Goal: Transaction & Acquisition: Purchase product/service

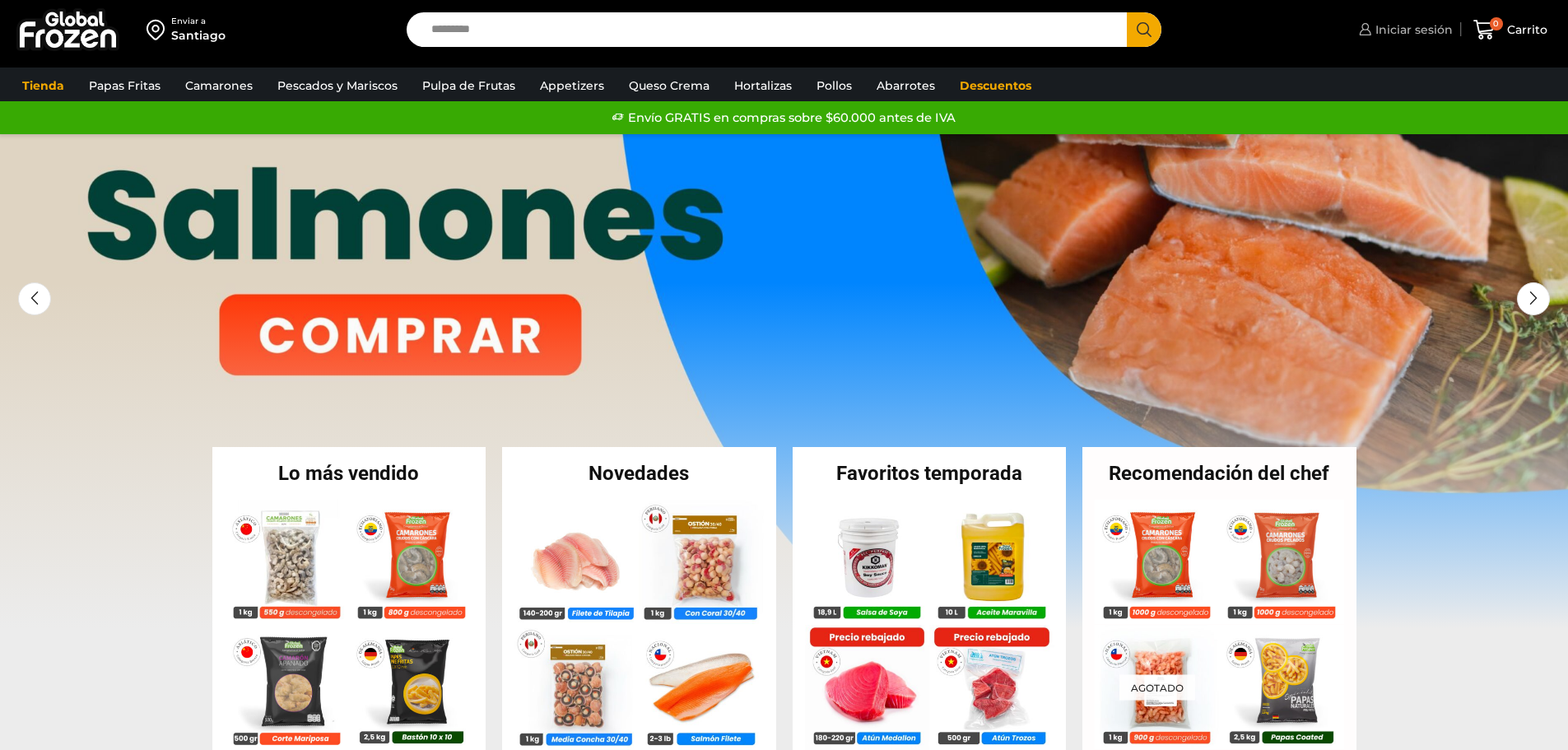
click at [1399, 23] on span "Iniciar sesión" at bounding box center [1412, 30] width 82 height 17
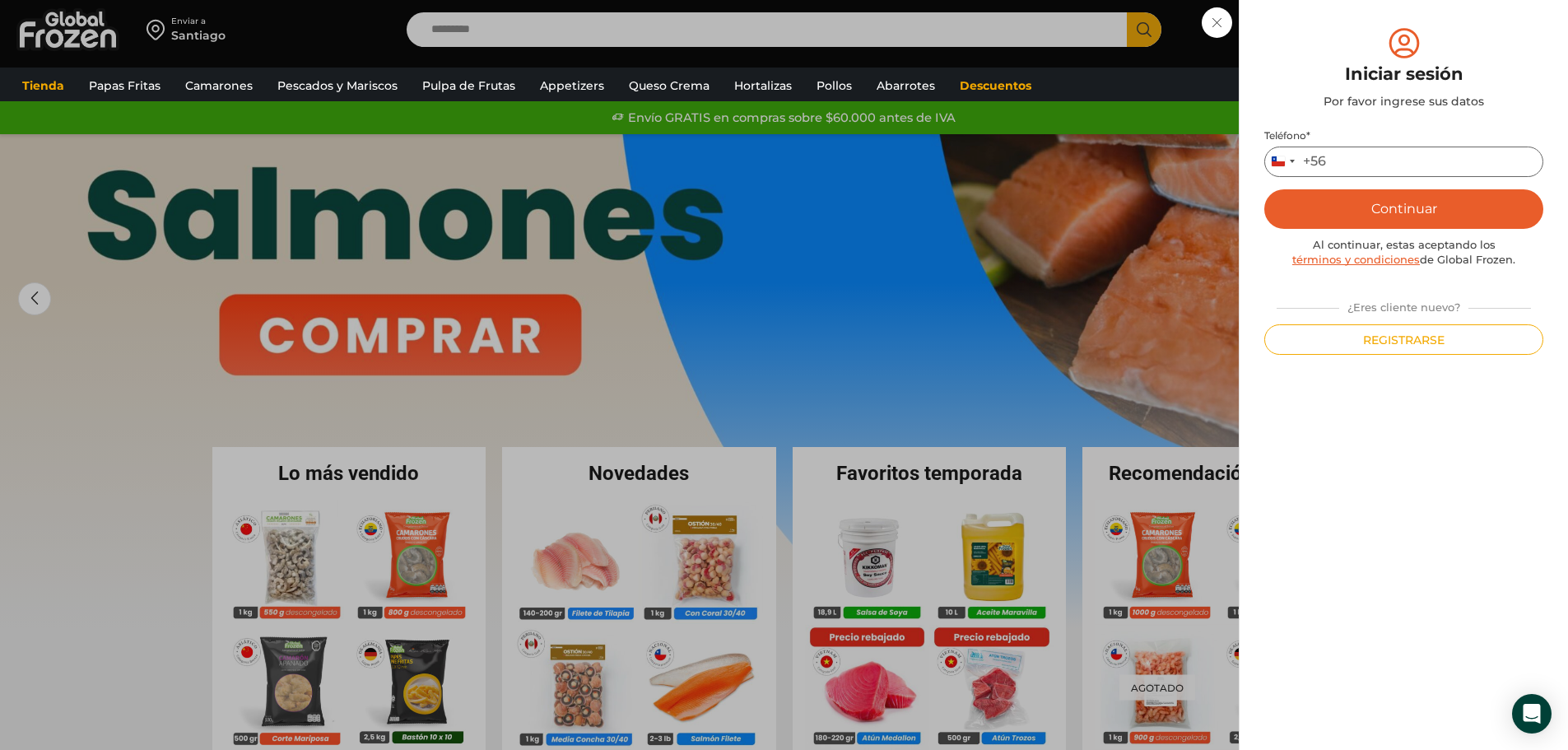
drag, startPoint x: 1337, startPoint y: 164, endPoint x: 1350, endPoint y: 174, distance: 16.4
click at [1337, 164] on input "Teléfono *" at bounding box center [1404, 161] width 279 height 31
type input "*********"
click at [1265, 189] on button "Continuar" at bounding box center [1404, 209] width 279 height 40
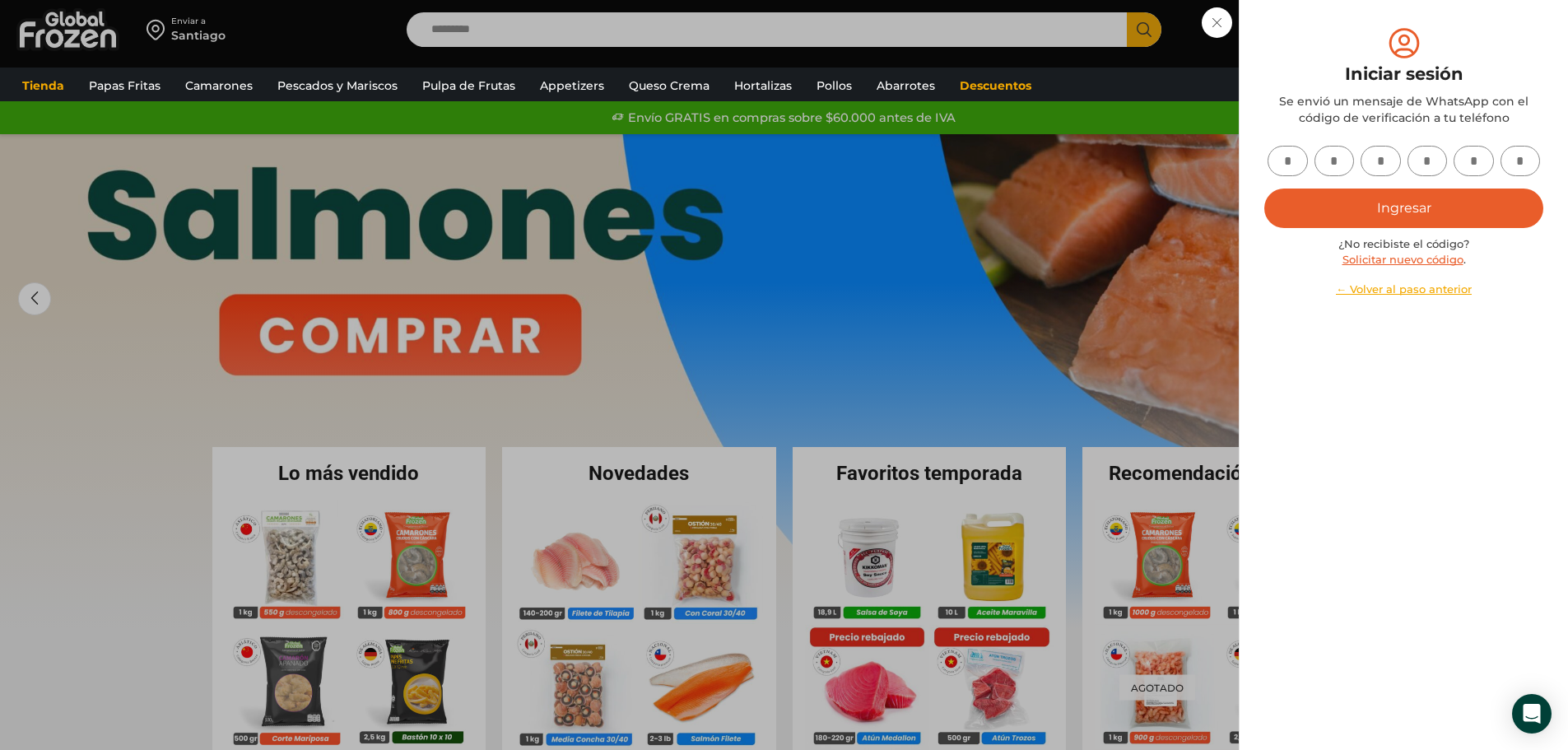
click at [1297, 164] on input "text" at bounding box center [1287, 160] width 41 height 31
type input "*"
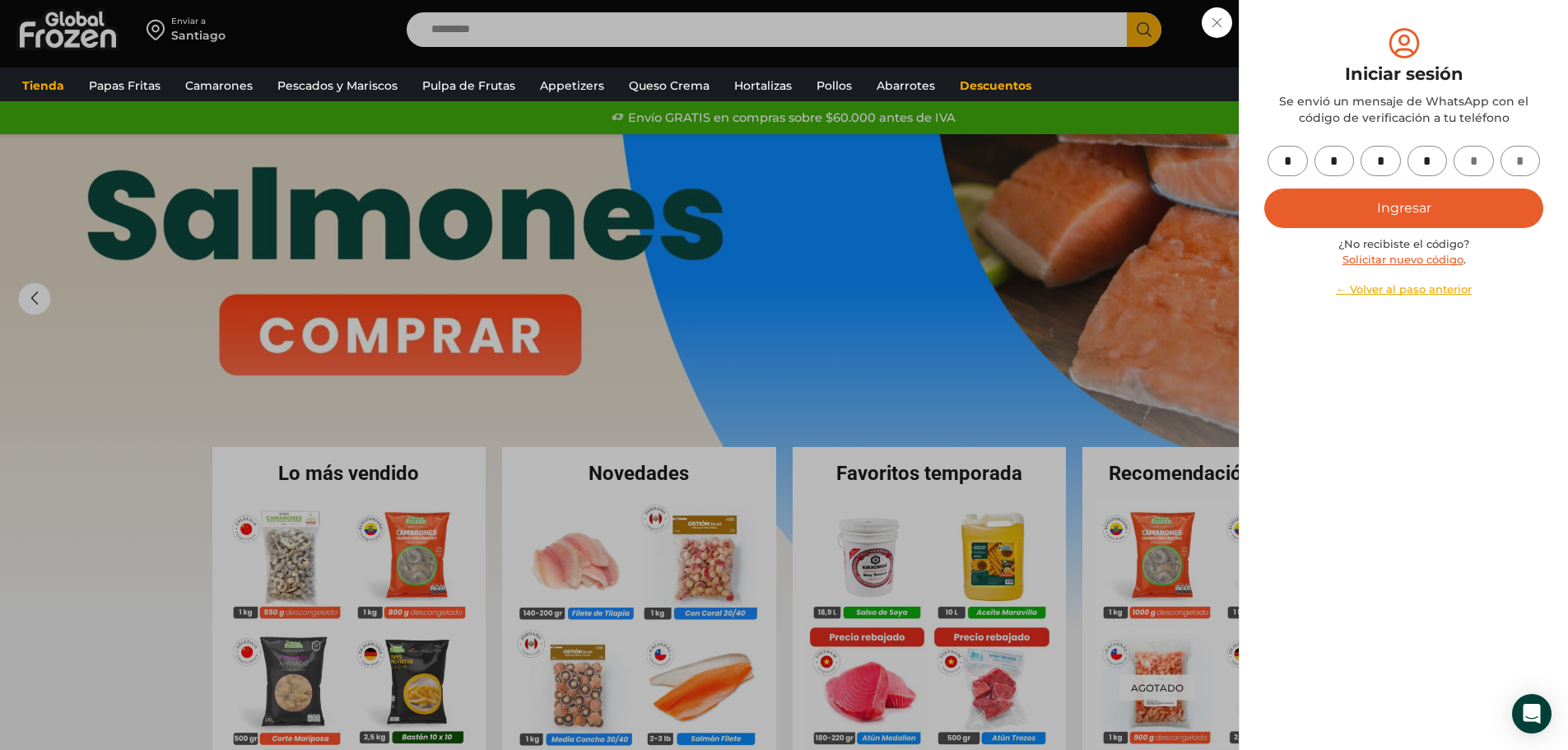
type input "*"
click at [1419, 218] on button "Ingresar" at bounding box center [1404, 208] width 279 height 40
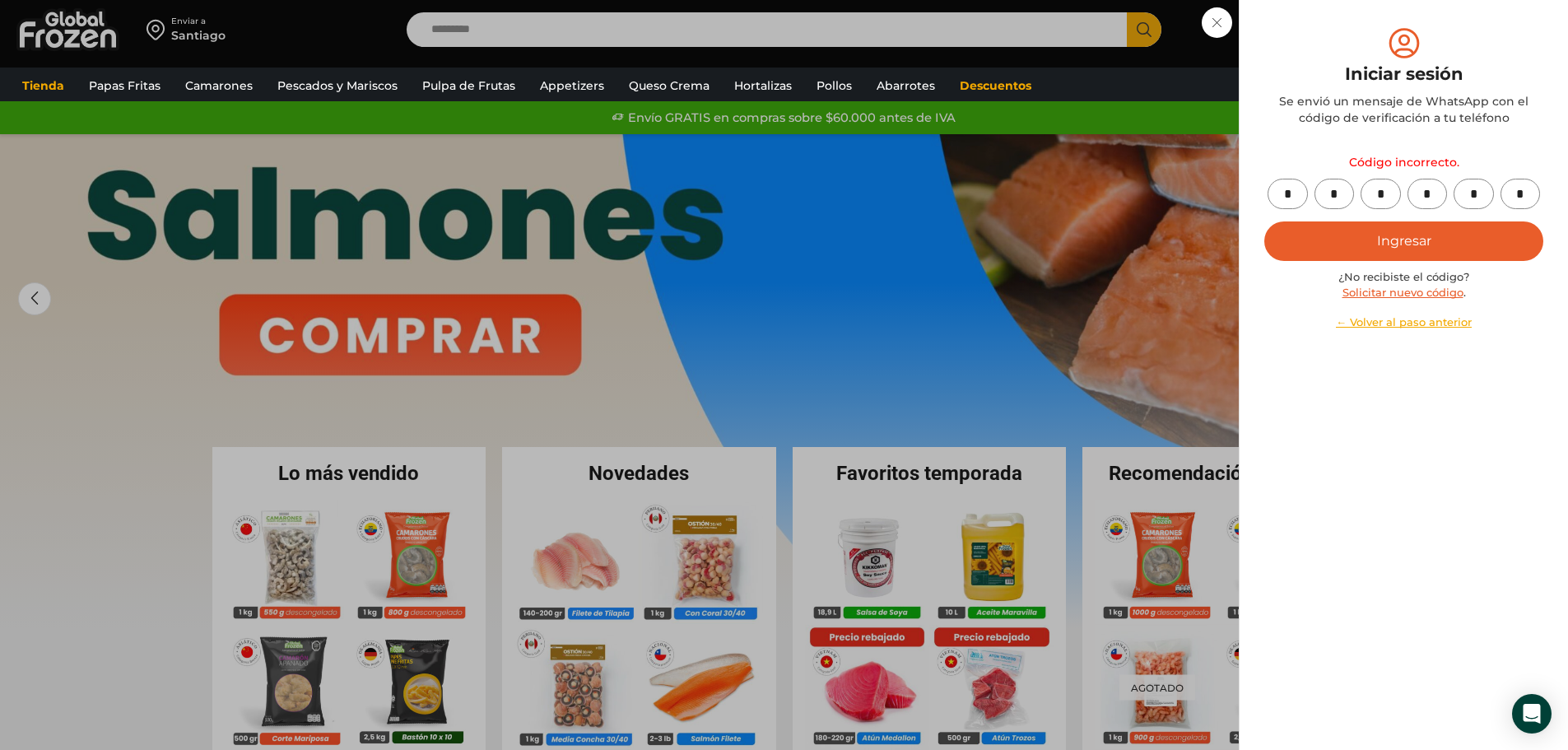
click at [1428, 241] on button "Ingresar" at bounding box center [1404, 242] width 279 height 40
click at [1298, 194] on input "*" at bounding box center [1287, 194] width 41 height 31
type input "*"
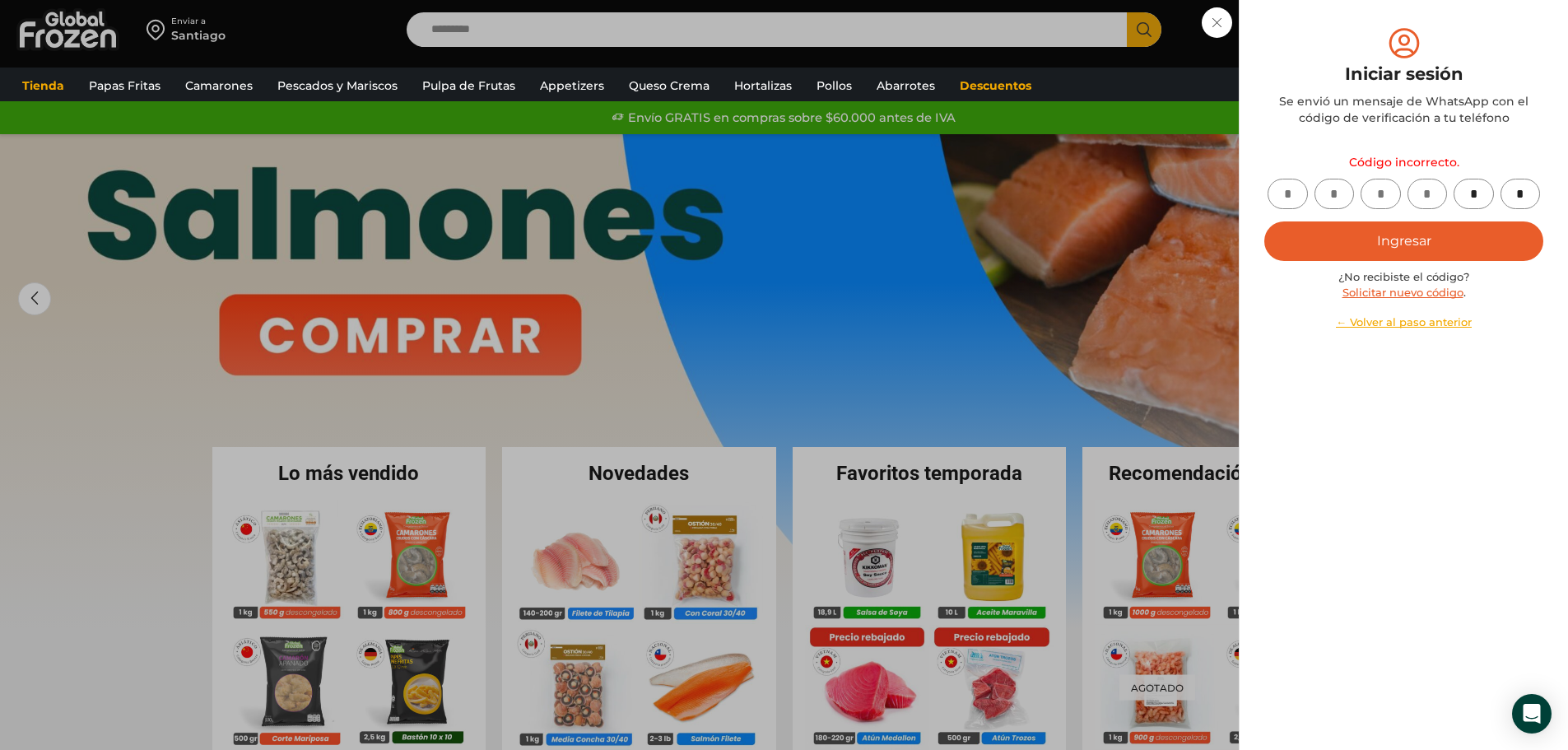
type input "*"
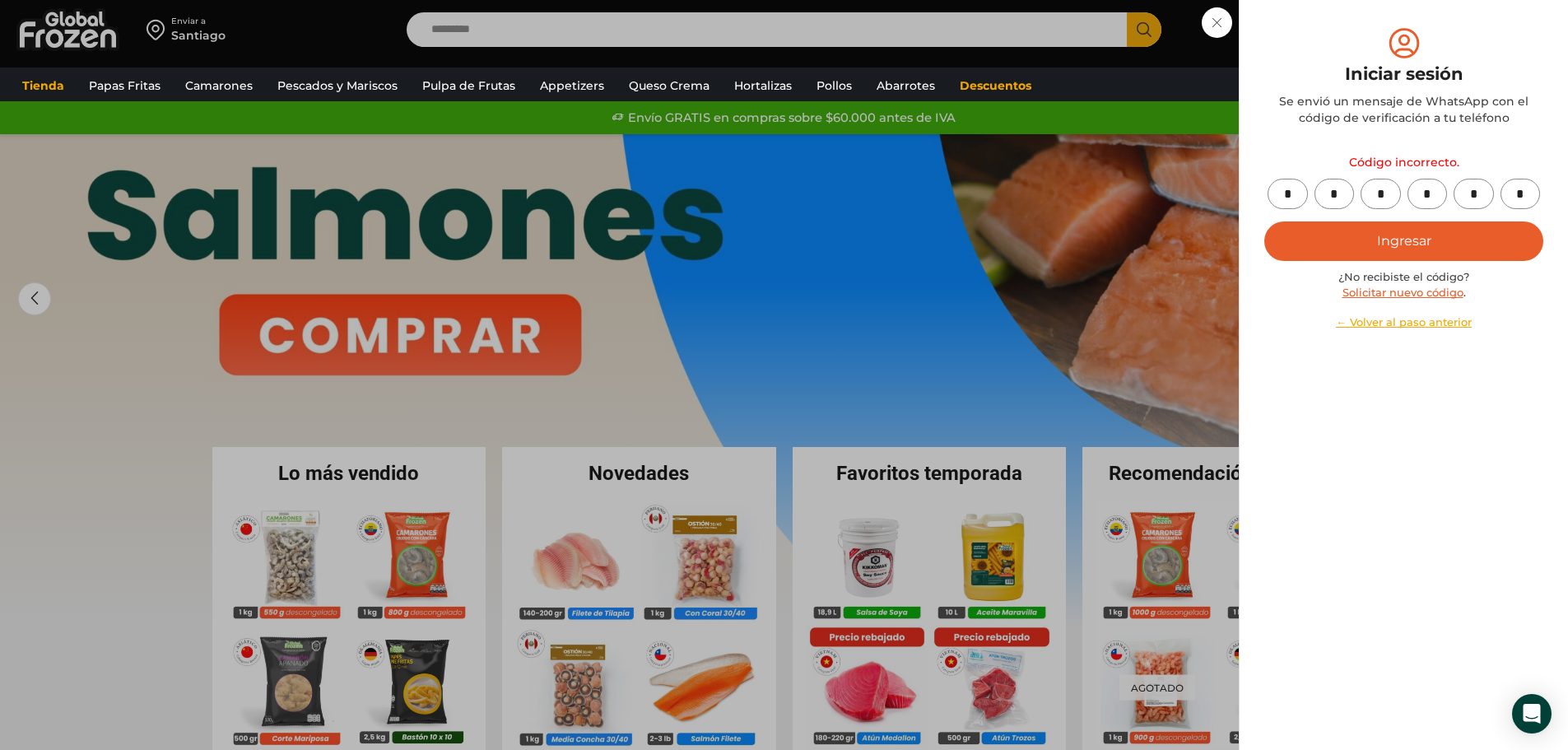
type input "*"
click at [1407, 236] on button "Ingresar" at bounding box center [1404, 242] width 279 height 40
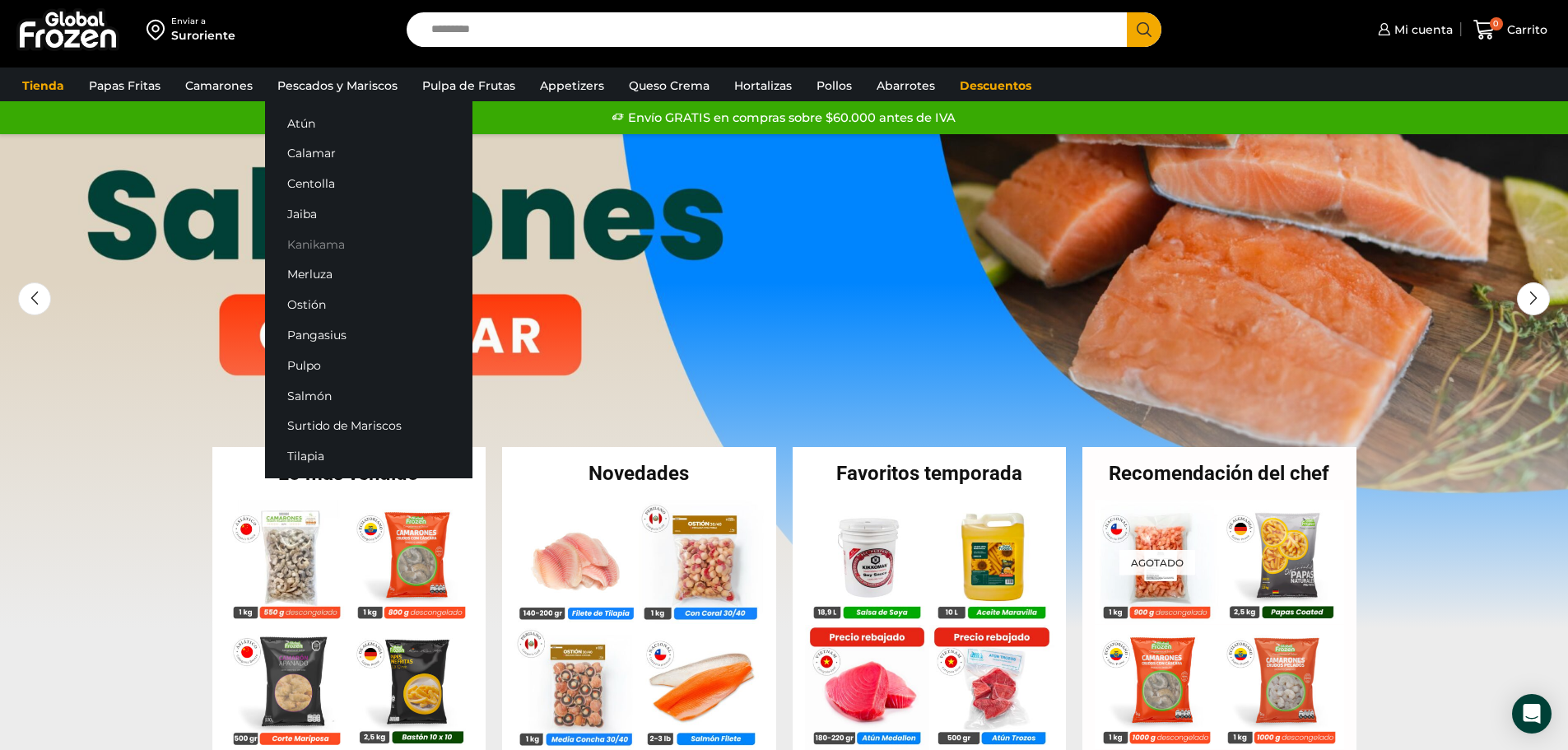
click at [317, 245] on link "Kanikama" at bounding box center [368, 244] width 207 height 31
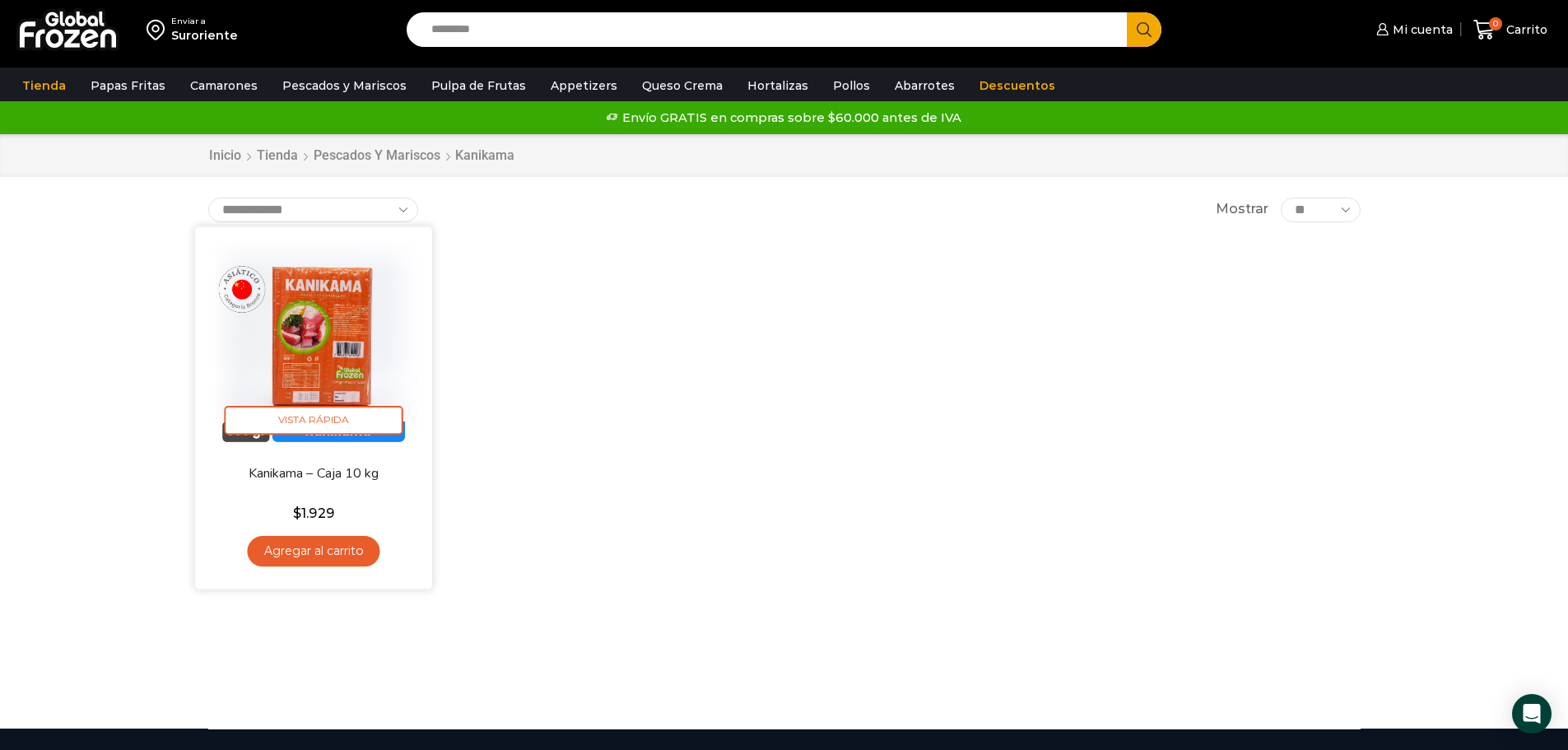
click at [300, 553] on link "Agregar al carrito" at bounding box center [312, 551] width 132 height 31
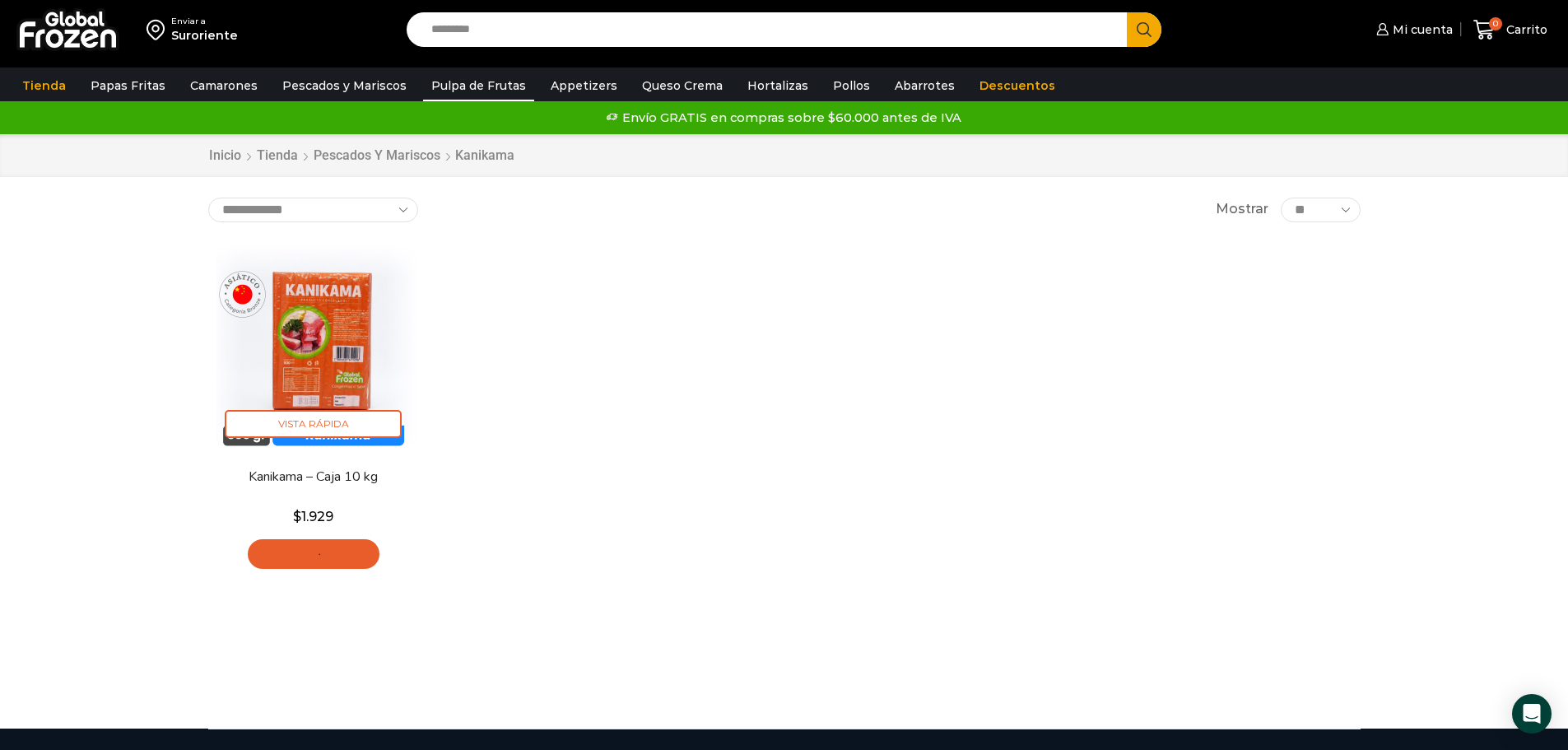
click at [479, 79] on link "Pulpa de Frutas" at bounding box center [479, 85] width 111 height 31
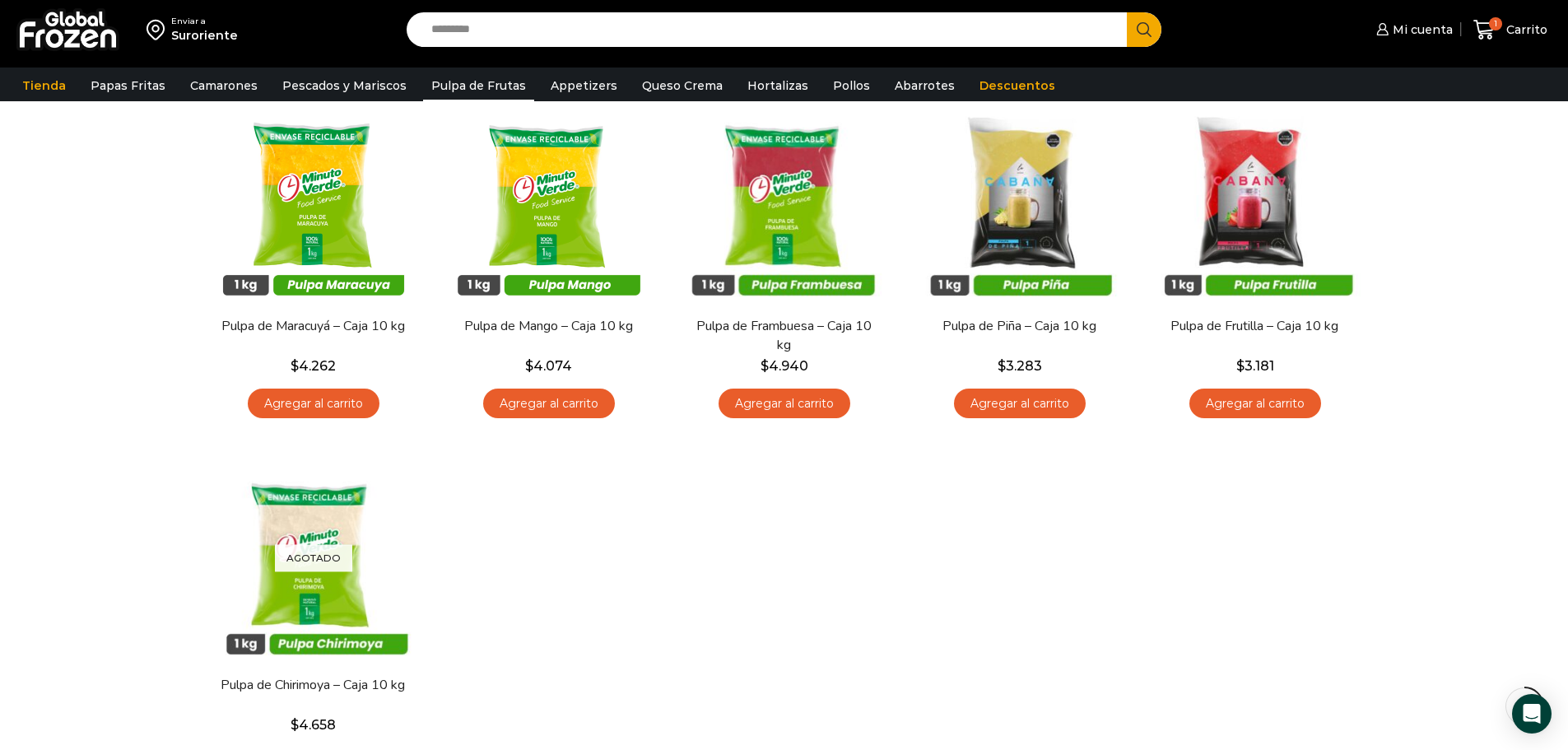
scroll to position [164, 0]
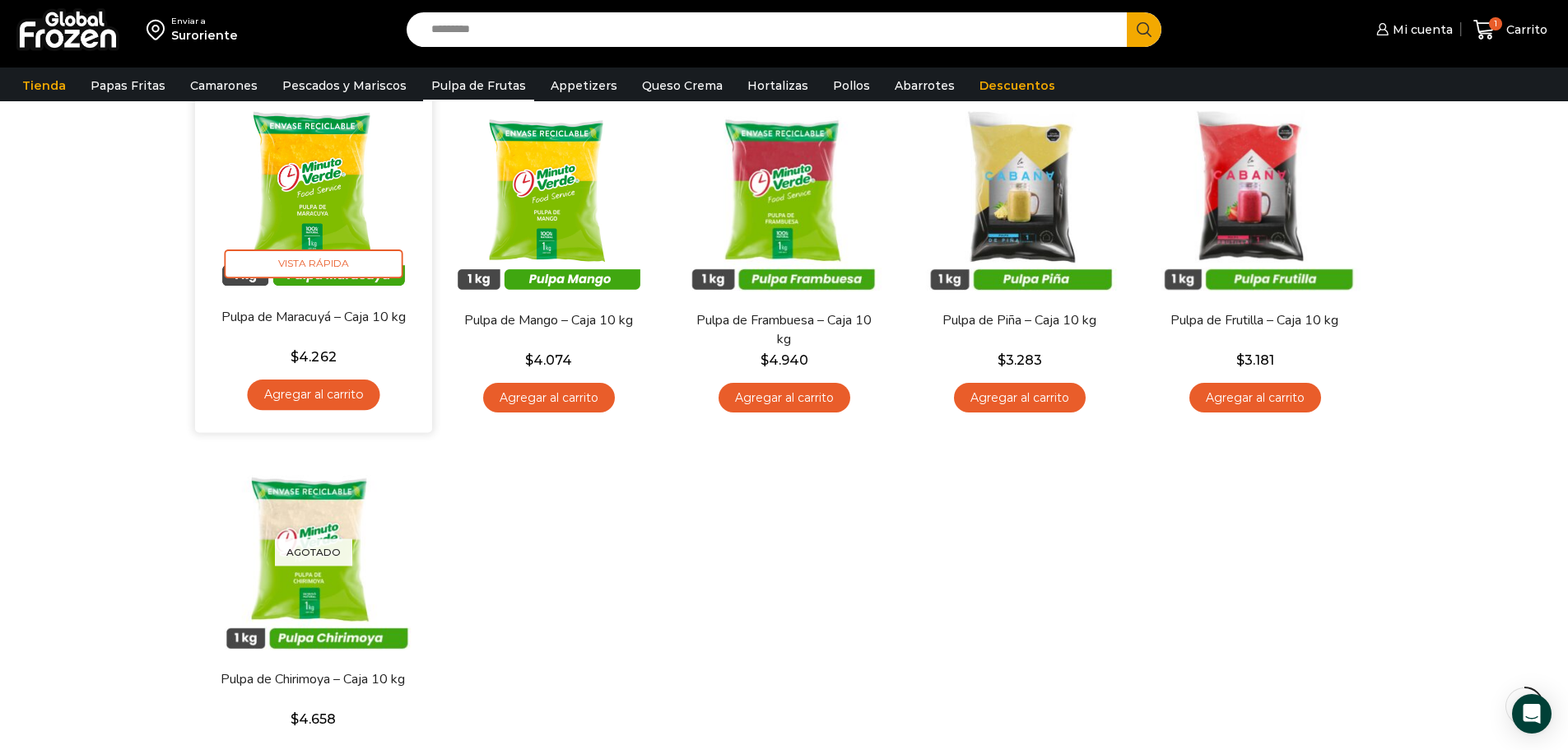
click at [315, 392] on link "Agregar al carrito" at bounding box center [312, 394] width 132 height 31
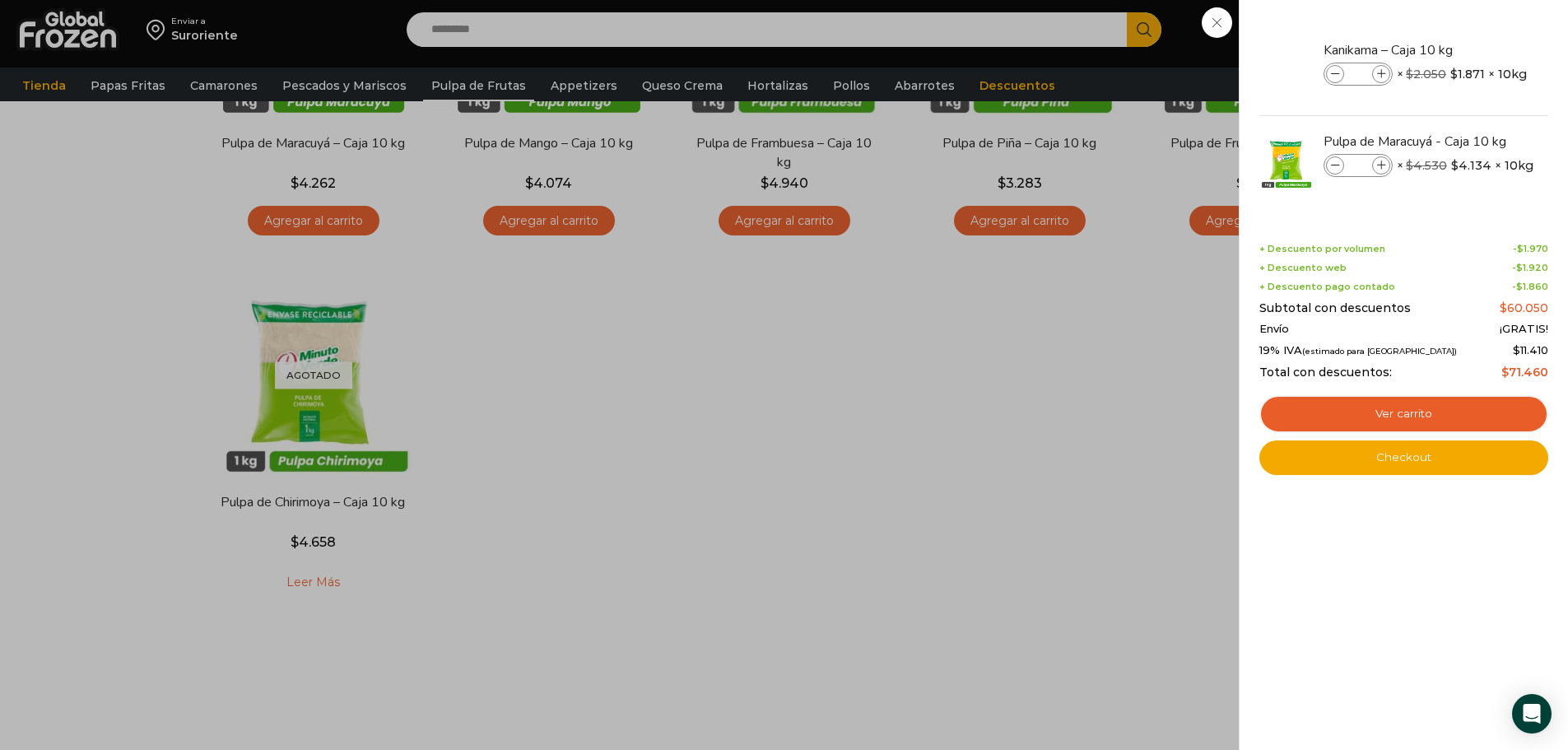
scroll to position [83, 0]
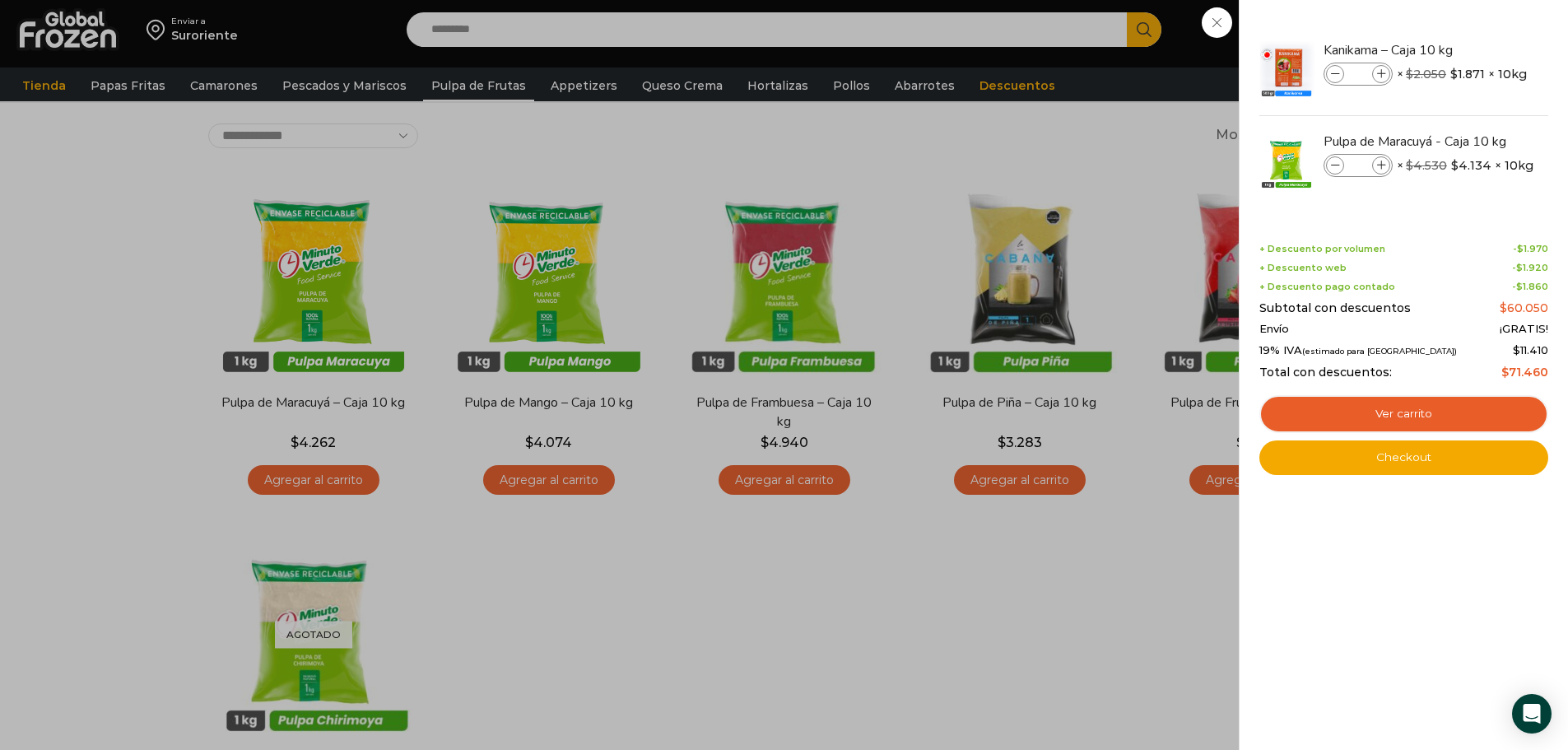
click at [1470, 50] on div "2 Carrito 2 2 Shopping Cart *" at bounding box center [1510, 30] width 83 height 39
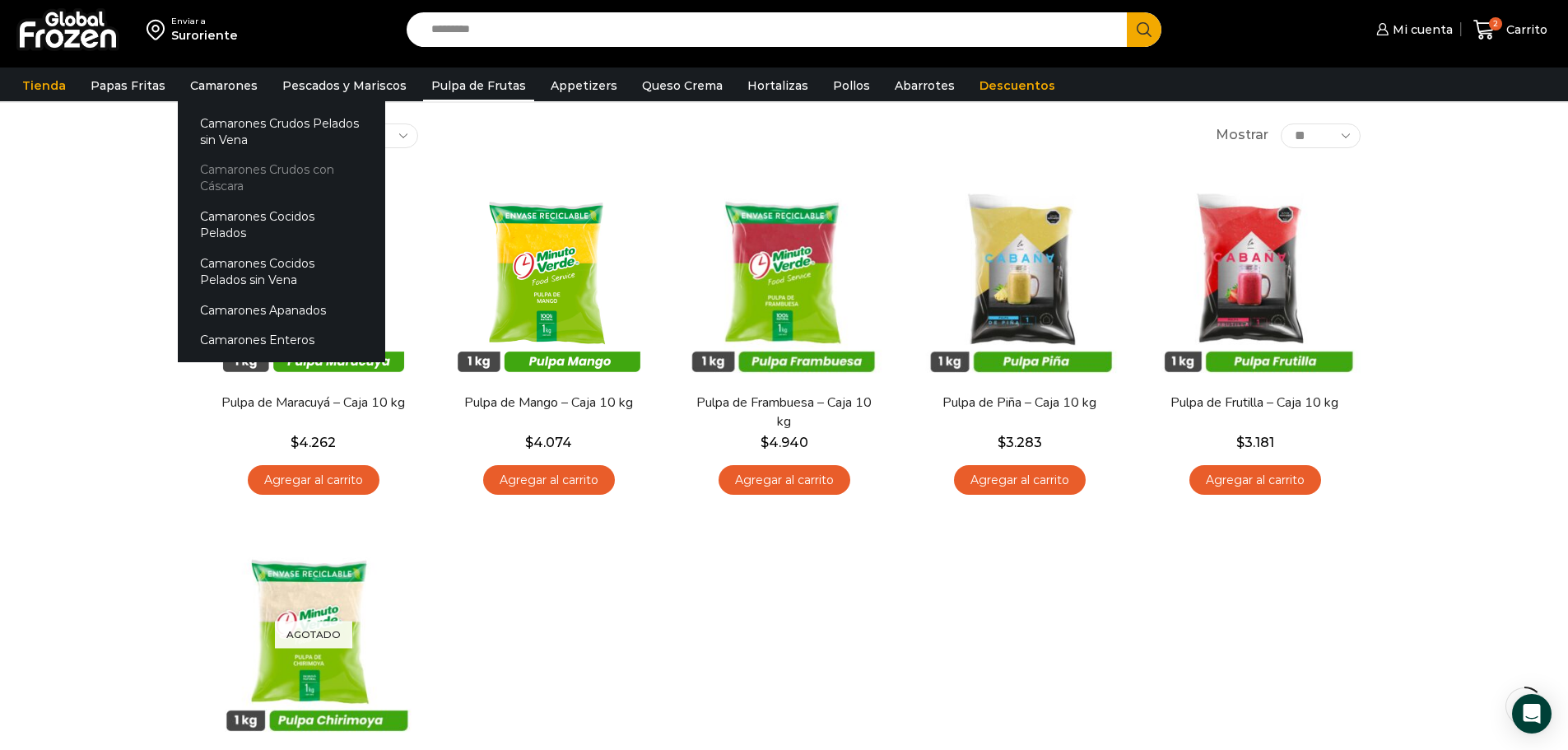
click at [217, 168] on link "Camarones Crudos con Cáscara" at bounding box center [282, 178] width 207 height 47
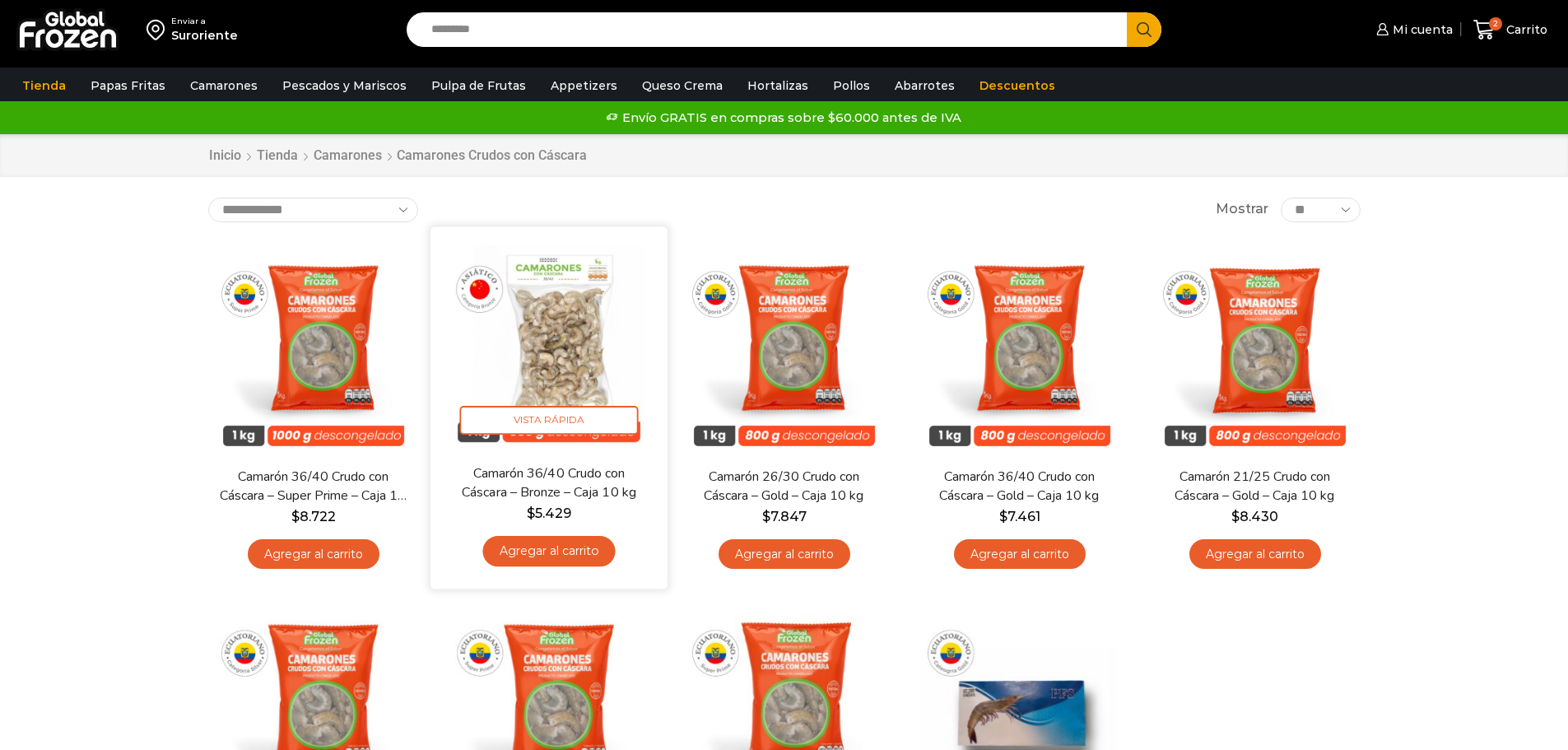
click at [564, 539] on link "Agregar al carrito" at bounding box center [548, 551] width 132 height 31
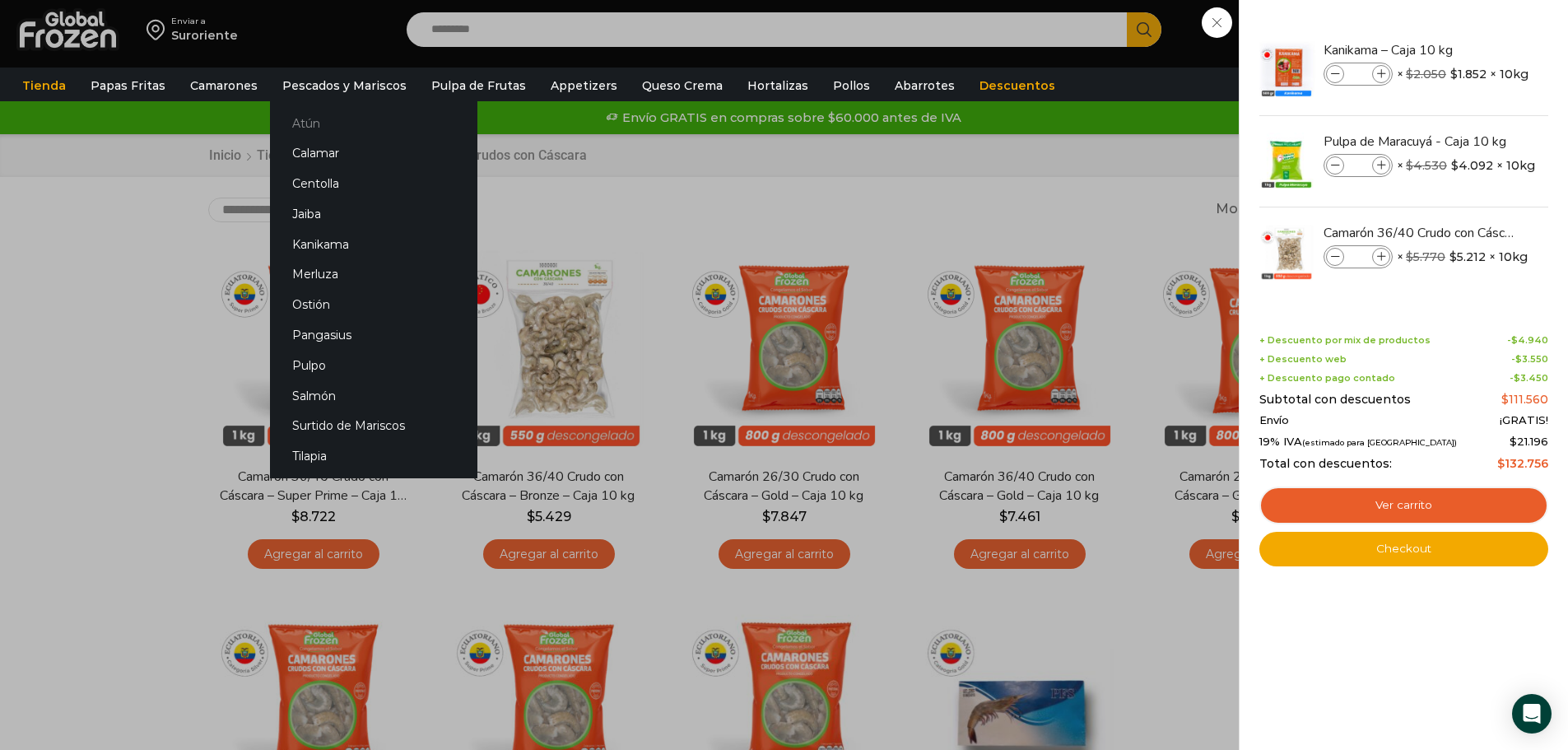
click at [297, 121] on link "Atún" at bounding box center [373, 122] width 207 height 31
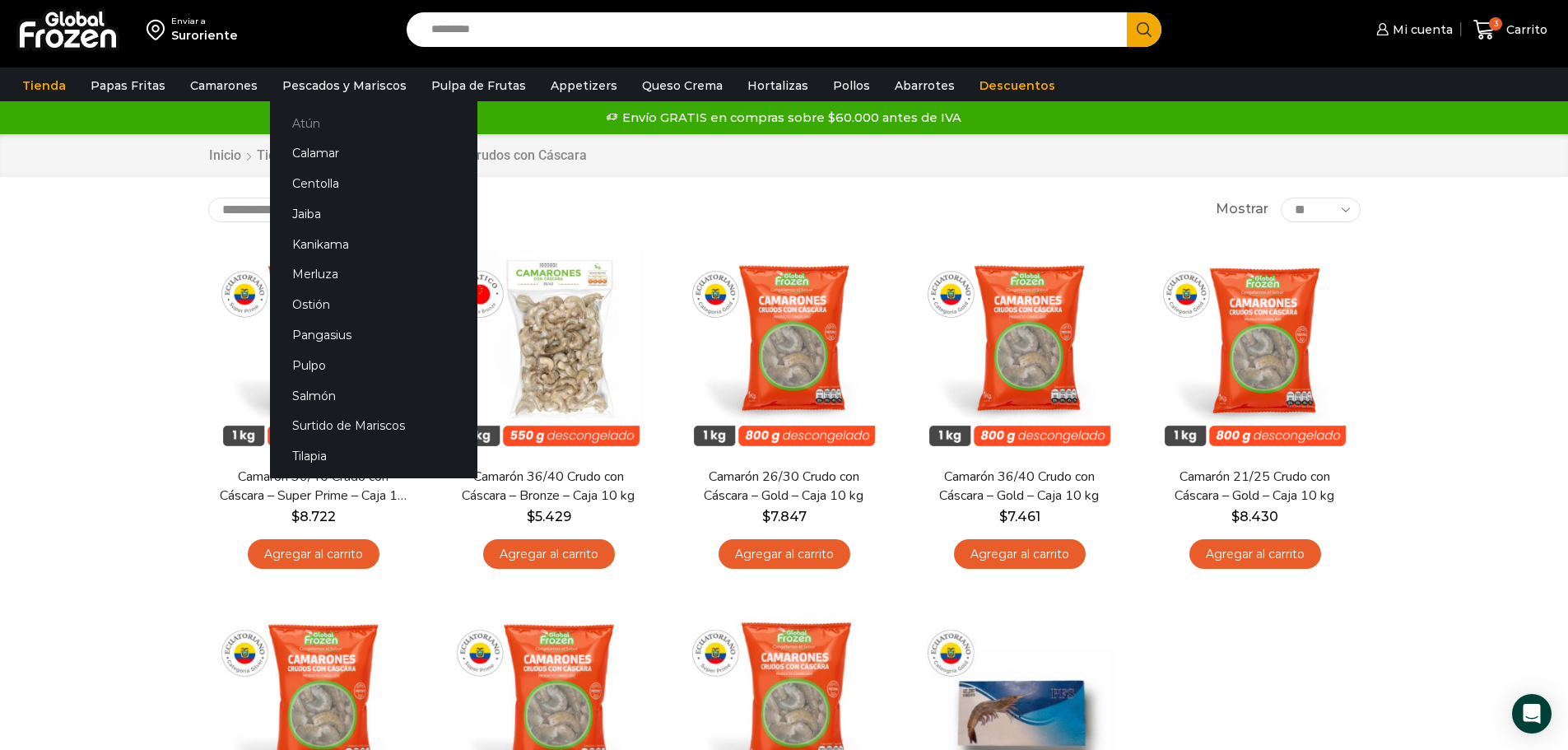
click at [306, 121] on link "Atún" at bounding box center [373, 122] width 207 height 31
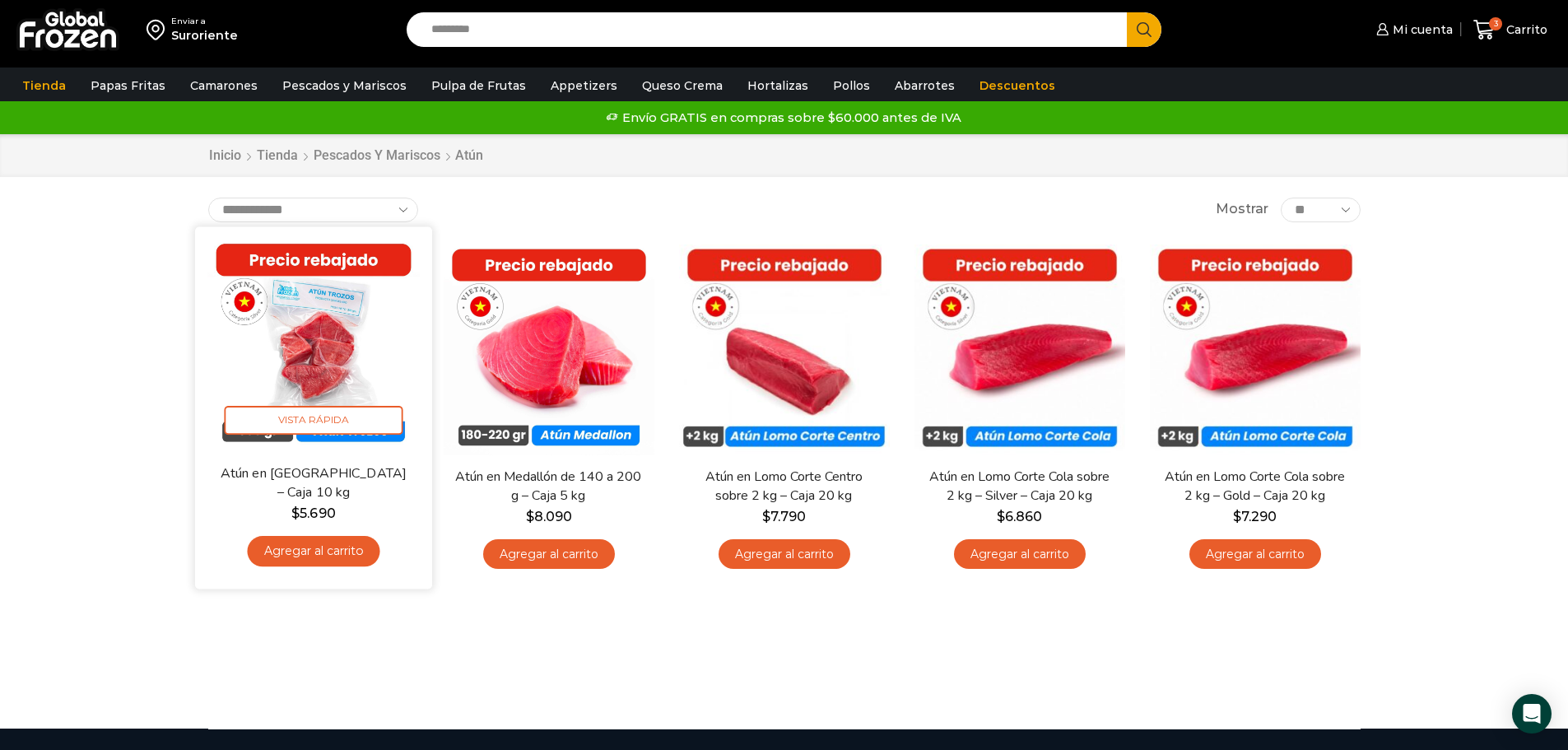
click at [306, 556] on link "Agregar al carrito" at bounding box center [312, 551] width 132 height 31
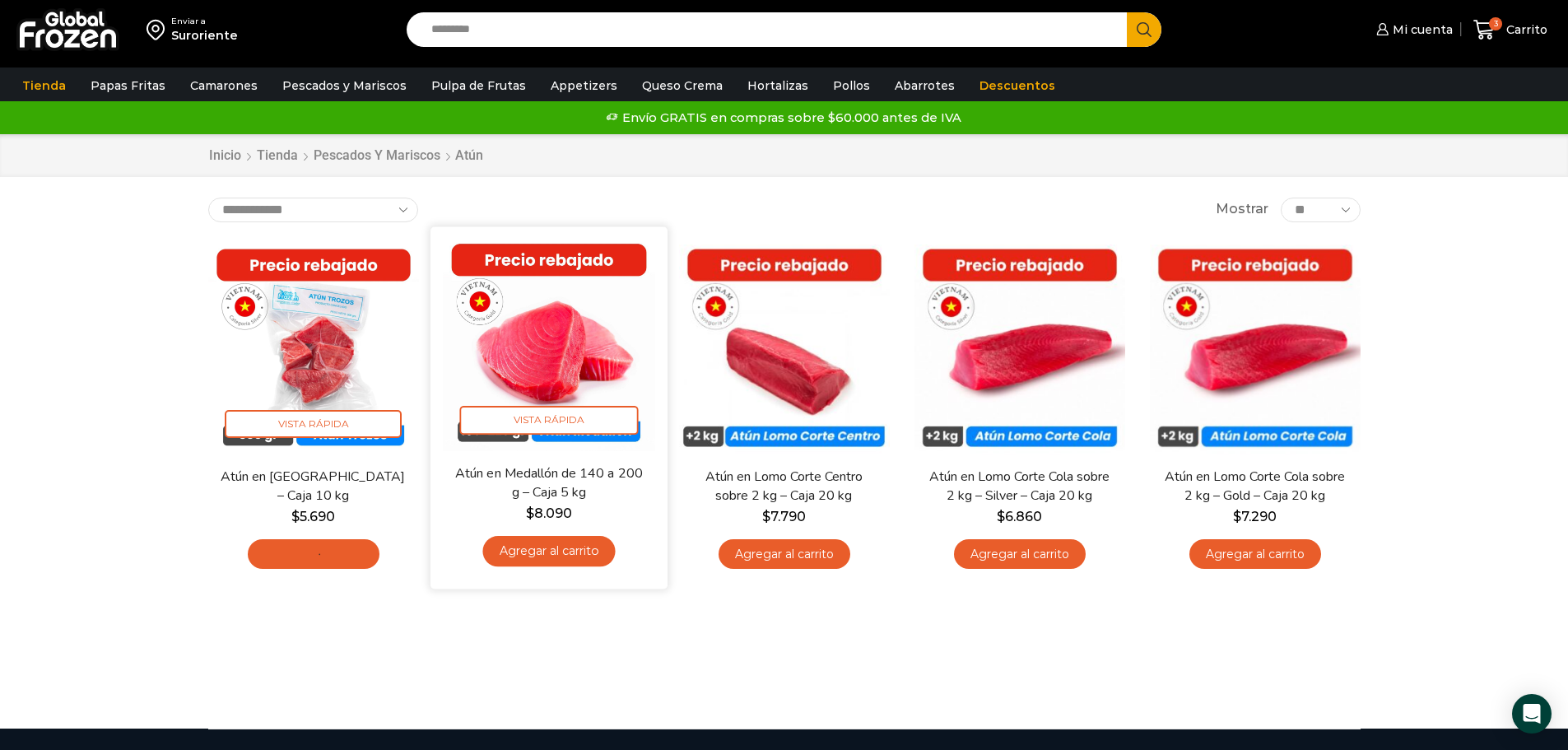
click at [541, 565] on link "Agregar al carrito" at bounding box center [548, 551] width 132 height 31
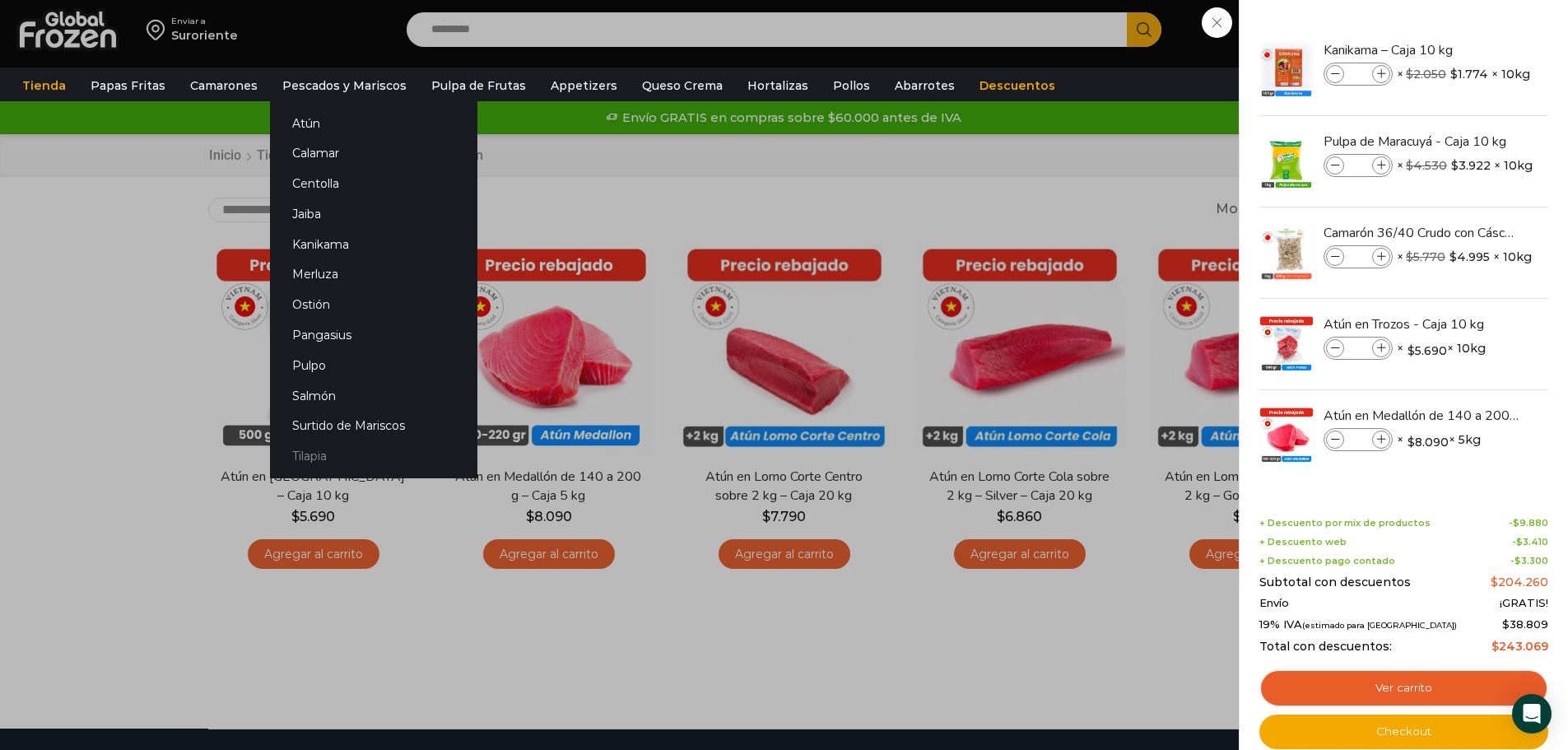
click at [310, 460] on link "Tilapia" at bounding box center [373, 456] width 207 height 31
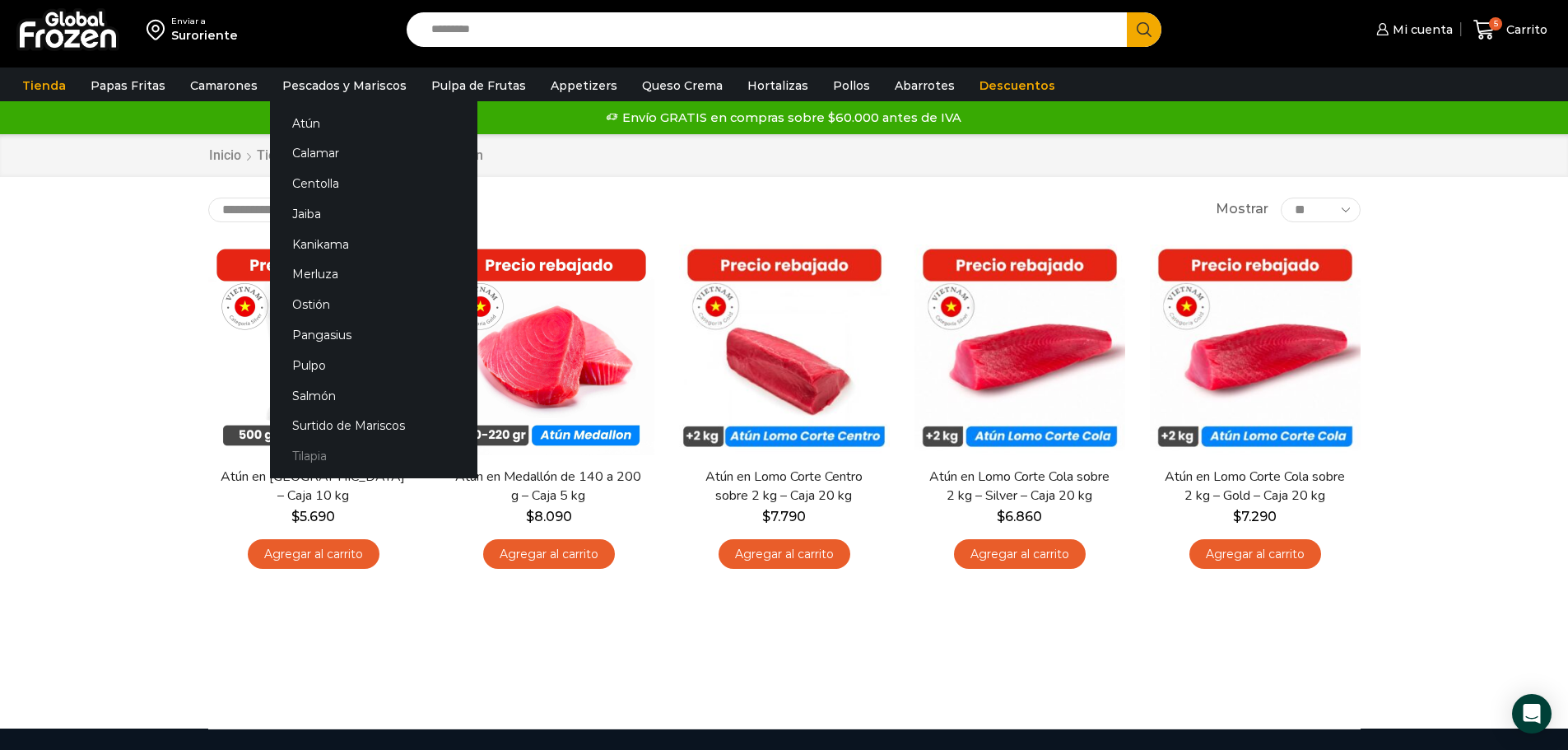
click at [299, 451] on link "Tilapia" at bounding box center [373, 456] width 207 height 31
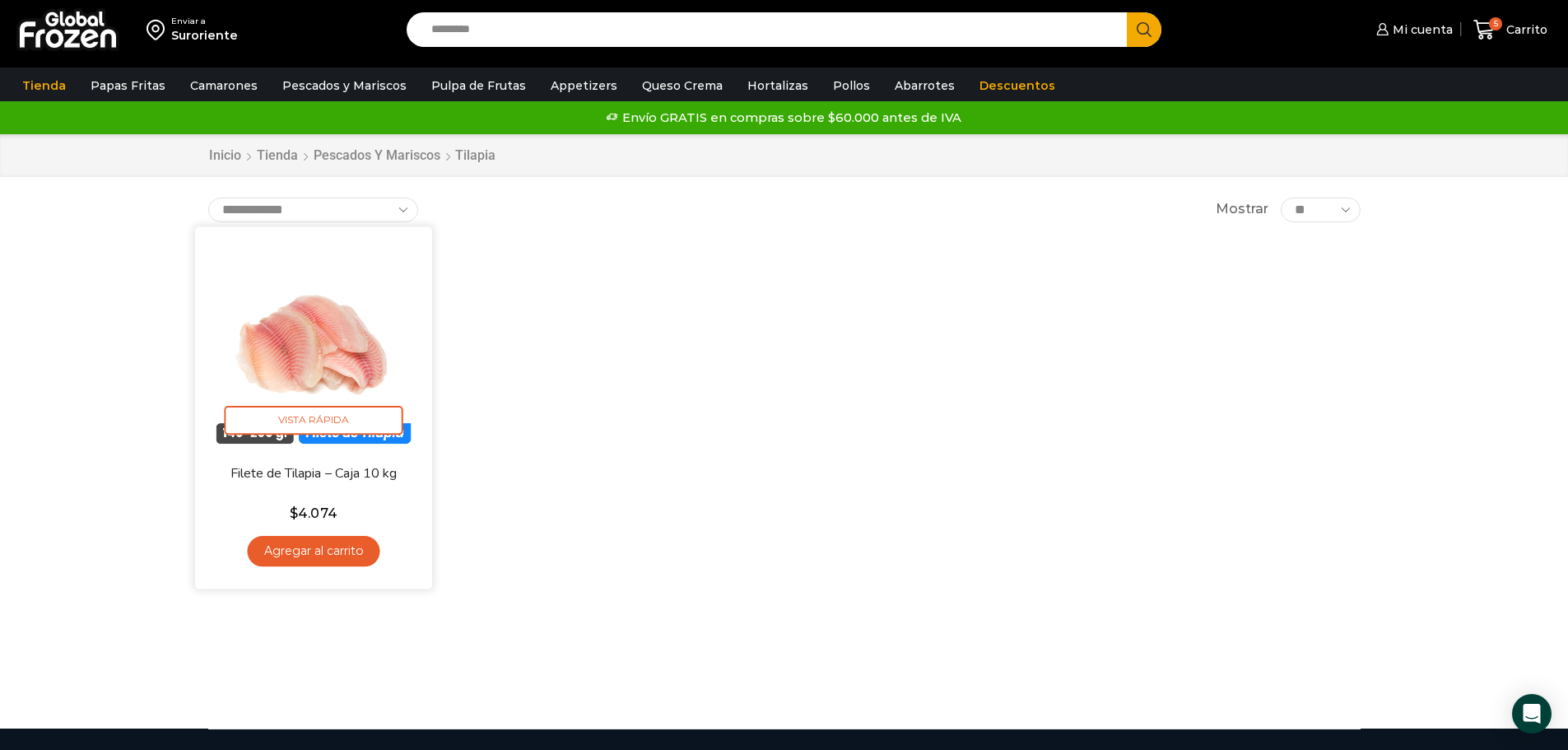
click at [340, 545] on link "Agregar al carrito" at bounding box center [312, 551] width 132 height 31
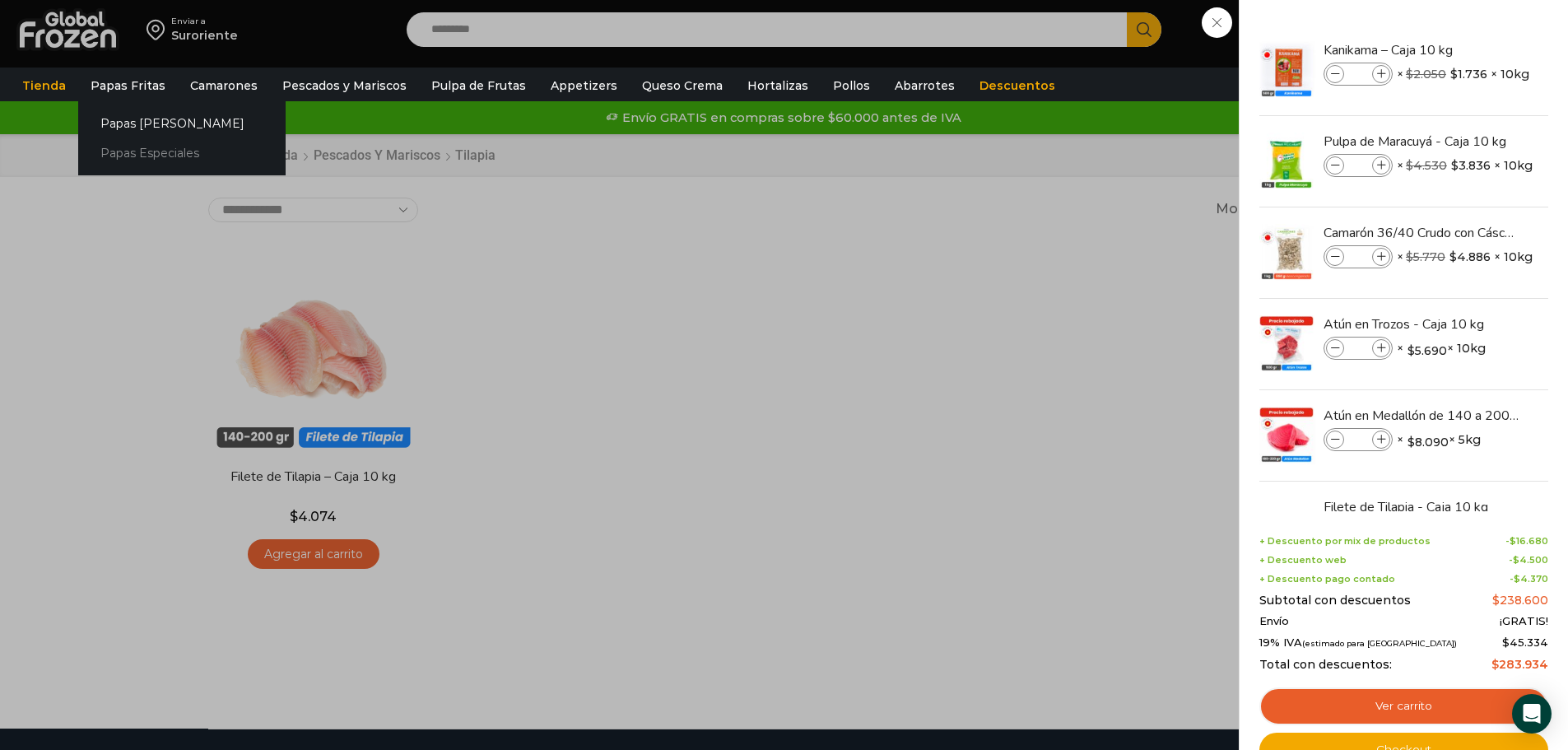
click at [122, 157] on link "Papas Especiales" at bounding box center [182, 153] width 207 height 31
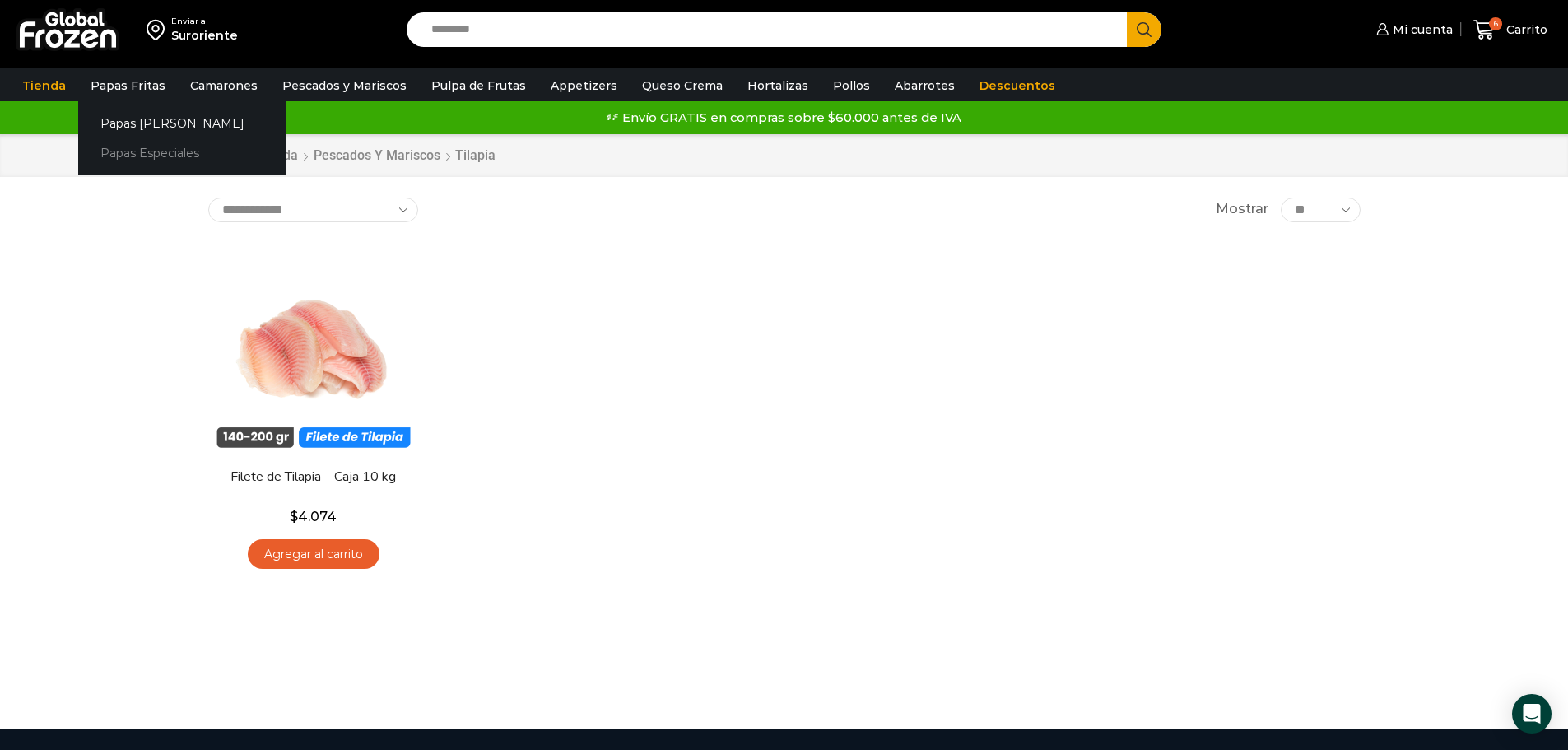
click at [147, 155] on link "Papas Especiales" at bounding box center [182, 153] width 207 height 31
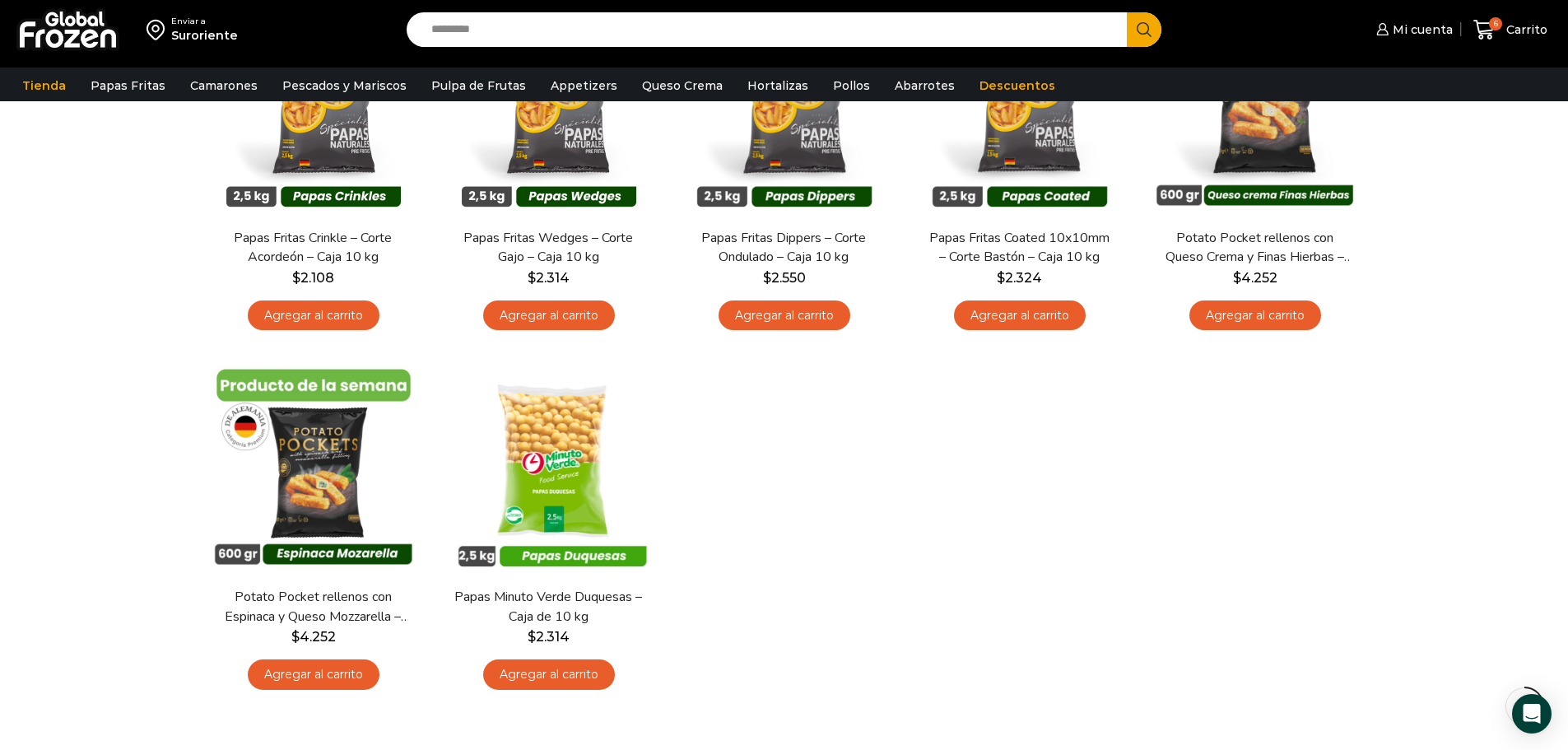
scroll to position [83, 0]
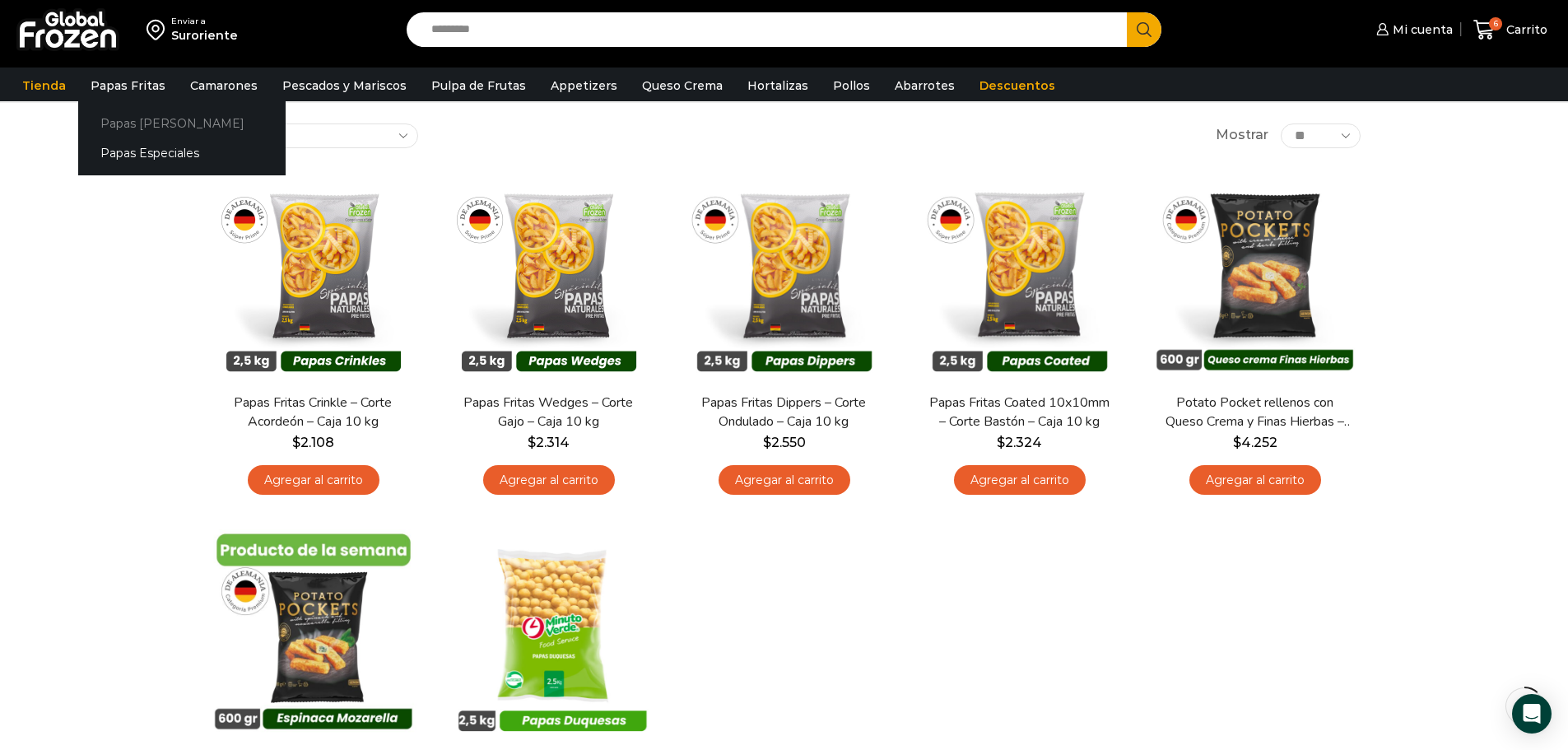
click at [145, 121] on link "Papas [PERSON_NAME]" at bounding box center [182, 122] width 207 height 31
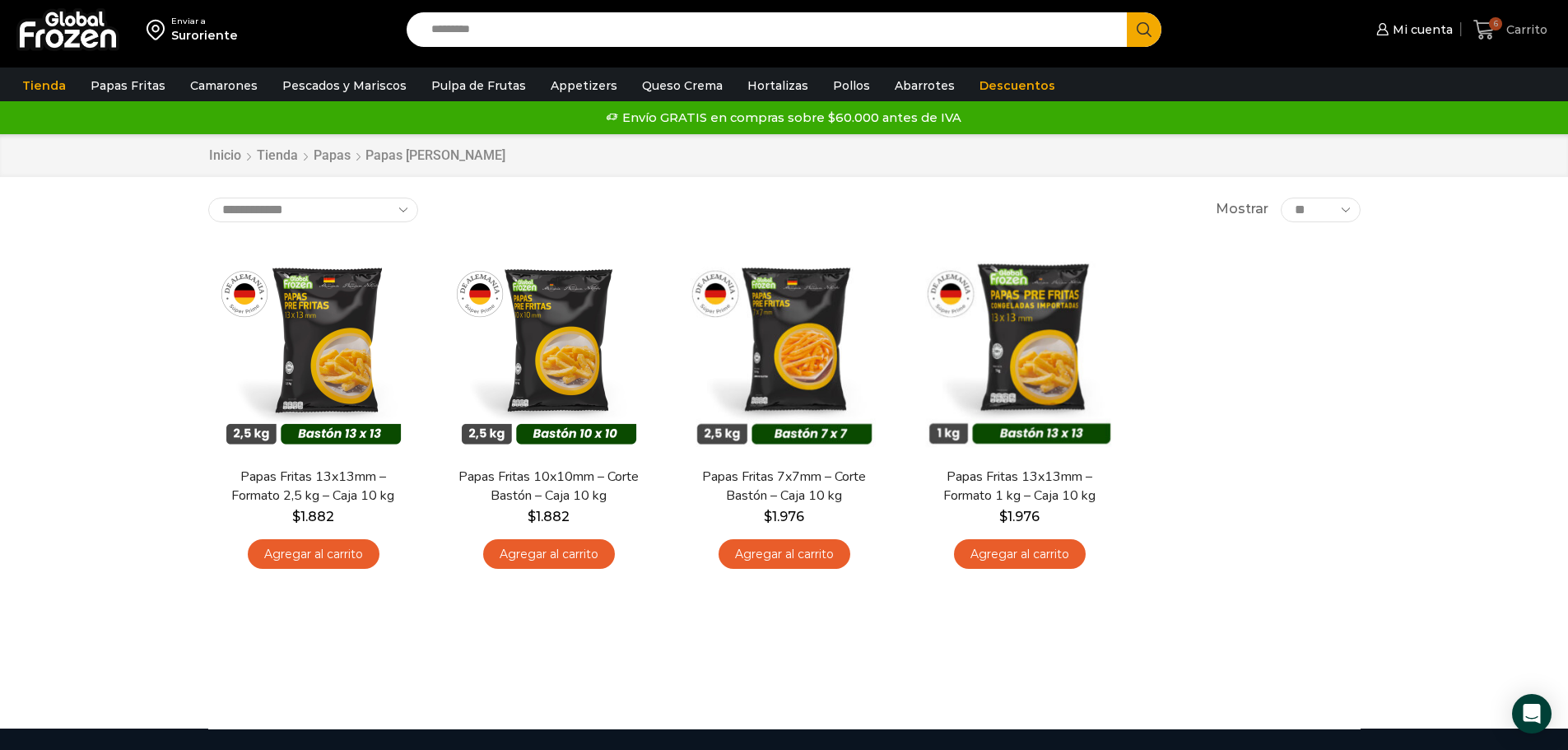
click at [1508, 26] on span "Carrito" at bounding box center [1525, 30] width 46 height 17
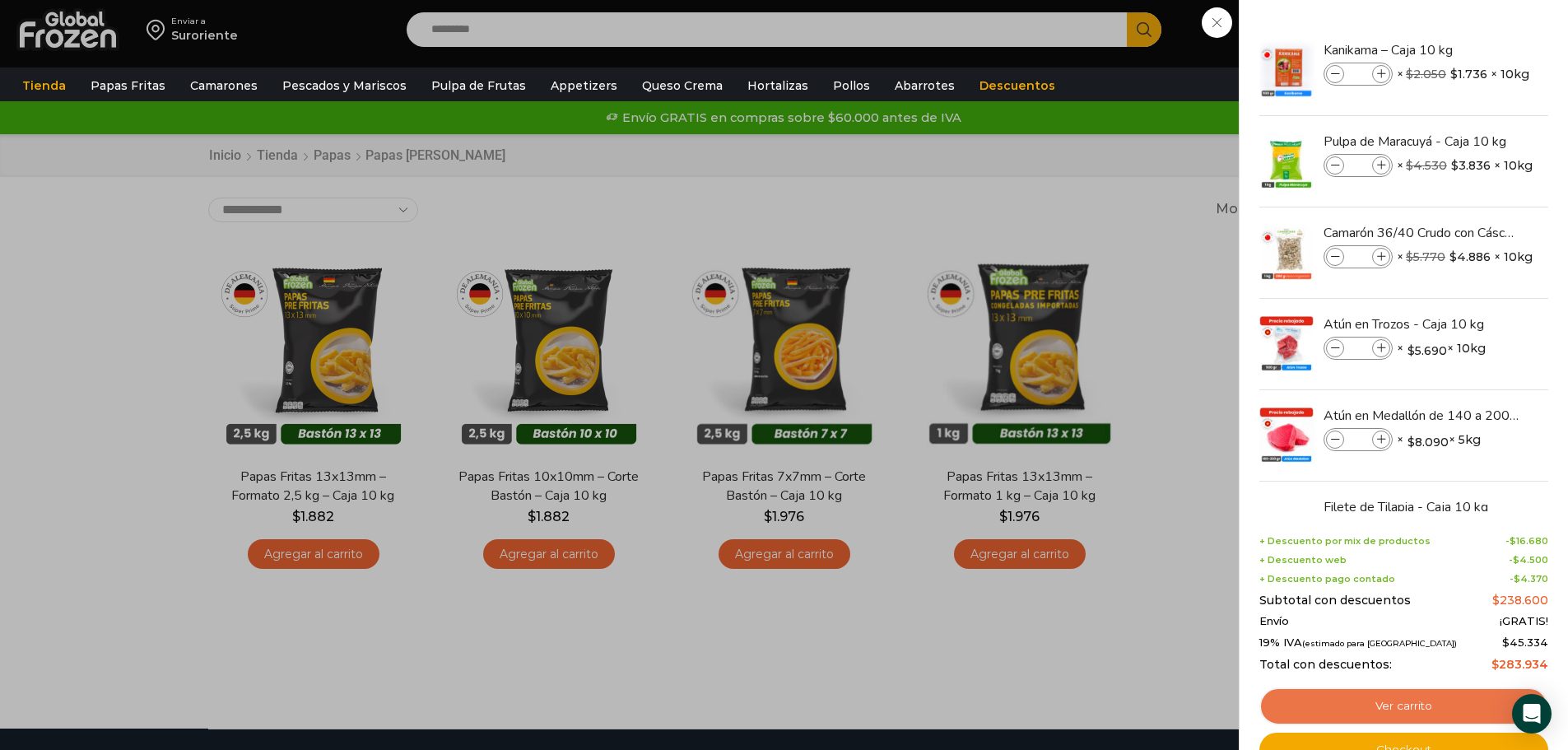
click at [1408, 698] on link "Ver carrito" at bounding box center [1404, 706] width 289 height 38
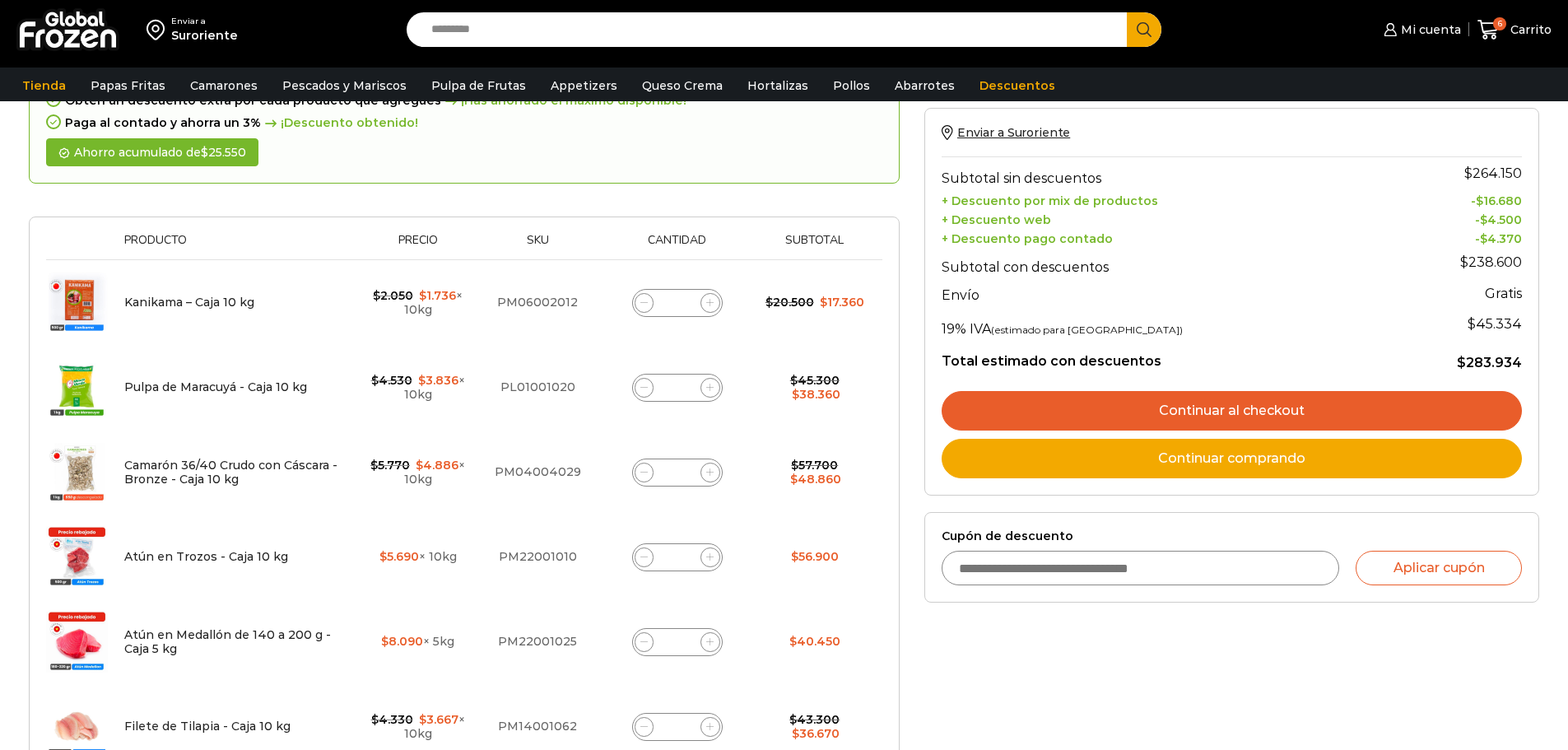
scroll to position [164, 0]
click at [684, 302] on input "*" at bounding box center [677, 302] width 23 height 23
type input "**"
click at [718, 339] on td "Kanikama – Caja 10 kg cantidad **" at bounding box center [677, 302] width 156 height 86
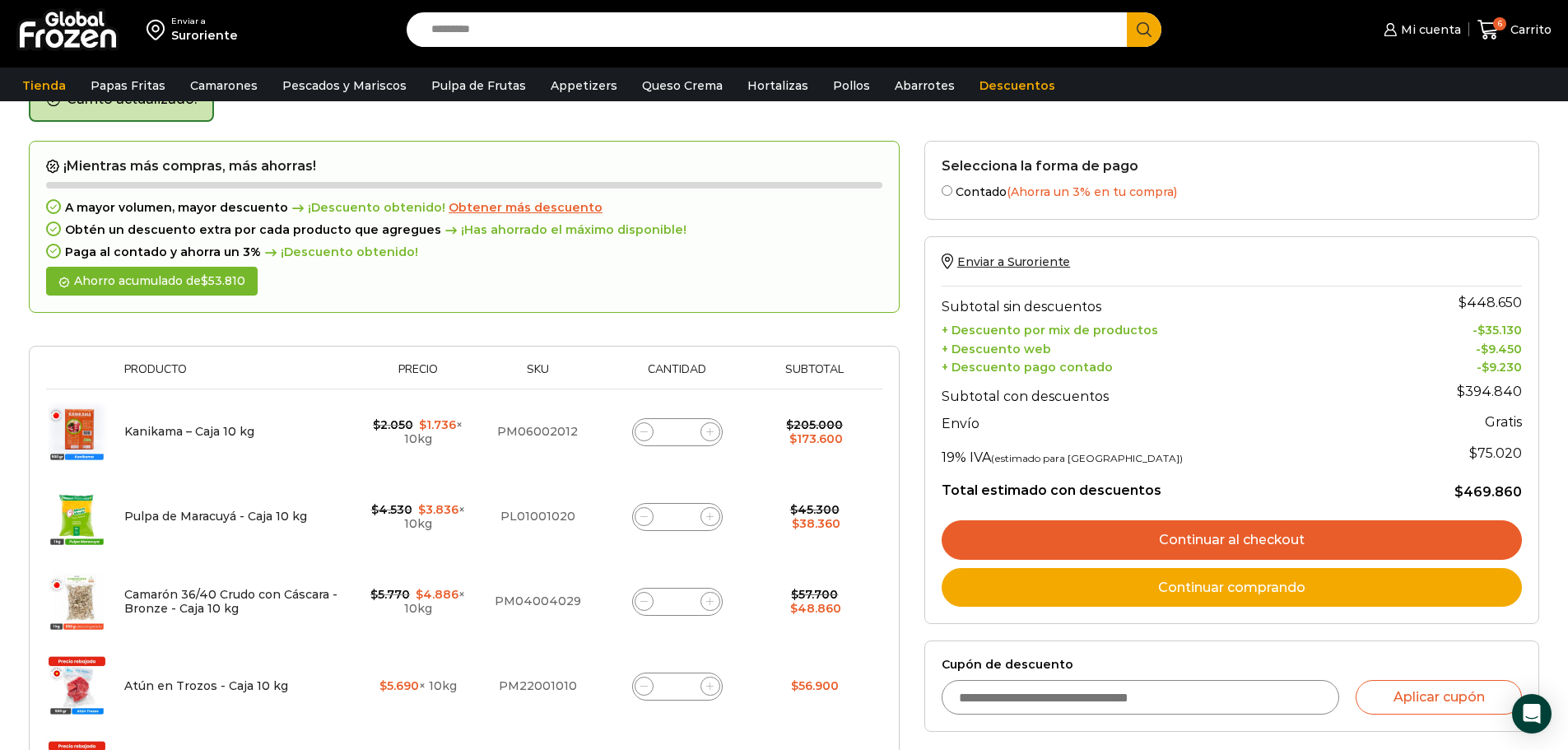
scroll to position [93, 0]
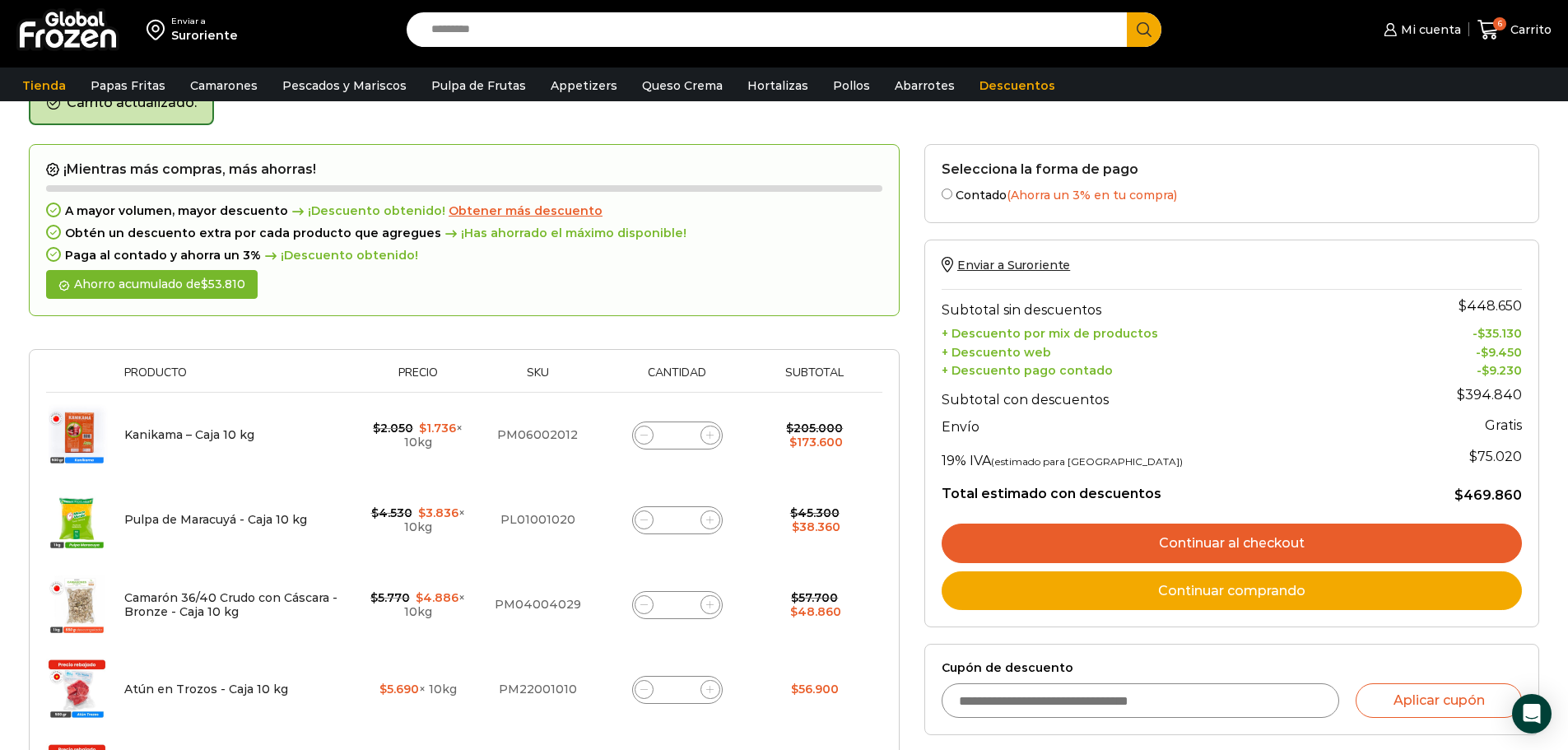
click at [688, 522] on input "*" at bounding box center [677, 519] width 23 height 23
type input "*"
click at [716, 560] on td "Pulpa de Maracuyá - Caja 10 kg cantidad *" at bounding box center [677, 519] width 156 height 85
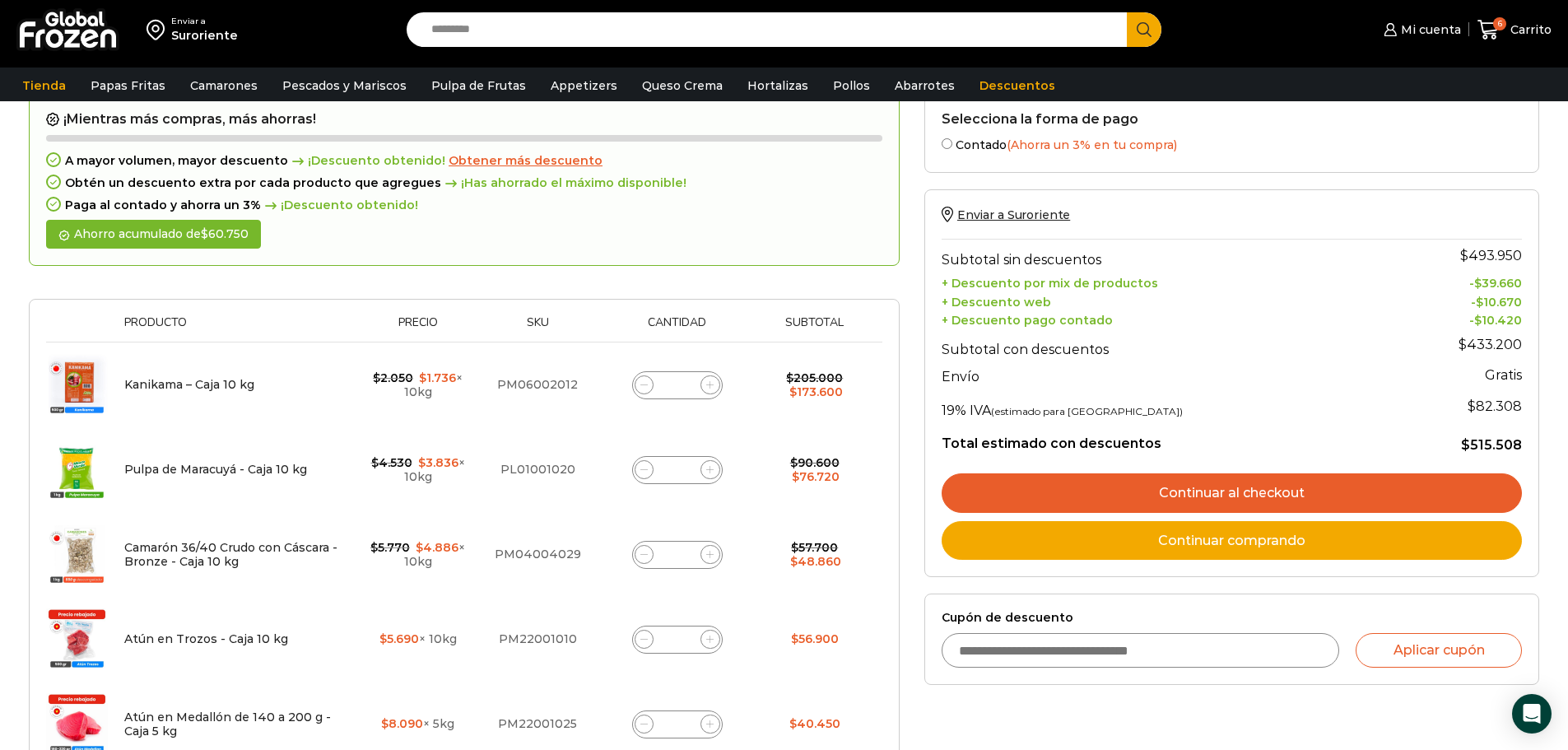
scroll to position [258, 0]
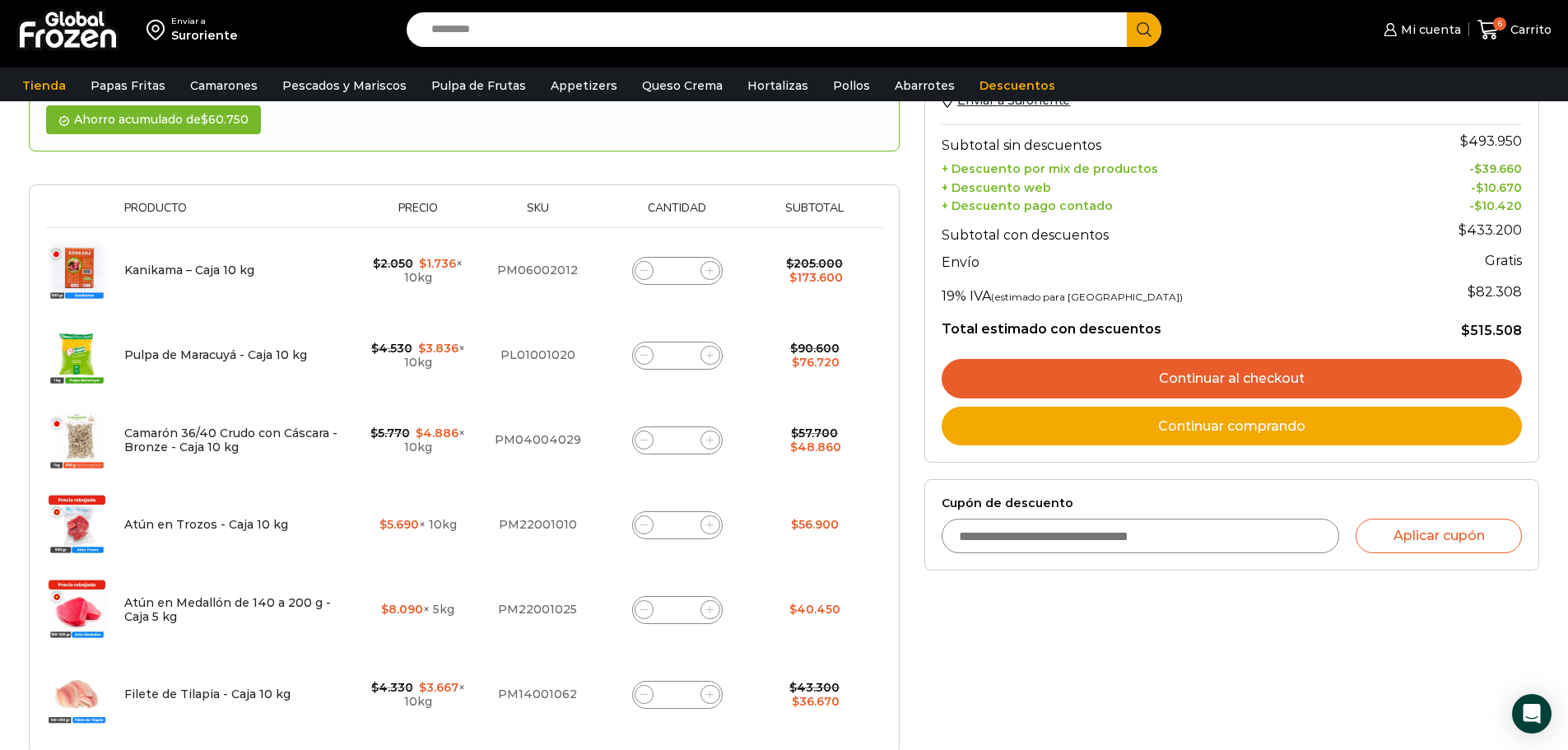
click at [680, 442] on input "*" at bounding box center [677, 440] width 23 height 23
type input "*"
click at [744, 469] on td "Camarón 36/40 Crudo con Cáscara - Bronze - Caja 10 kg cantidad *" at bounding box center [677, 440] width 156 height 85
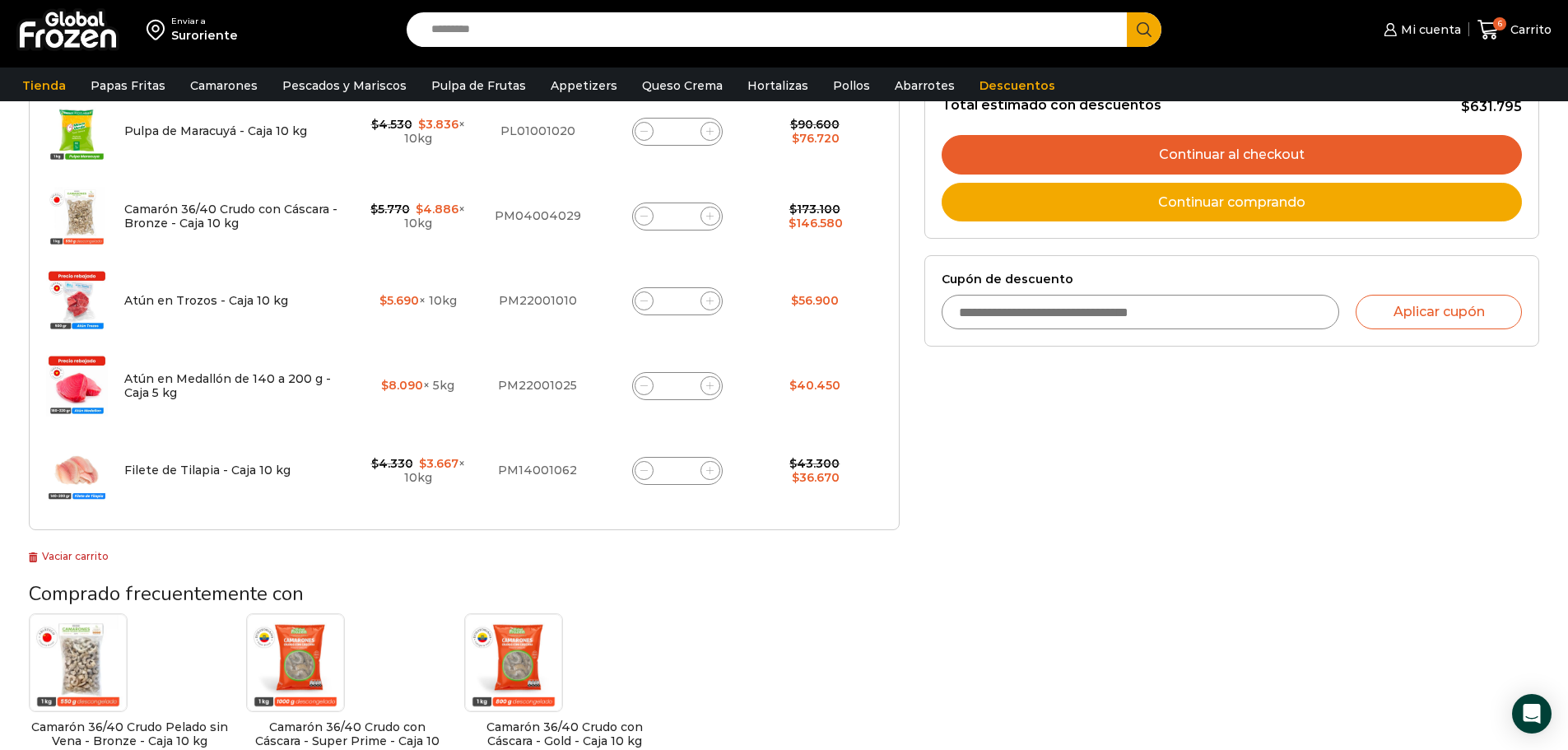
scroll to position [504, 0]
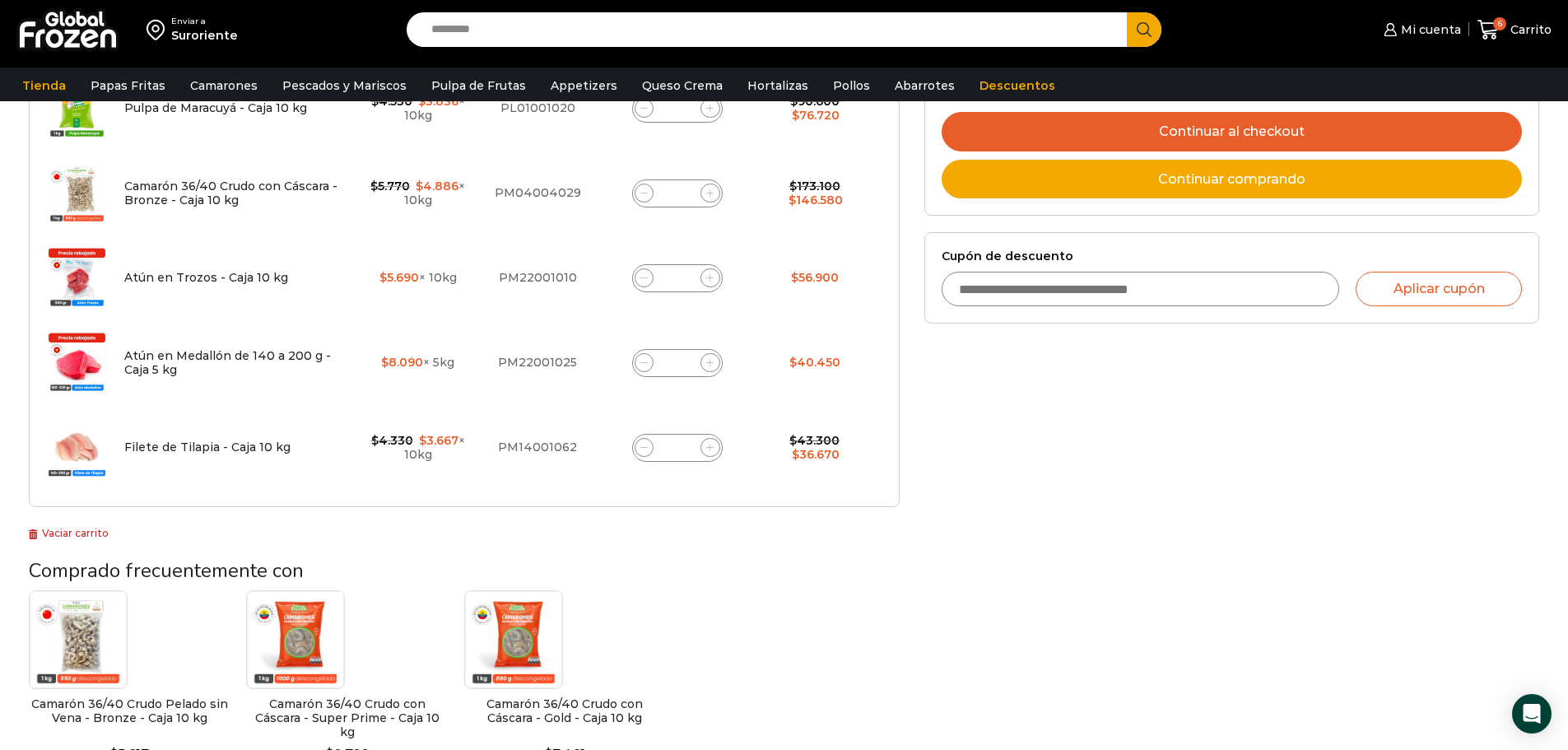
click at [689, 448] on div "Filete de Tilapia - Caja 10 kg cantidad *" at bounding box center [677, 448] width 91 height 28
click at [687, 451] on input "*" at bounding box center [677, 447] width 23 height 23
type input "*"
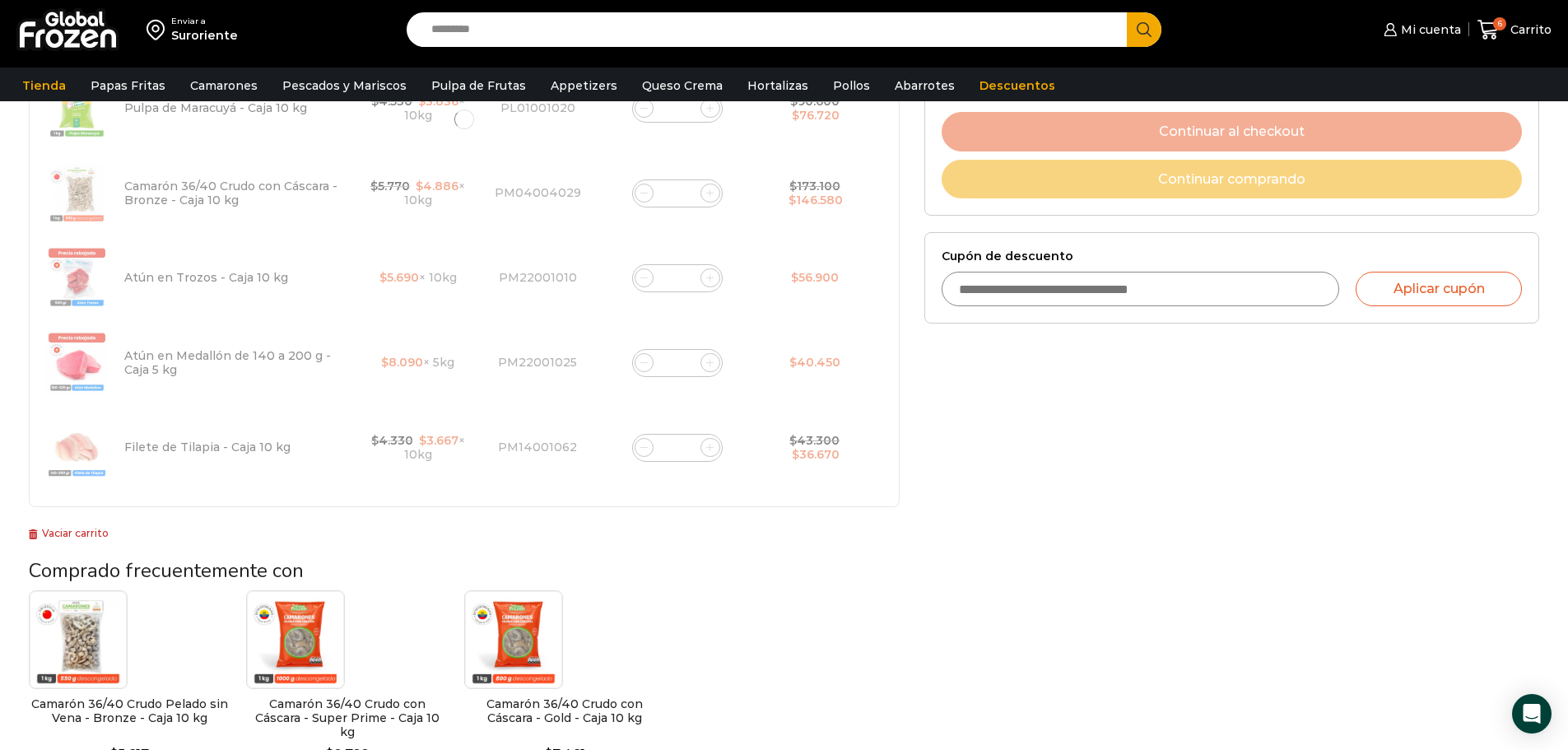
click at [784, 603] on div "Camarón 36/40 Crudo Pelado sin Vena - Bronze - Caja 10 kg $ 5.617 Agregar al ca…" at bounding box center [464, 685] width 871 height 192
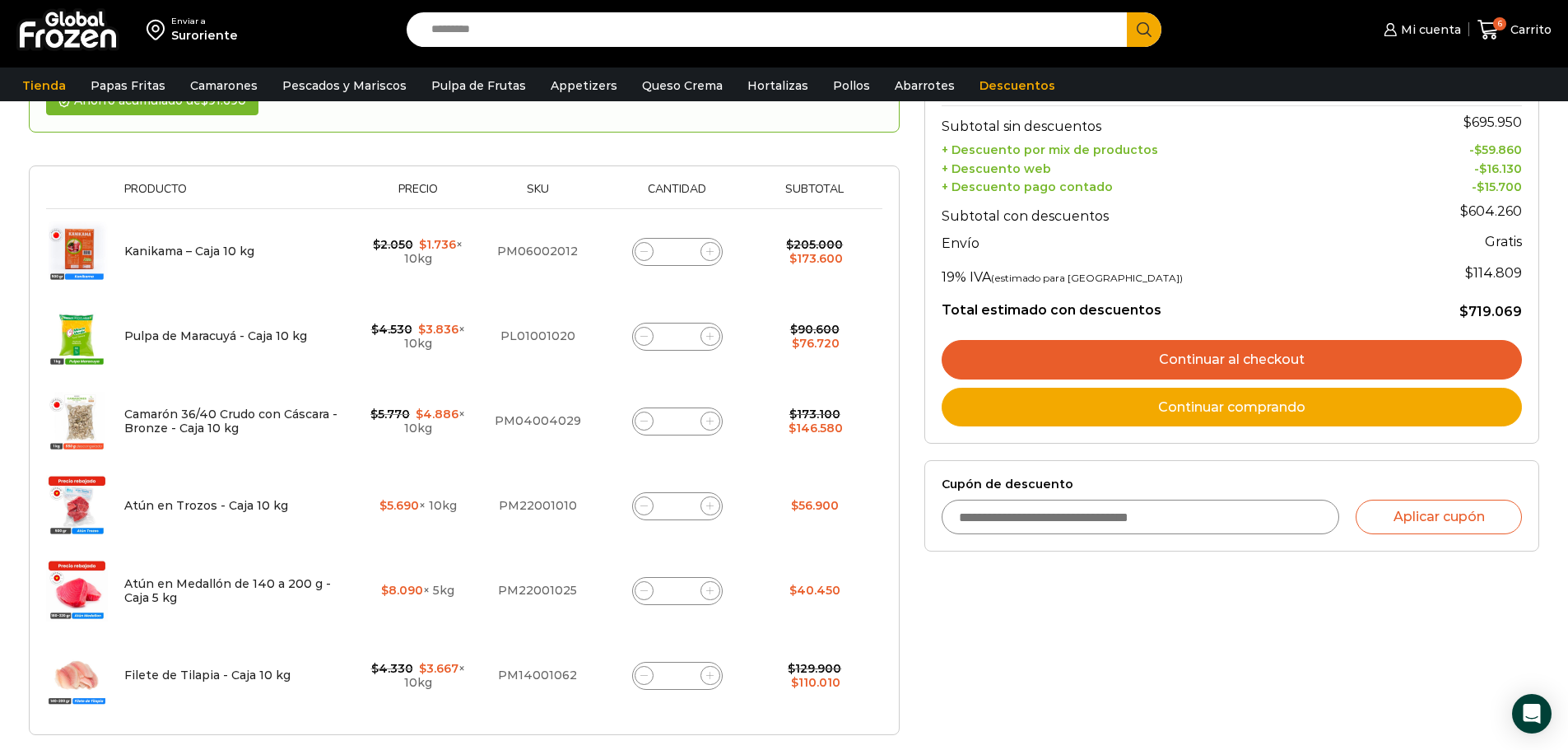
scroll to position [258, 0]
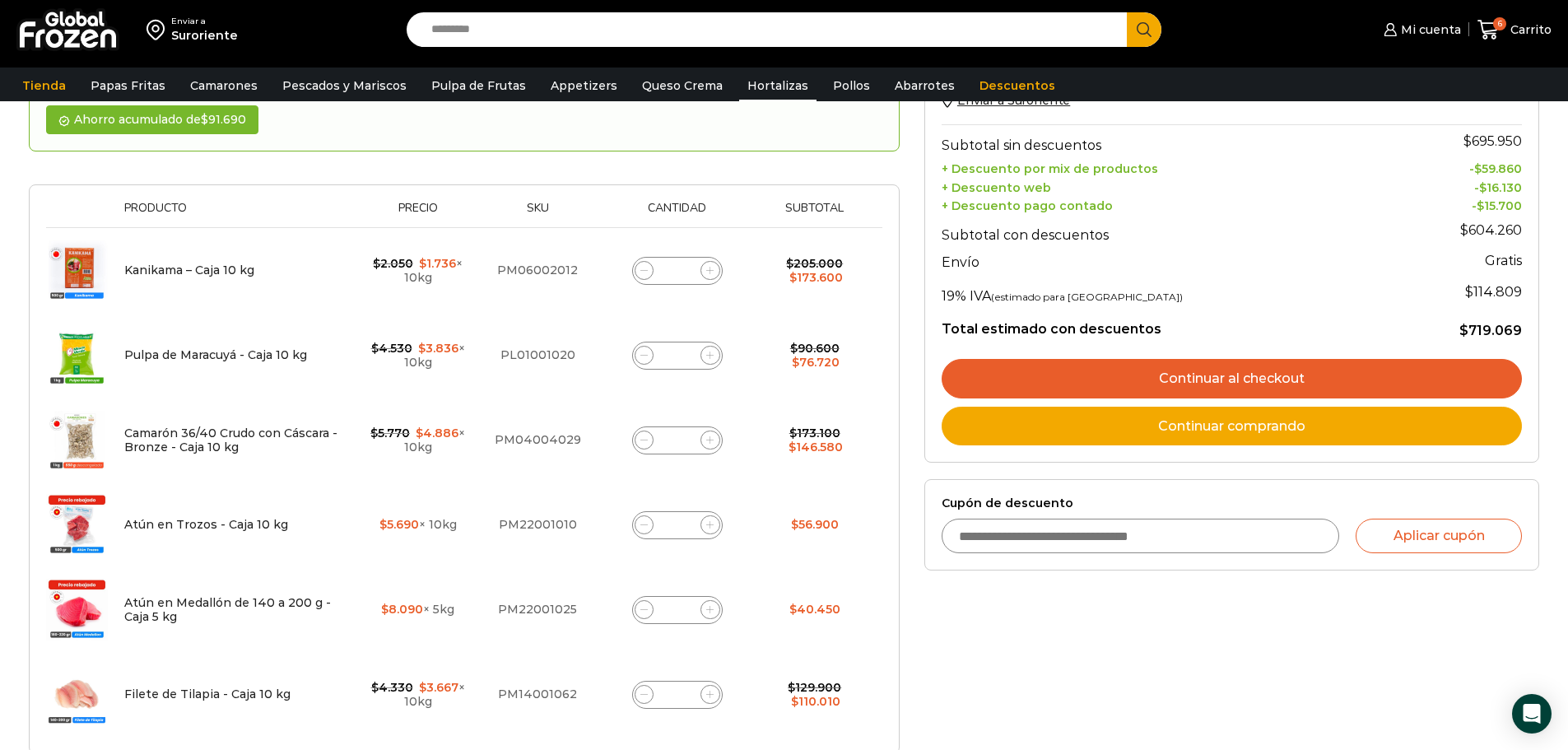
click at [771, 86] on link "Hortalizas" at bounding box center [778, 85] width 78 height 31
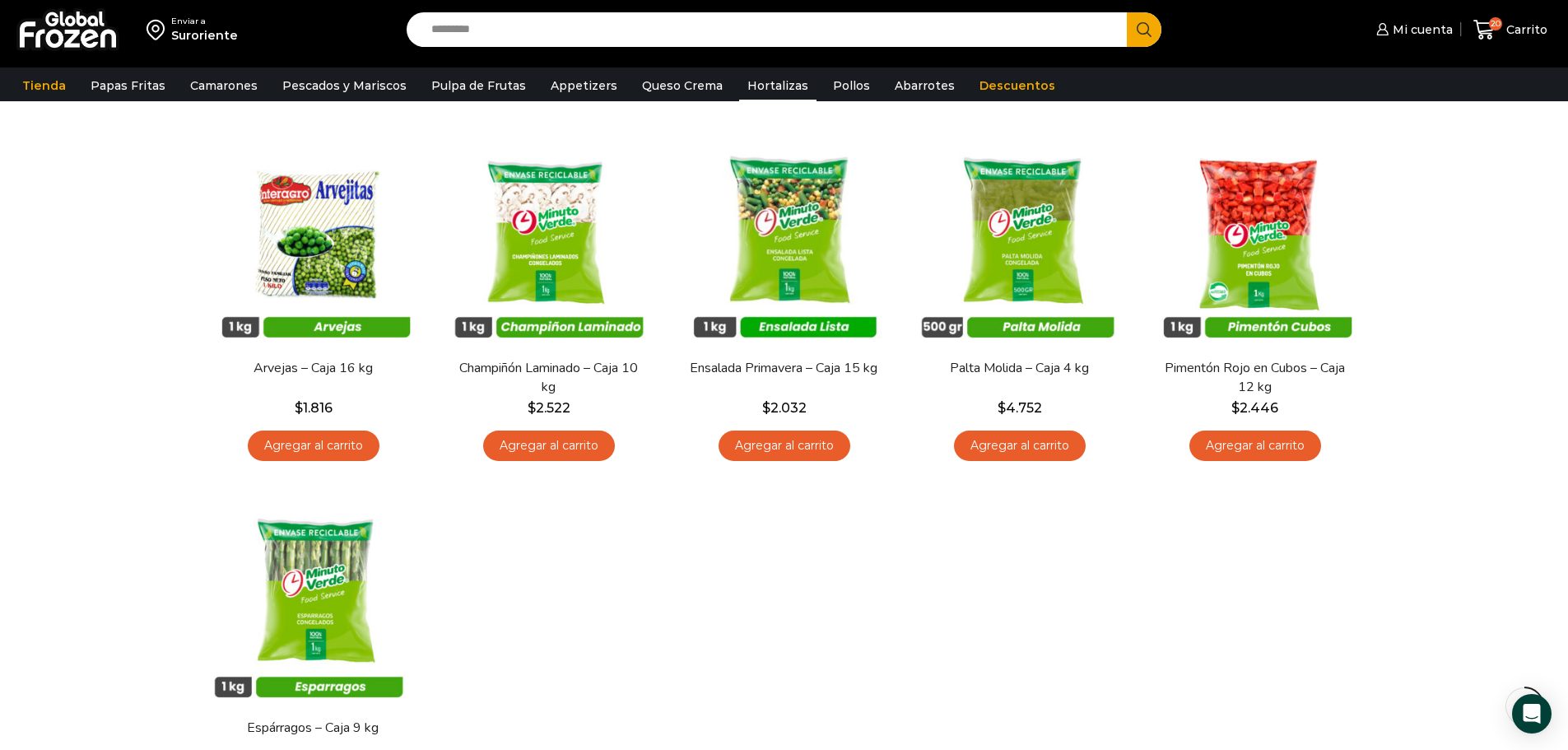
scroll to position [493, 0]
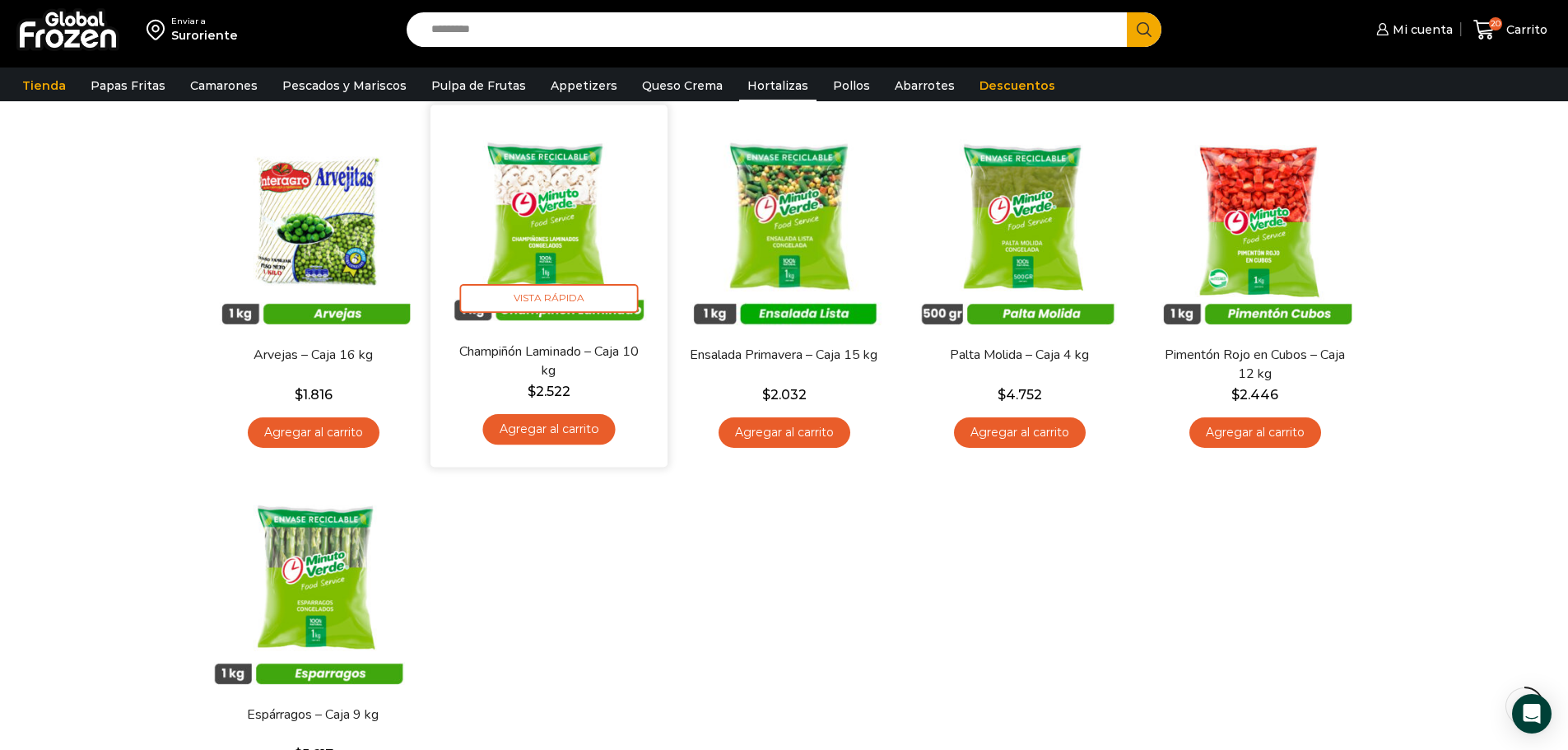
click at [540, 431] on link "Agregar al carrito" at bounding box center [548, 429] width 132 height 31
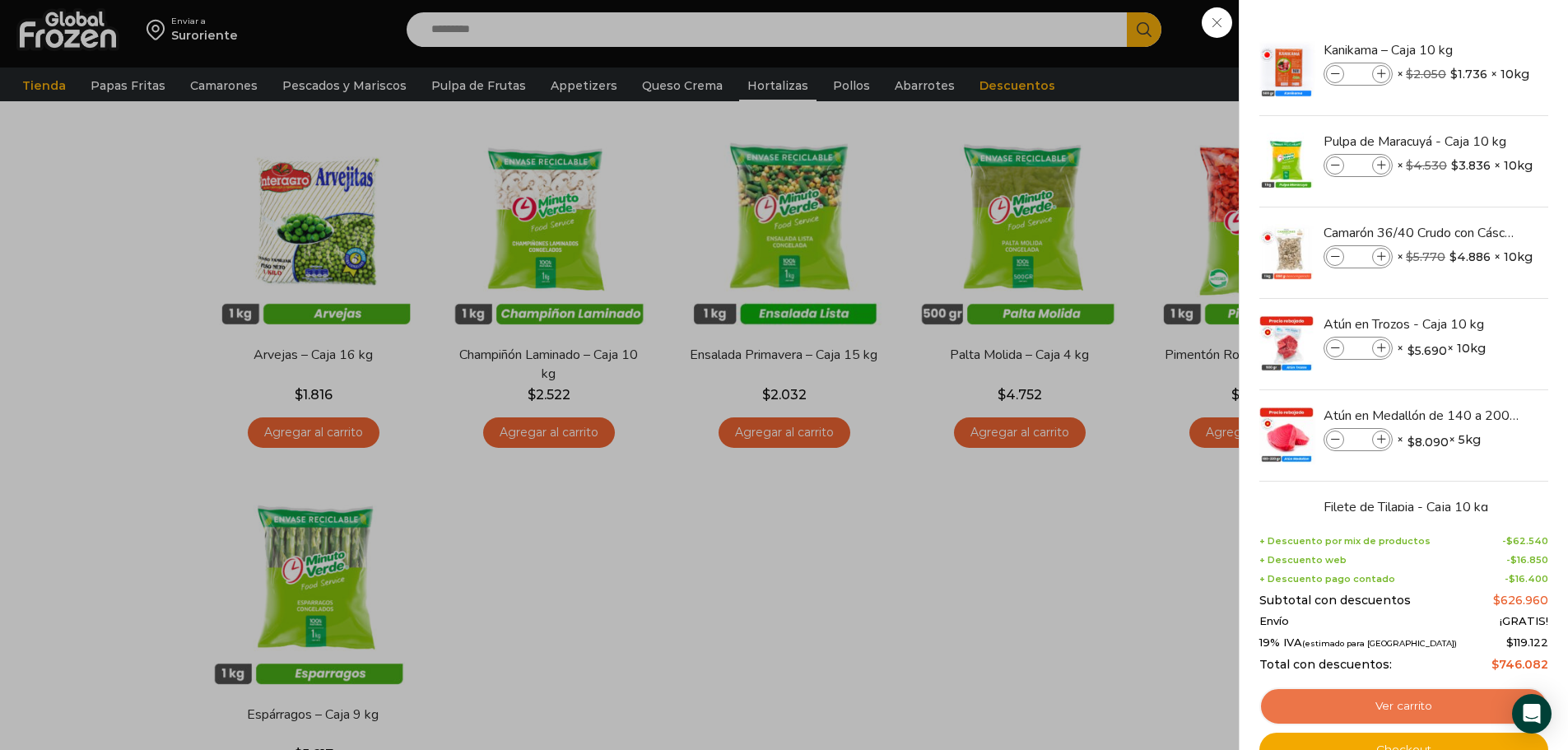
click at [1399, 693] on link "Ver carrito" at bounding box center [1404, 706] width 289 height 38
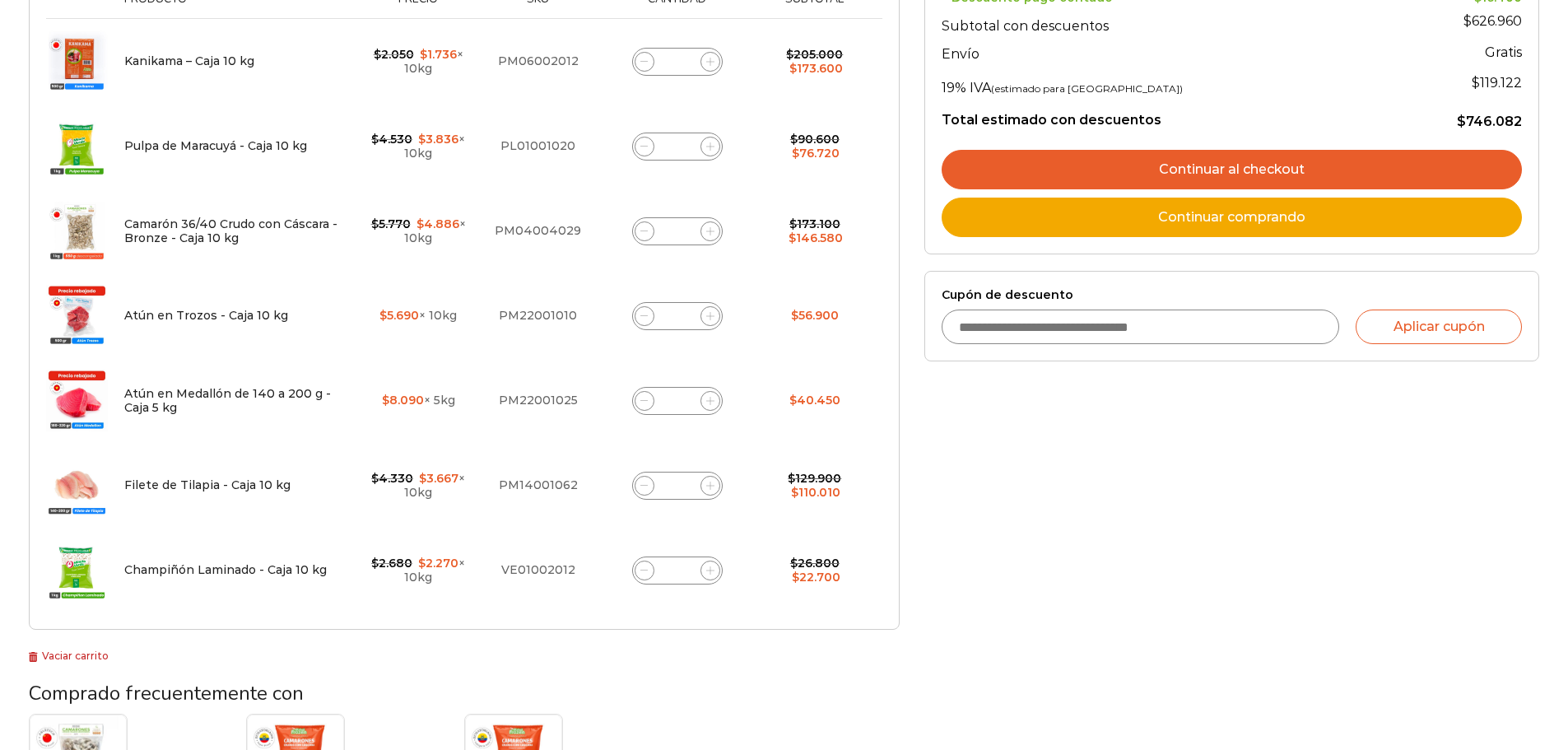
scroll to position [412, 0]
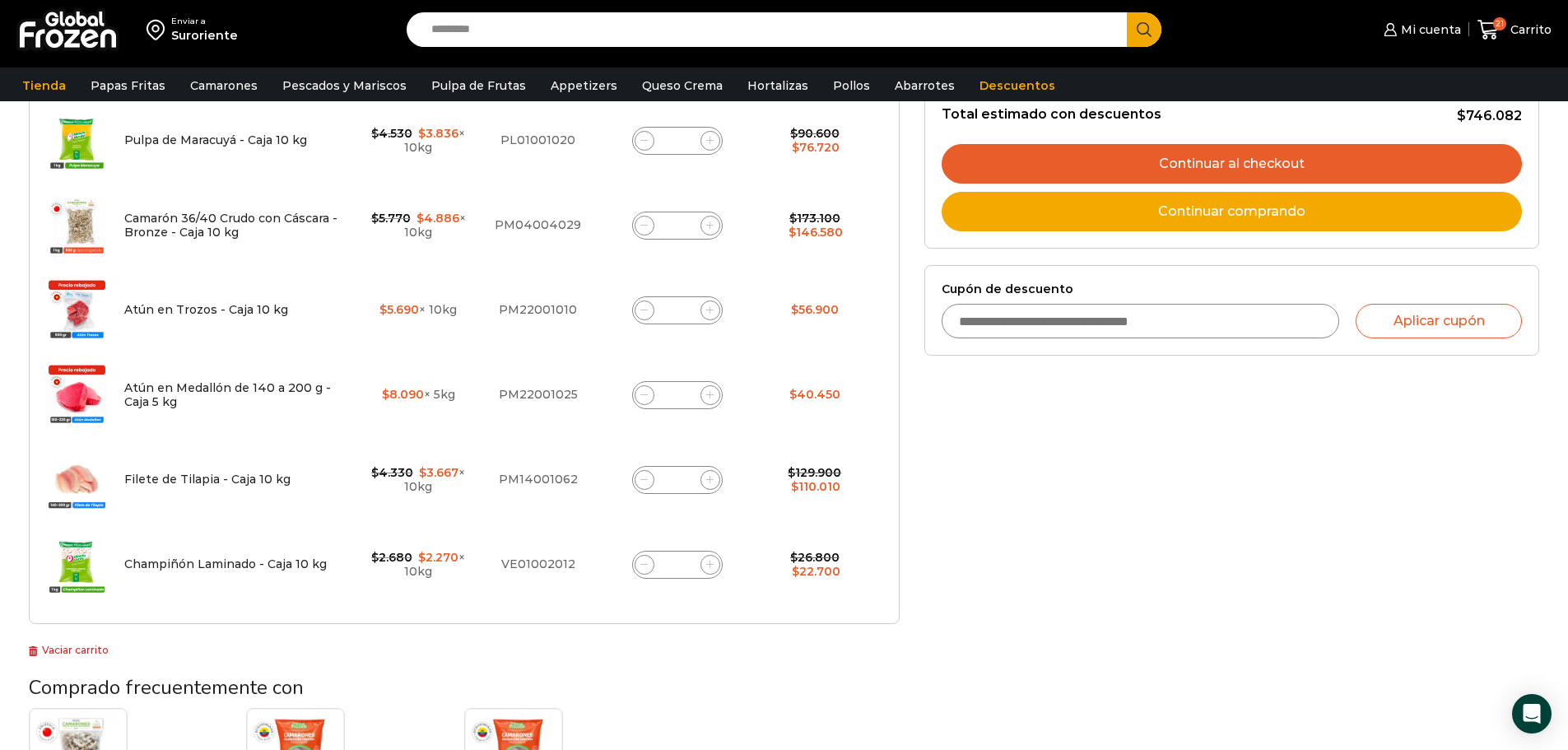
click at [687, 562] on input "*" at bounding box center [677, 564] width 23 height 23
type input "*"
click at [850, 622] on div "Thumbnail image Producto Precio Sku Cantidad Subtotal Eliminar artículo Kanikam…" at bounding box center [464, 296] width 871 height 655
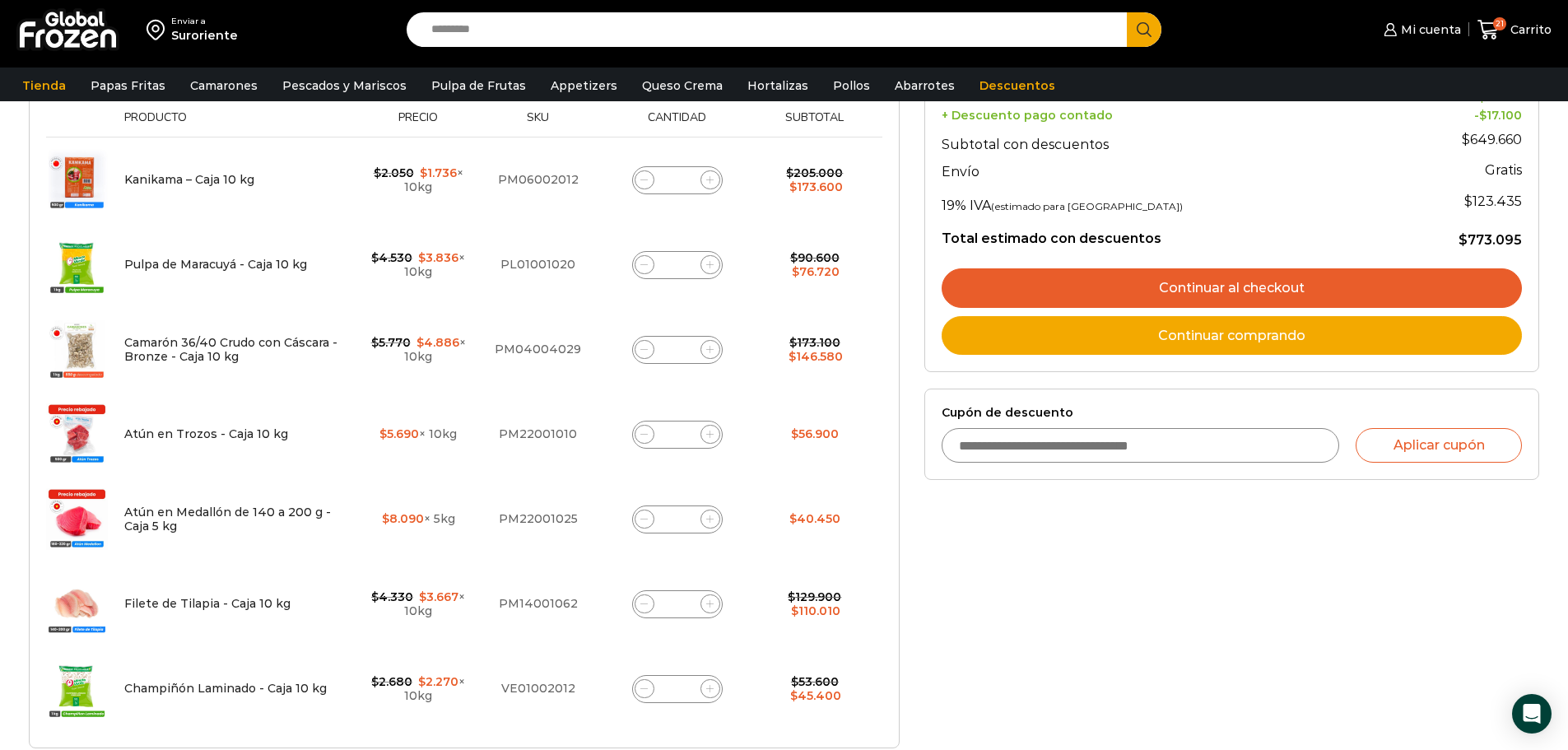
scroll to position [93, 0]
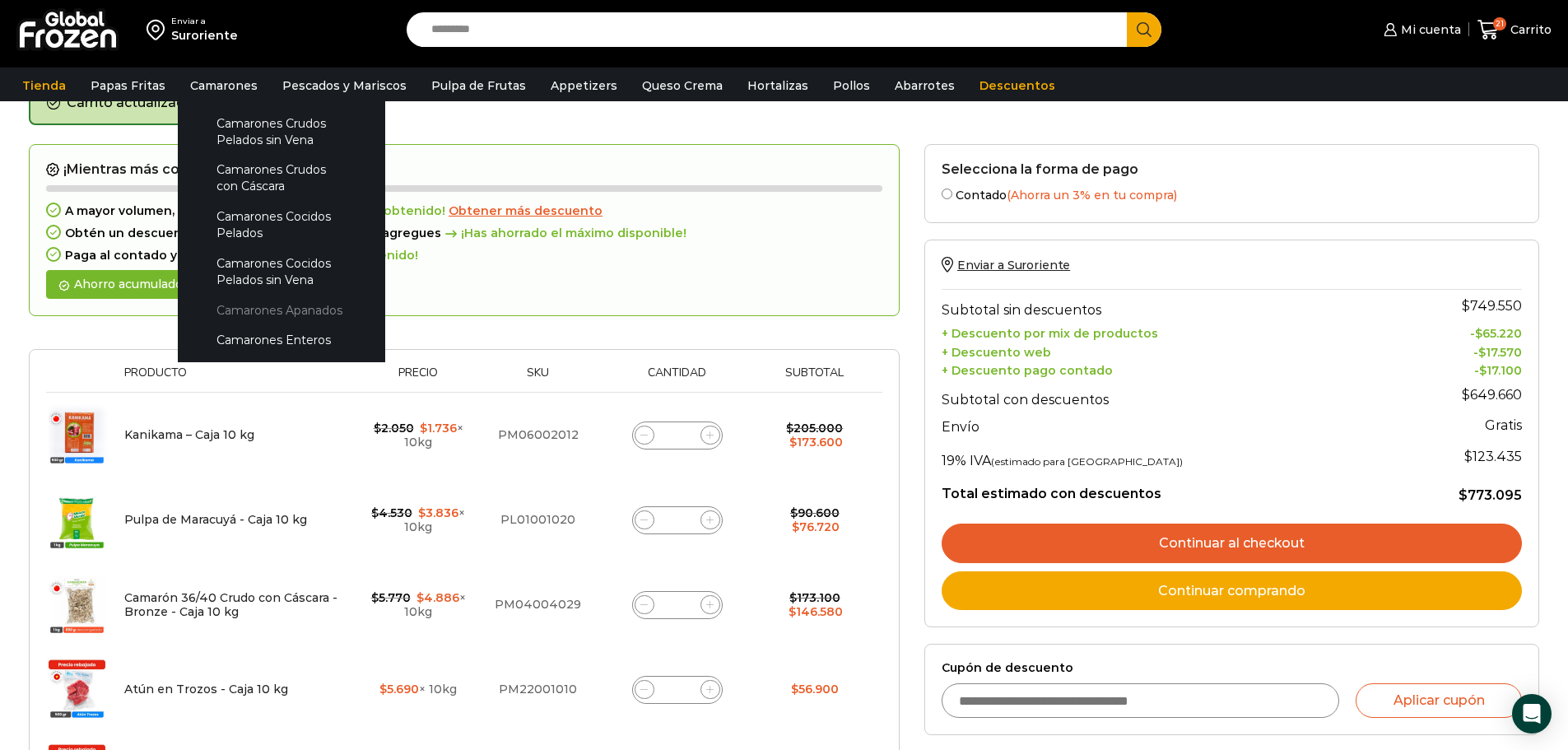
click at [270, 307] on link "Camarones Apanados" at bounding box center [281, 309] width 174 height 31
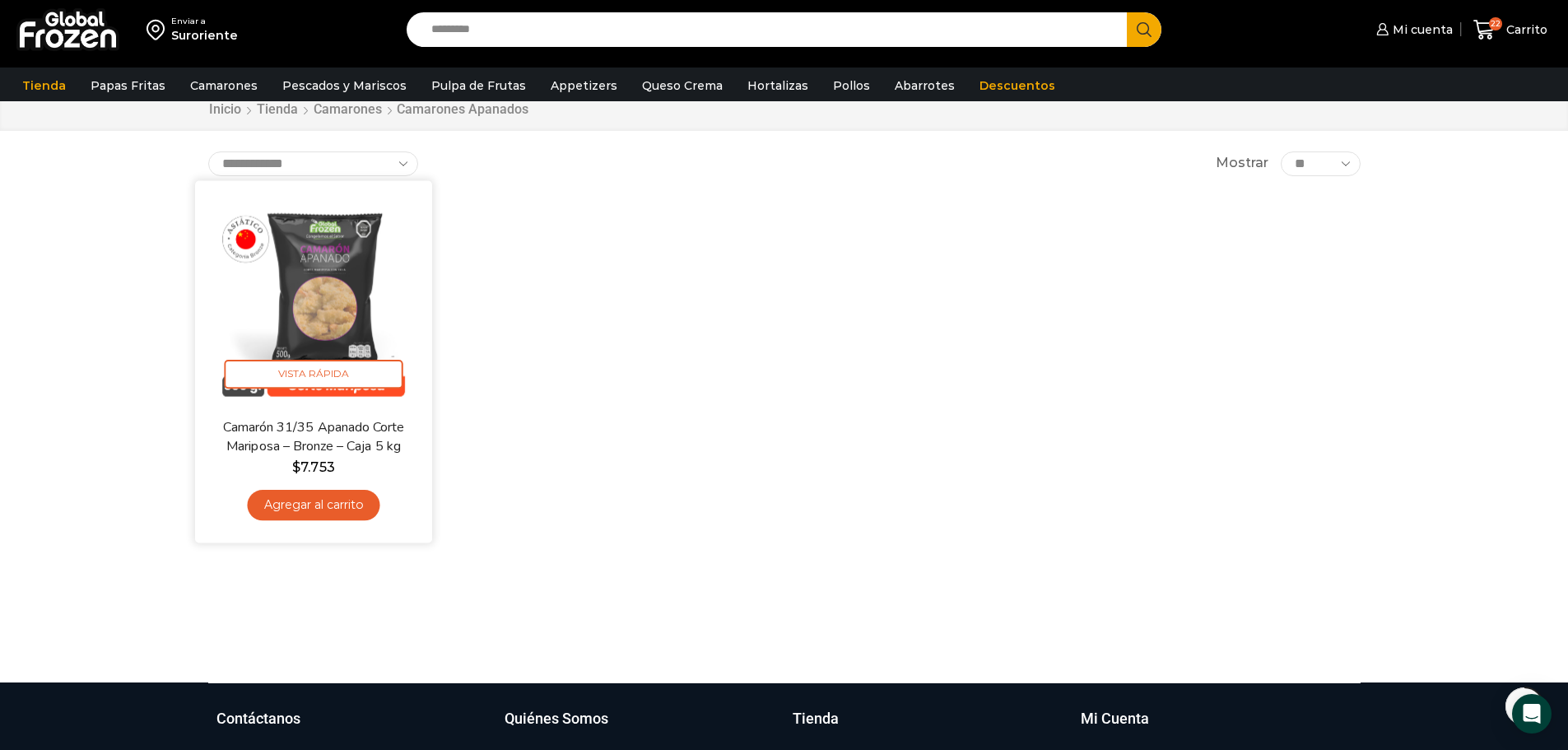
scroll to position [83, 0]
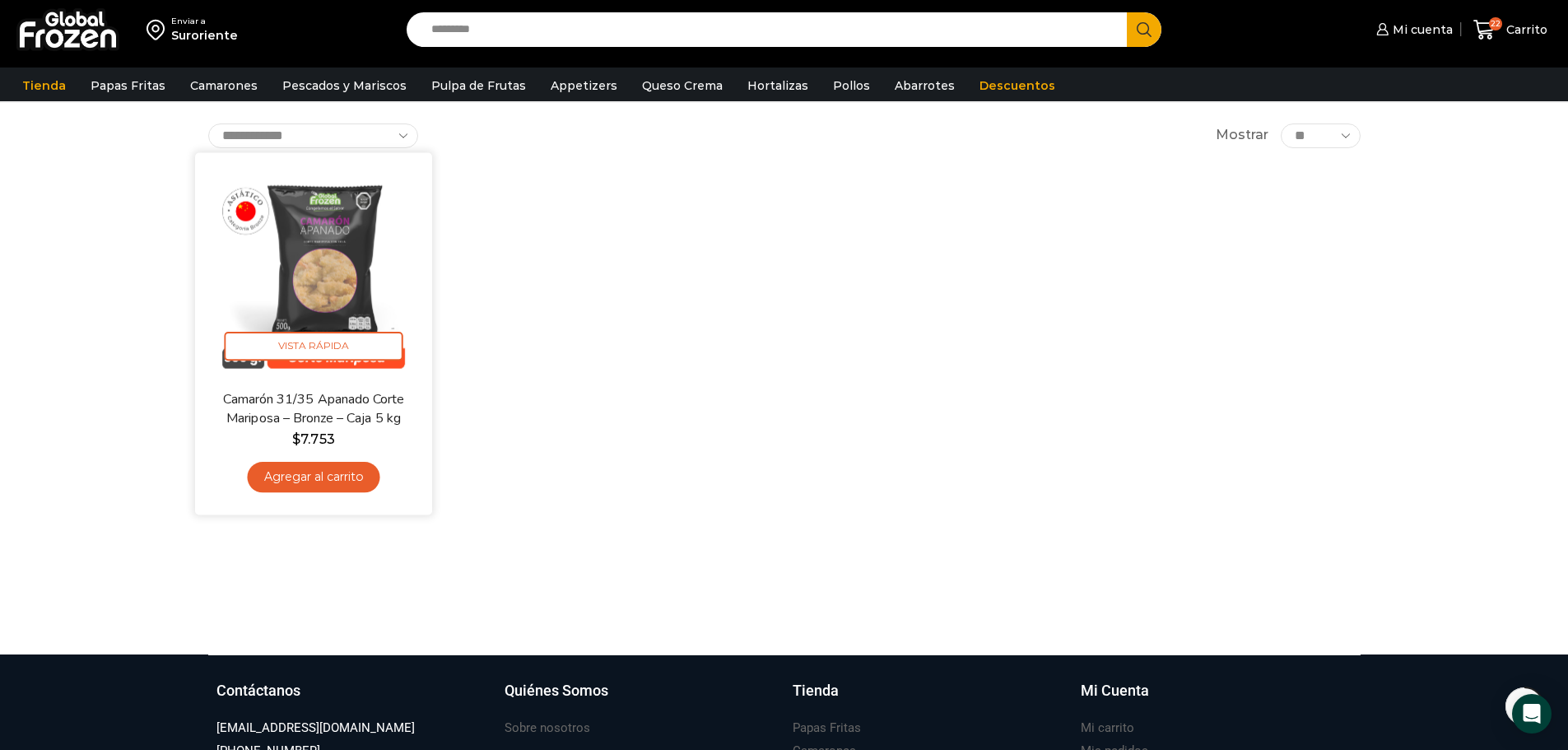
click at [322, 479] on link "Agregar al carrito" at bounding box center [312, 476] width 132 height 31
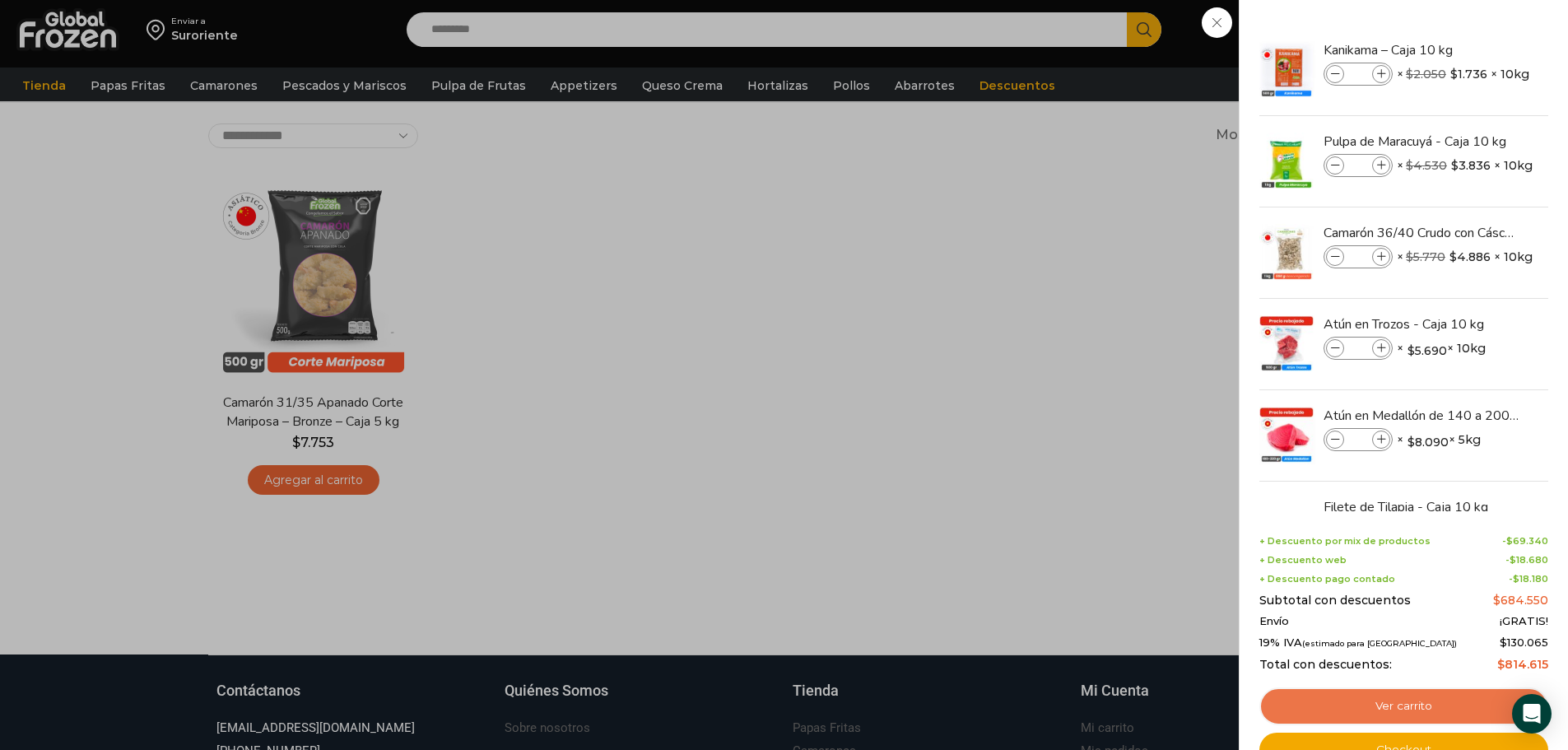
click at [1413, 708] on link "Ver carrito" at bounding box center [1404, 706] width 289 height 38
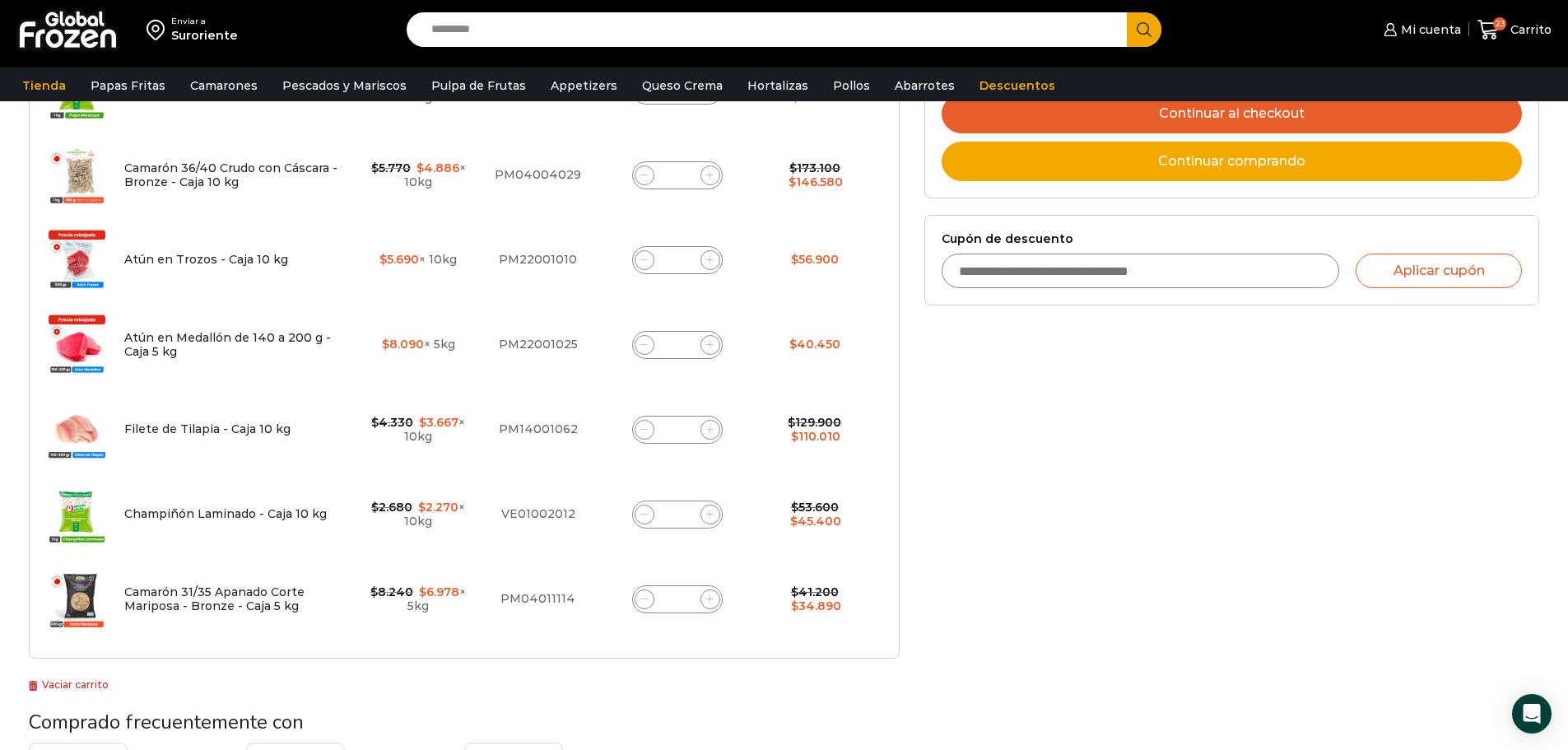
scroll to position [493, 0]
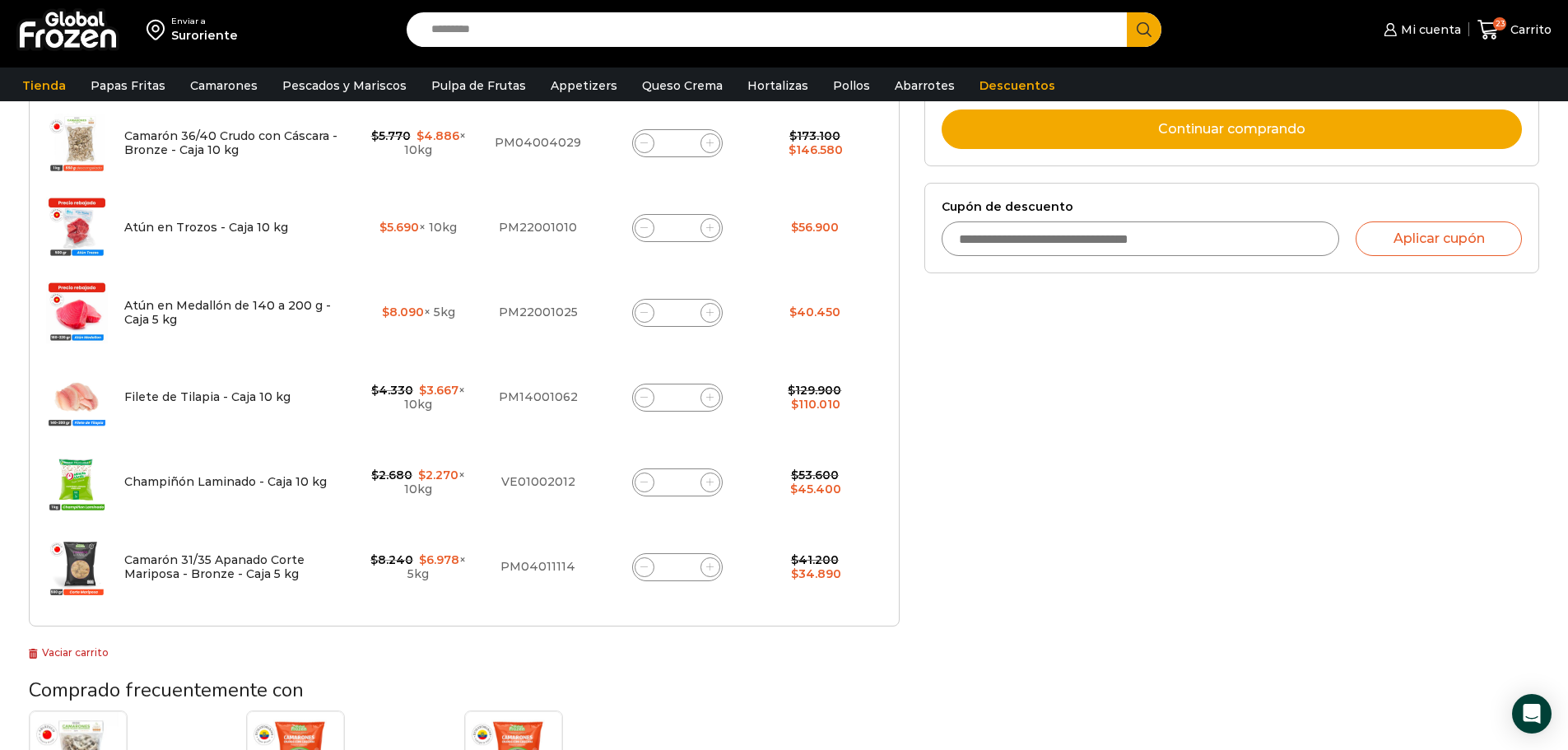
click at [683, 565] on input "*" at bounding box center [677, 566] width 23 height 23
type input "*"
click at [827, 627] on div "¡Mientras más compras, más ahorras! A mayor volumen, mayor descuento ¡Descuento…" at bounding box center [464, 172] width 871 height 979
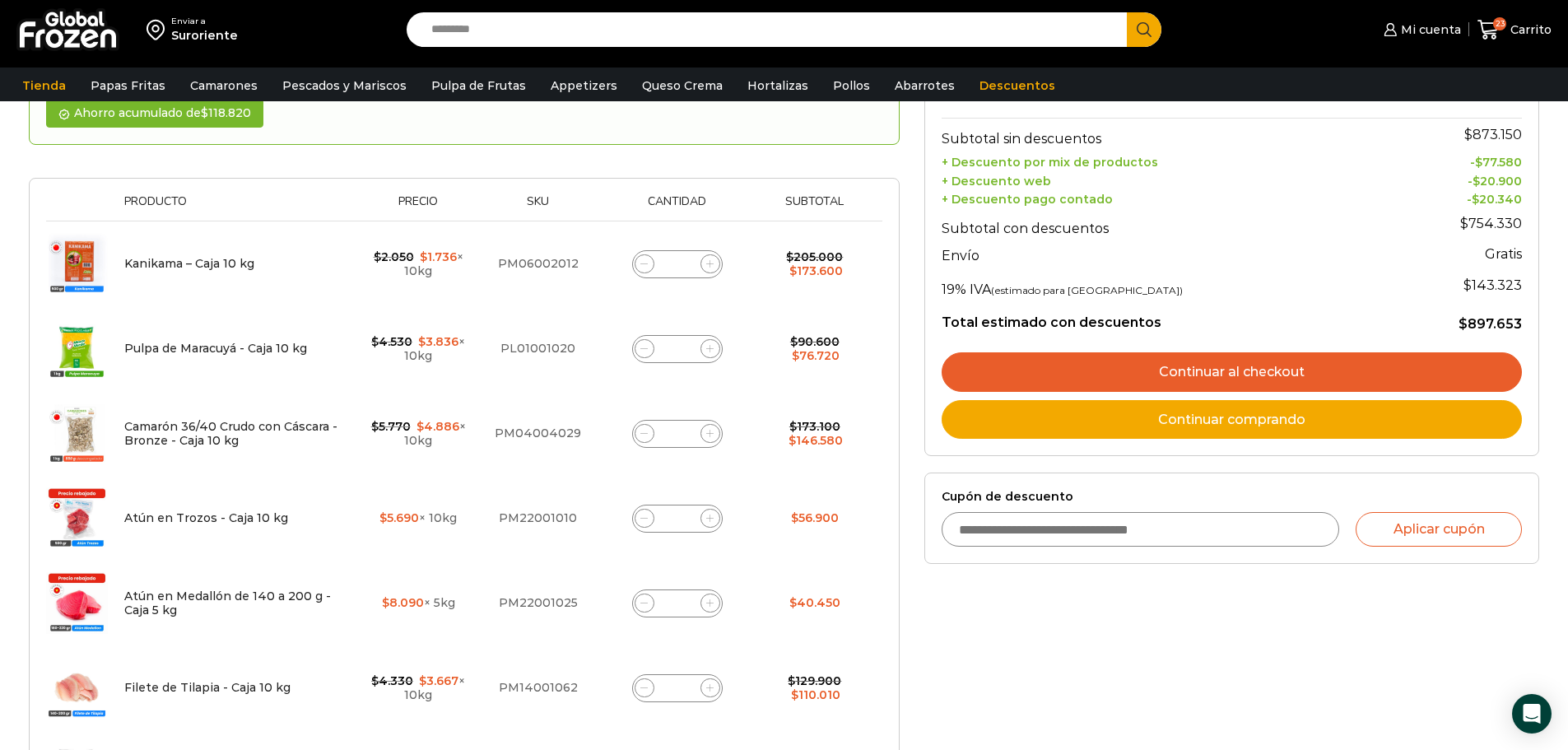
scroll to position [504, 0]
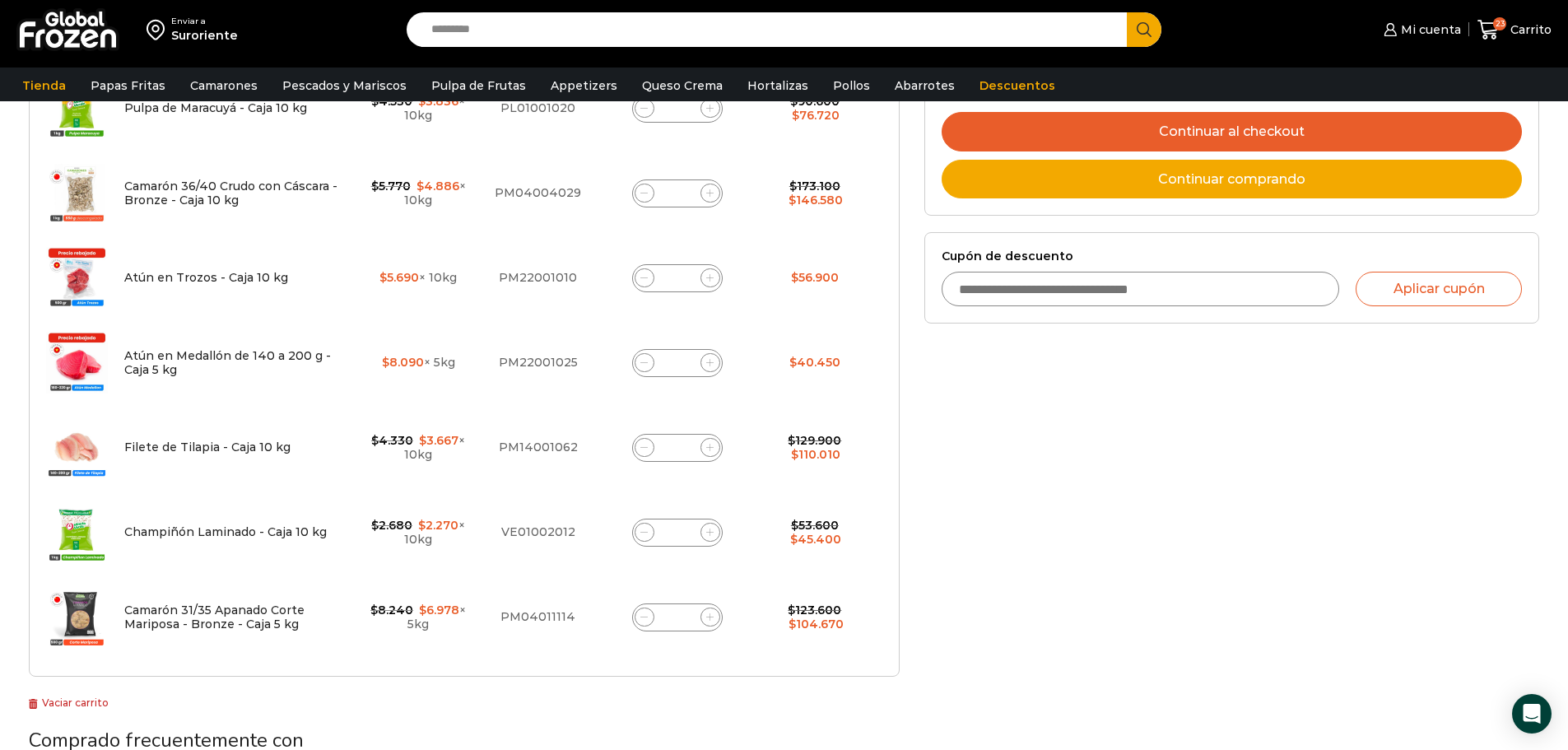
click at [686, 617] on input "*" at bounding box center [677, 617] width 23 height 23
type input "*"
drag, startPoint x: 890, startPoint y: 552, endPoint x: 953, endPoint y: 568, distance: 65.0
click at [891, 555] on div "Thumbnail image Producto Precio Sku Cantidad Subtotal Eliminar artículo Kanikam…" at bounding box center [464, 306] width 871 height 739
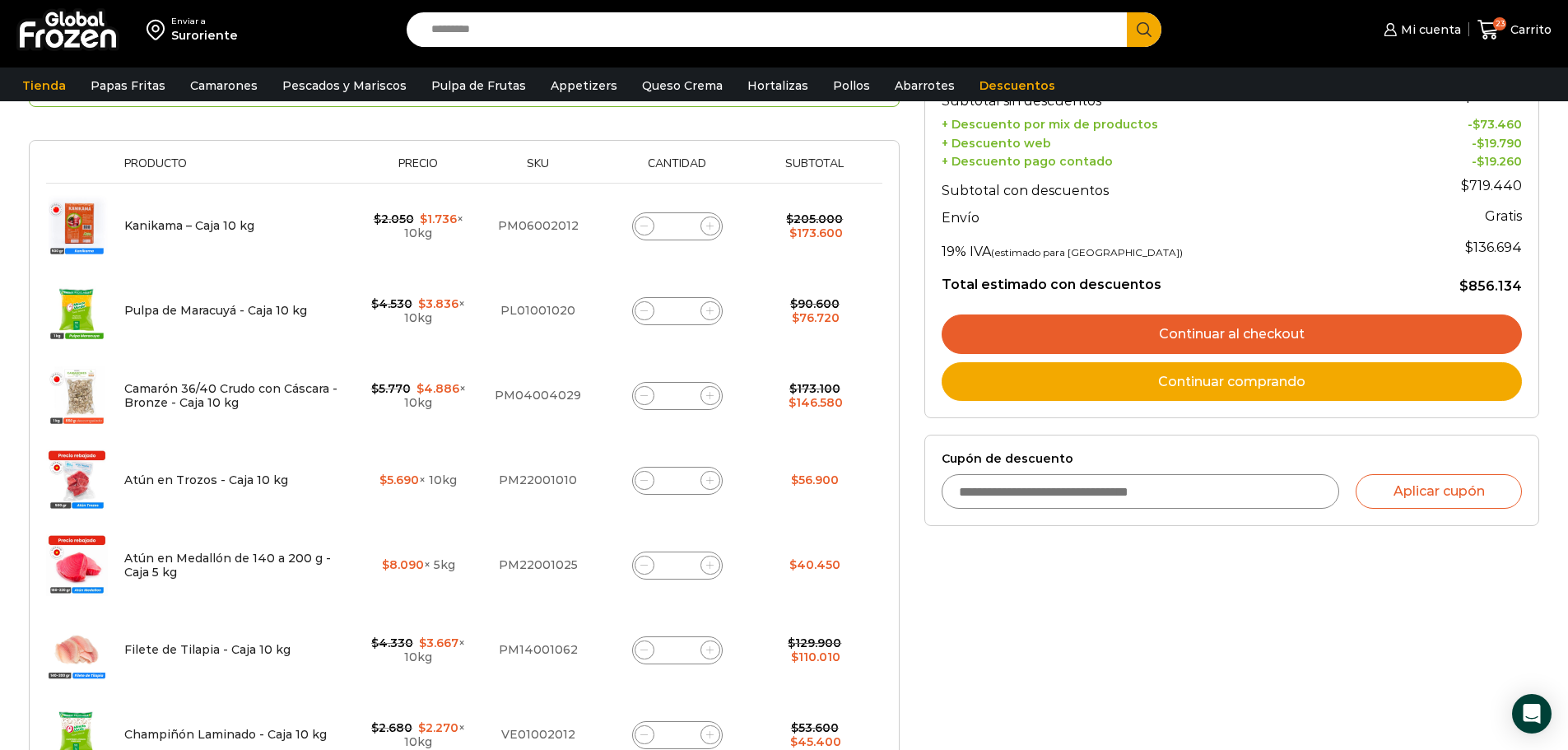
scroll to position [329, 0]
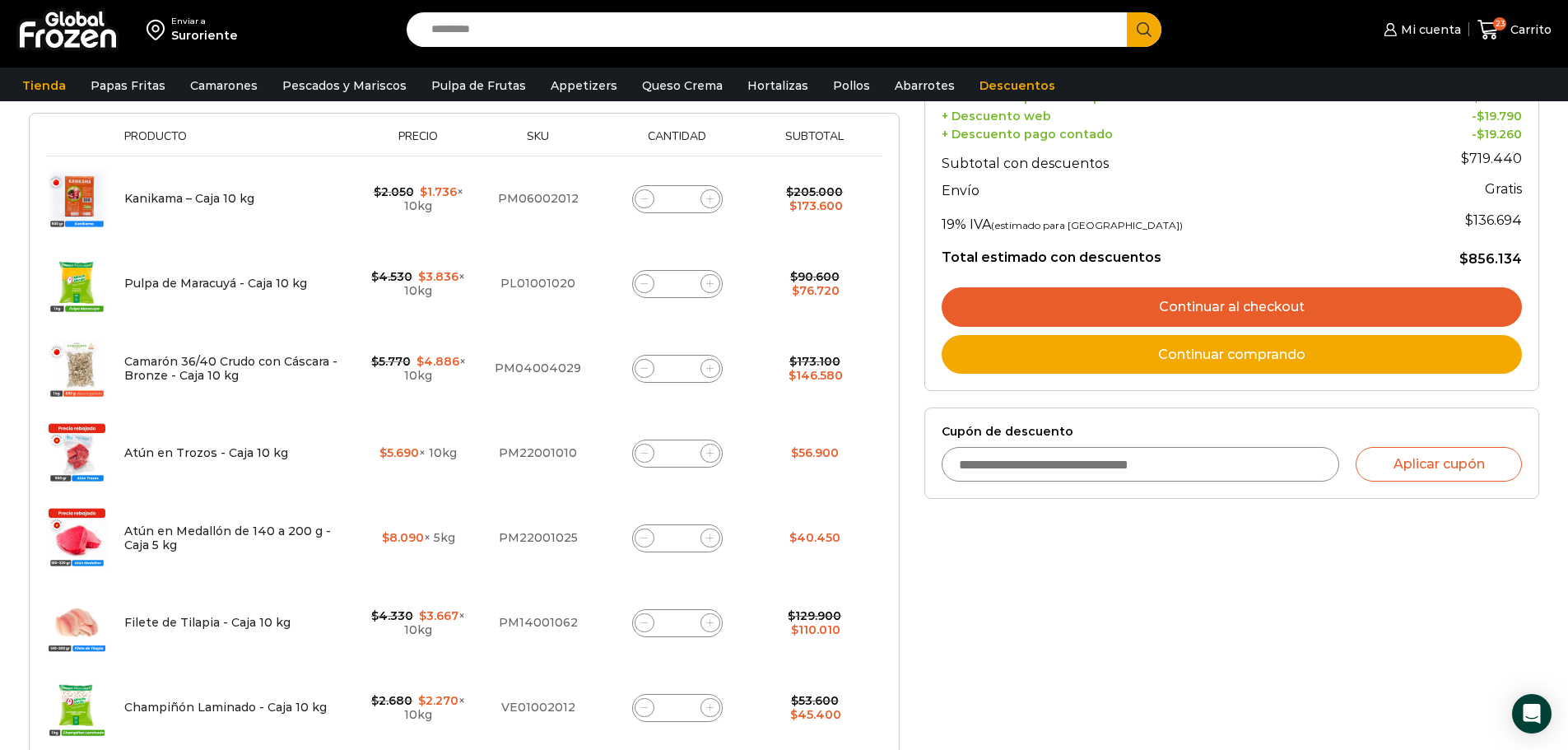
drag, startPoint x: 684, startPoint y: 626, endPoint x: 698, endPoint y: 626, distance: 14.0
click at [697, 626] on div "Filete de Tilapia - Caja 10 kg cantidad *" at bounding box center [677, 623] width 91 height 28
click at [686, 197] on input "**" at bounding box center [677, 199] width 23 height 23
type input "*"
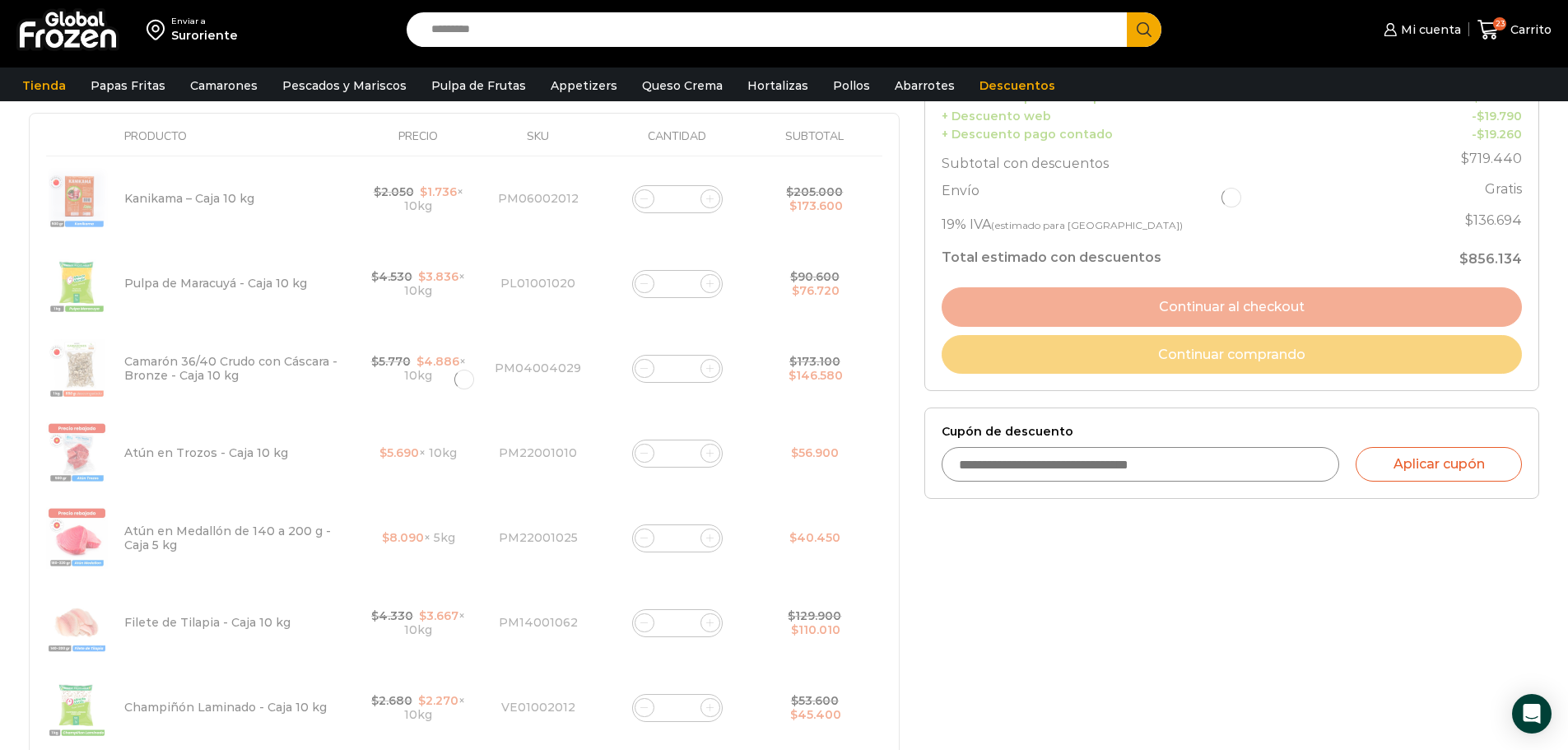
type input "**"
drag, startPoint x: 746, startPoint y: 239, endPoint x: 771, endPoint y: 245, distance: 25.7
click at [763, 245] on div at bounding box center [464, 380] width 871 height 945
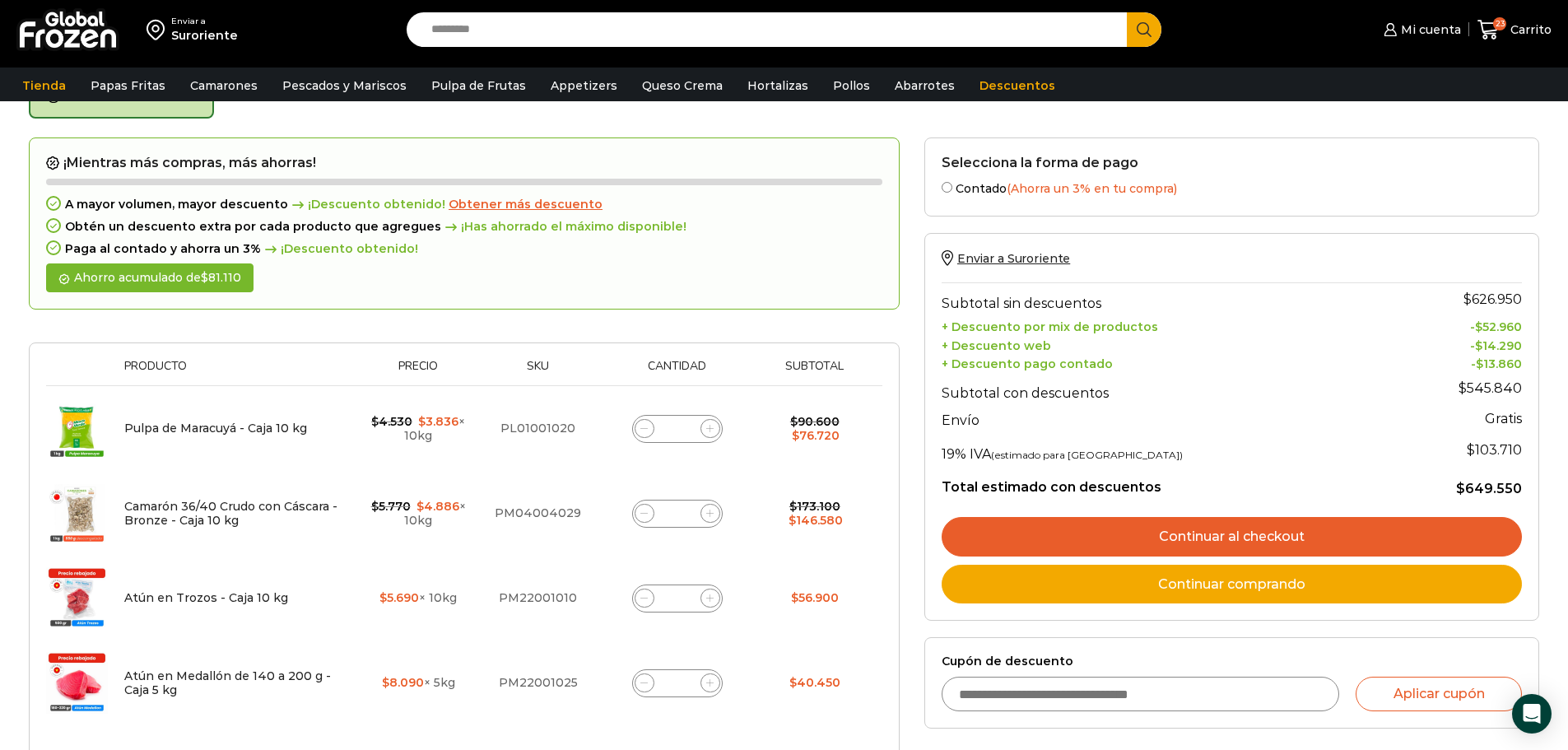
scroll to position [93, 0]
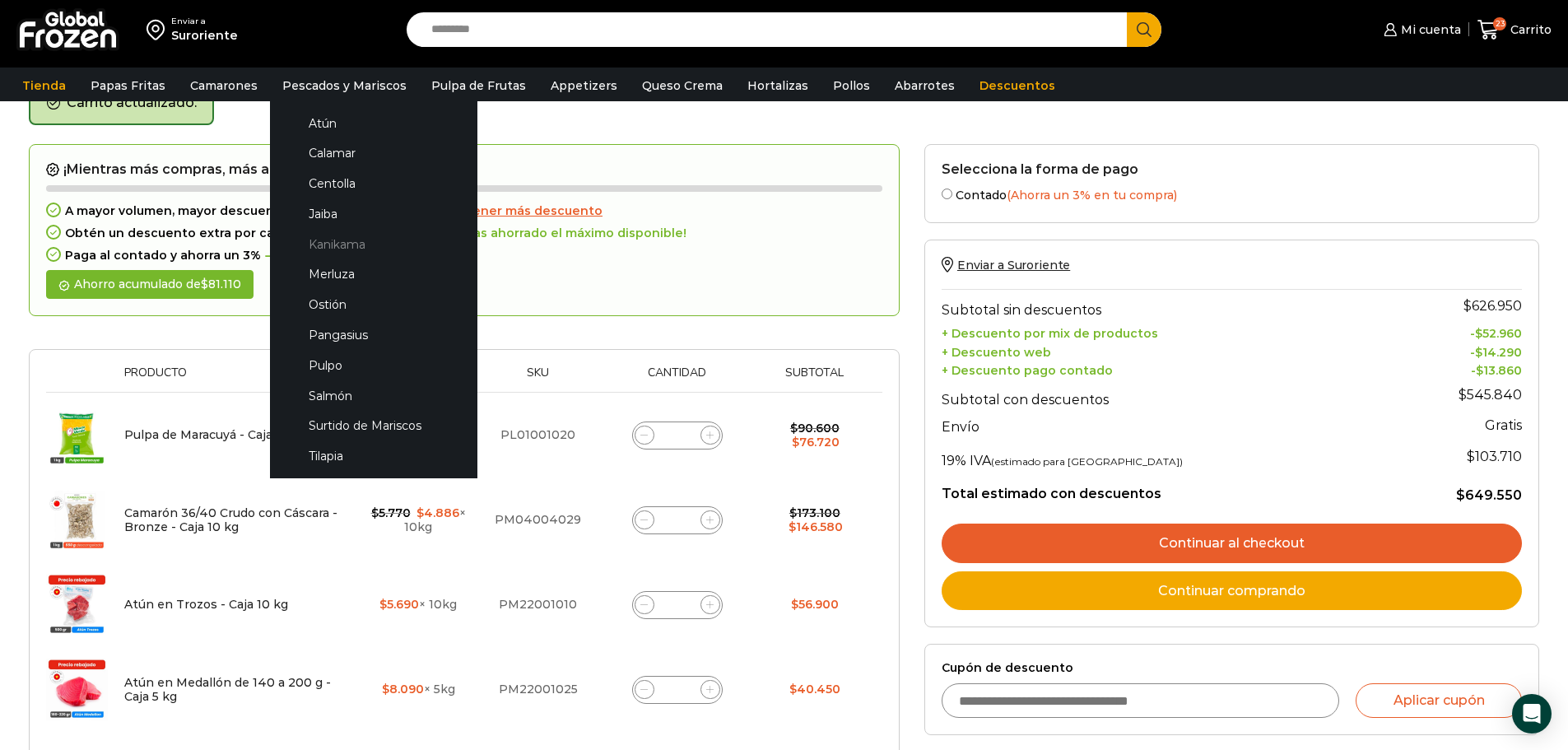
click at [322, 244] on link "Kanikama" at bounding box center [373, 244] width 174 height 31
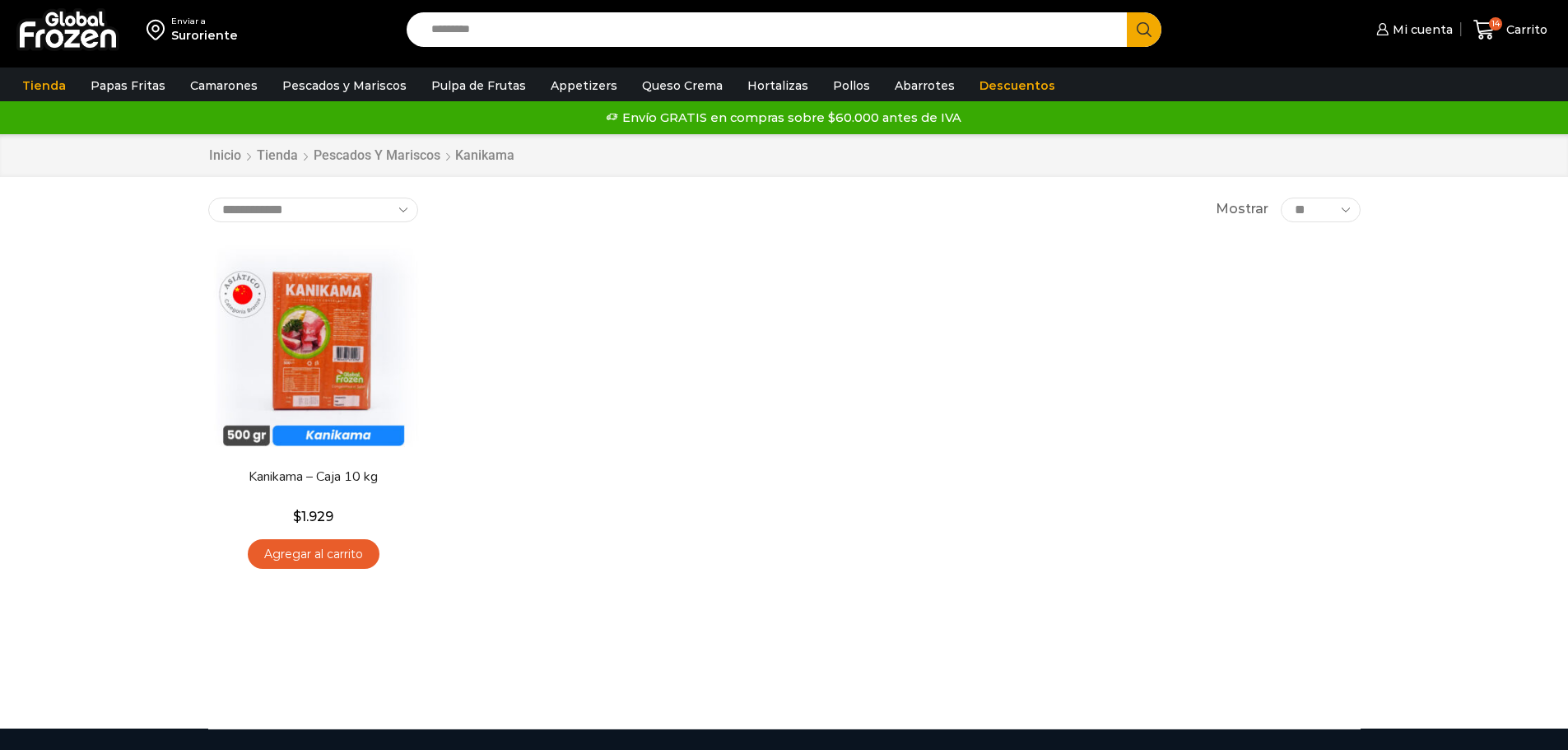
click at [331, 548] on link "Agregar al carrito" at bounding box center [313, 554] width 131 height 31
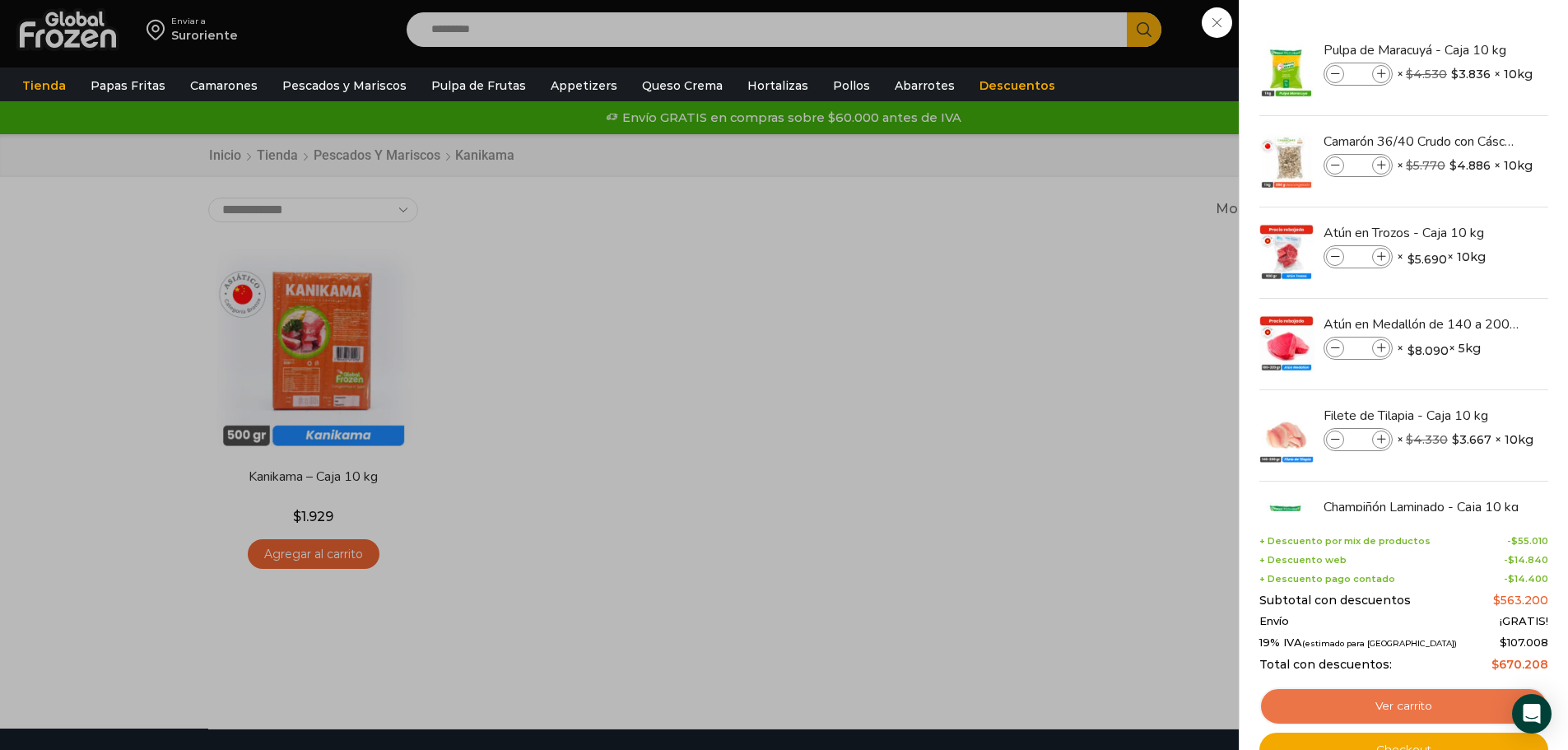
click at [1384, 711] on link "Ver carrito" at bounding box center [1404, 706] width 289 height 38
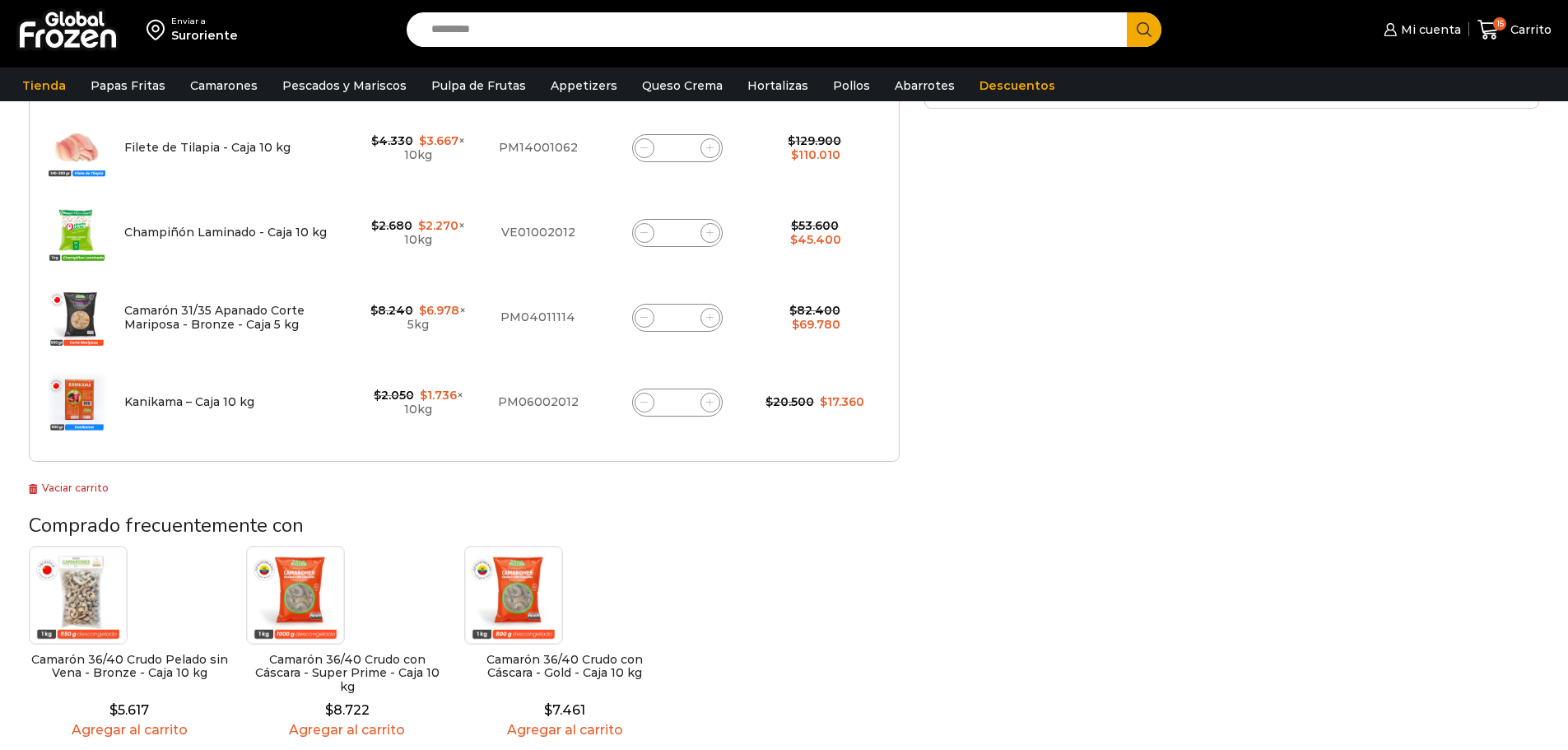
click at [684, 400] on input "*" at bounding box center [677, 402] width 23 height 23
type input "**"
drag, startPoint x: 741, startPoint y: 470, endPoint x: 746, endPoint y: 464, distance: 7.8
click at [746, 464] on div "¡Mientras más compras, más ahorras! A mayor volumen, mayor descuento ¡Descuento…" at bounding box center [464, 7] width 871 height 979
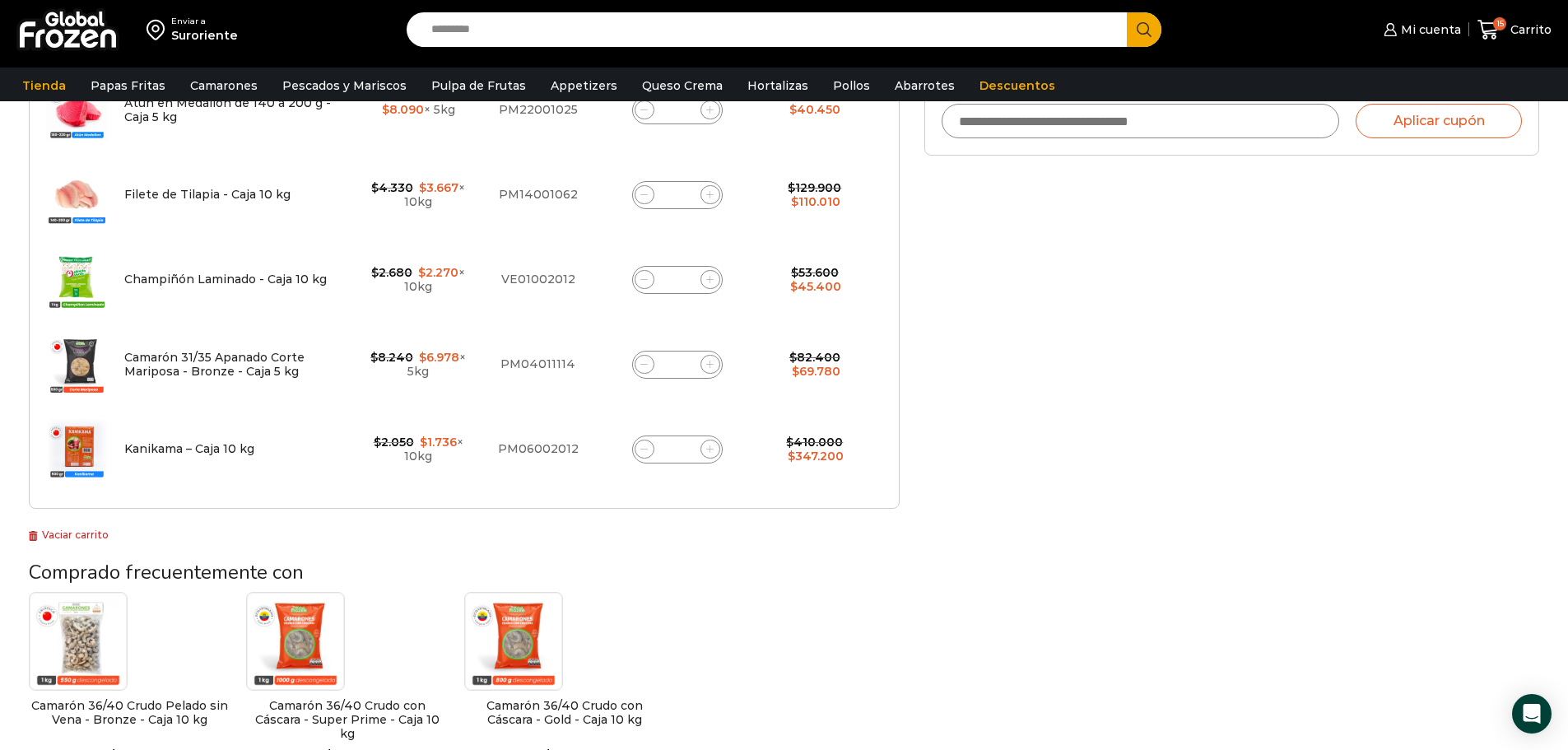
scroll to position [724, 0]
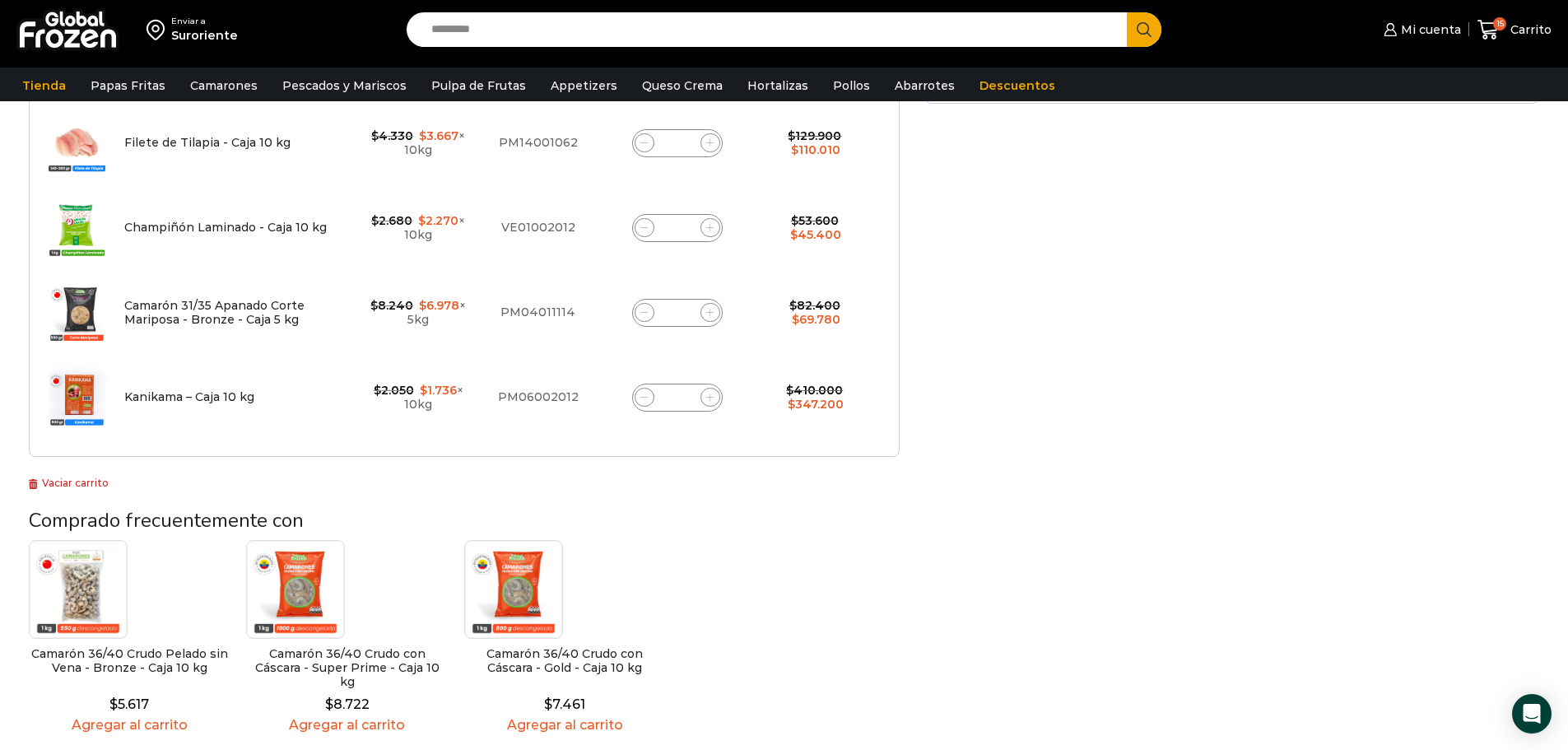
click at [688, 398] on input "**" at bounding box center [677, 397] width 23 height 23
type input "*"
type input "**"
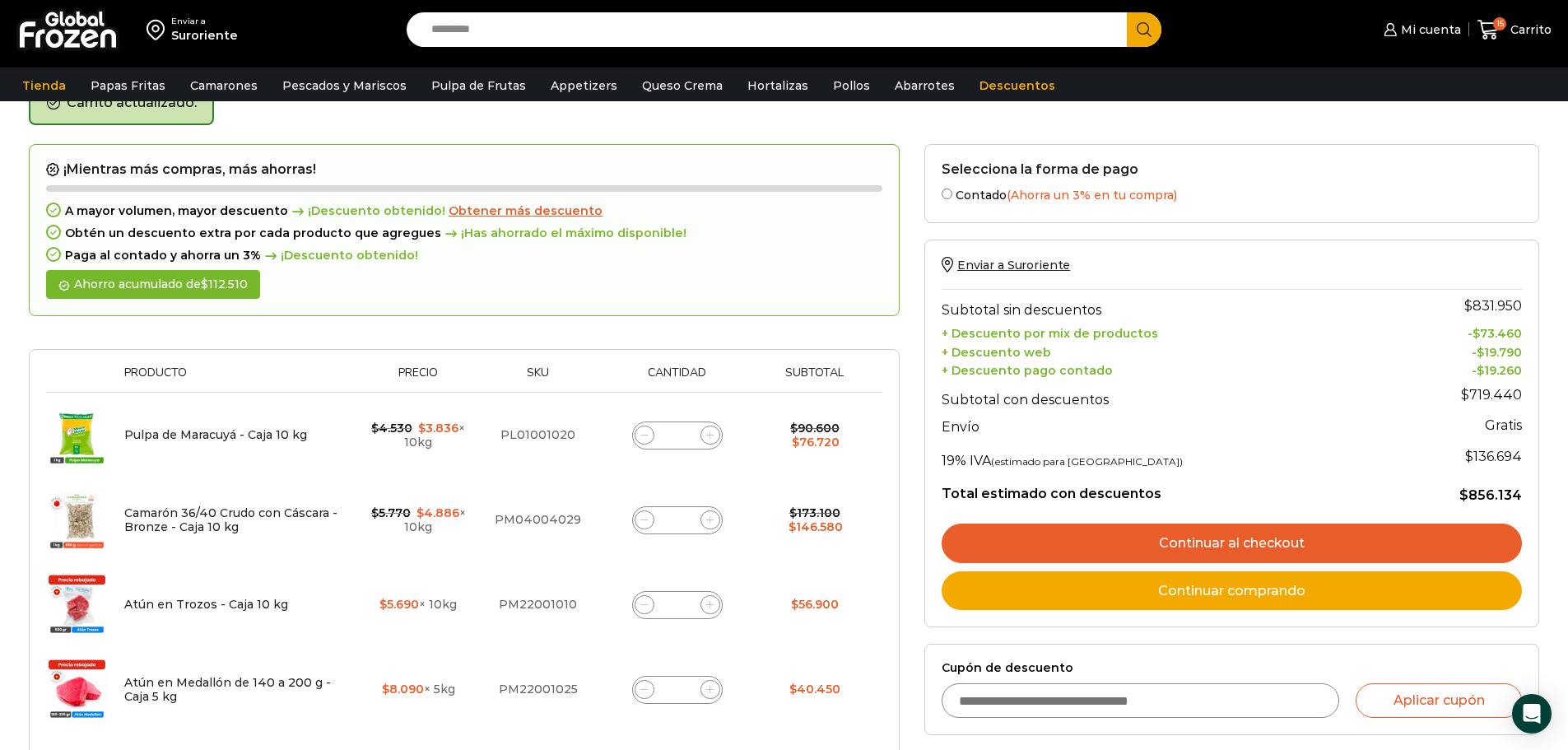
scroll to position [175, 0]
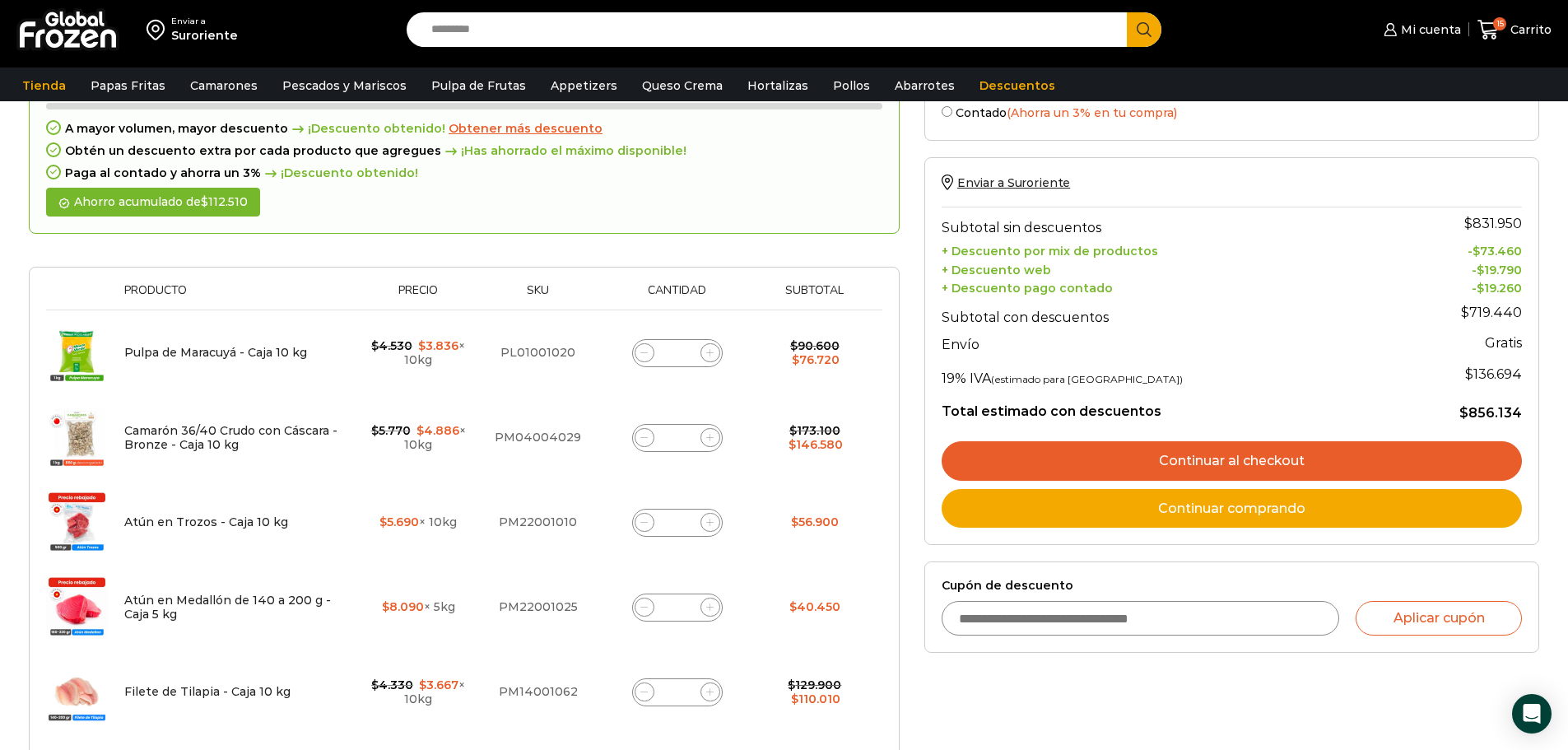
click at [682, 350] on input "*" at bounding box center [677, 352] width 23 height 23
type input "*"
click at [708, 388] on form "¡Mientras más compras, más ahorras! A mayor volumen, mayor descuento ¡Descuento…" at bounding box center [464, 534] width 871 height 945
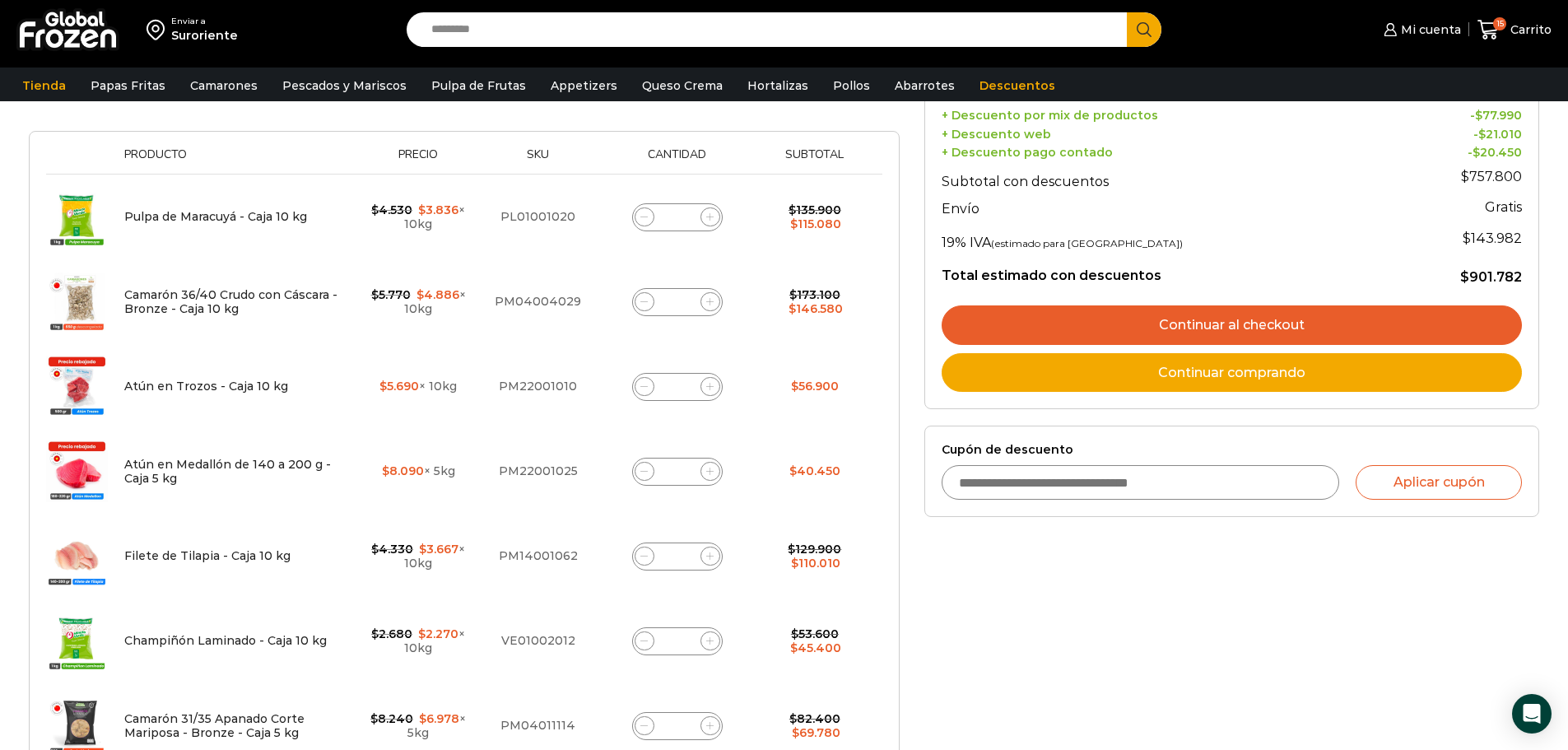
scroll to position [340, 0]
